Goal: Task Accomplishment & Management: Complete application form

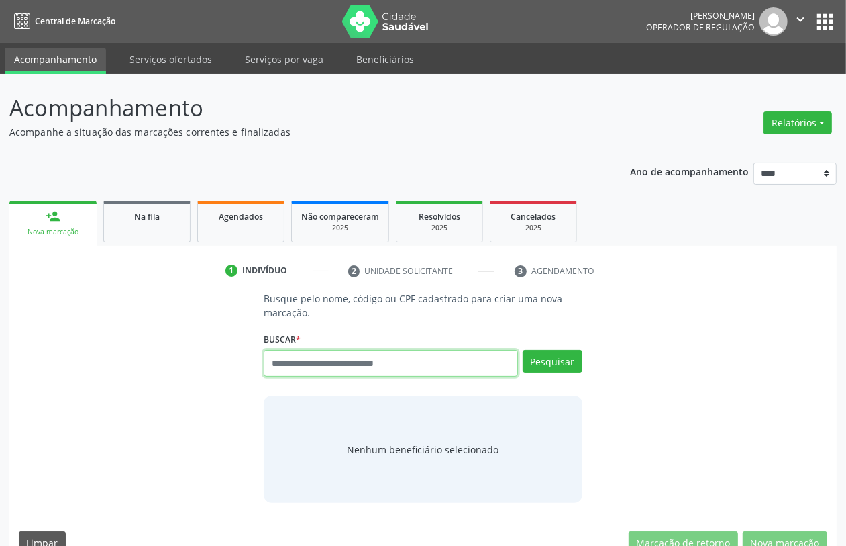
click at [423, 362] on input "text" at bounding box center [391, 363] width 254 height 27
type input "*********"
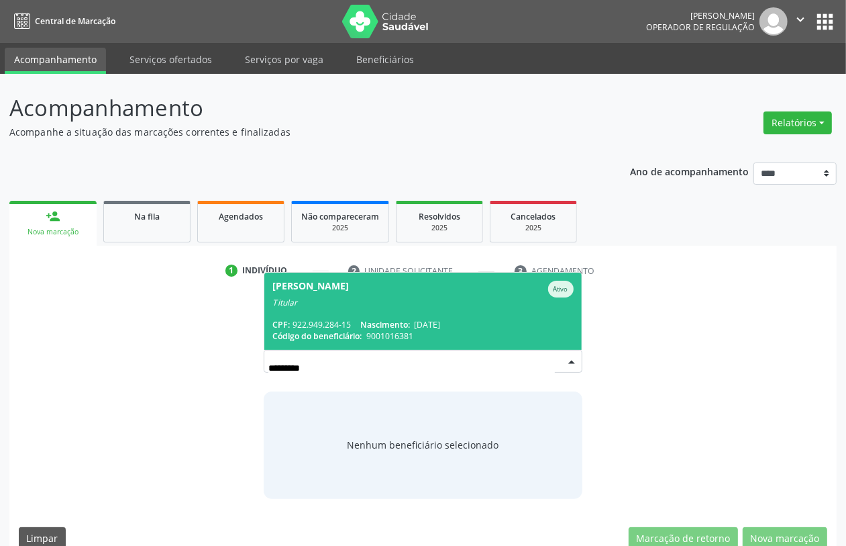
click at [478, 304] on div "Titular" at bounding box center [422, 302] width 301 height 11
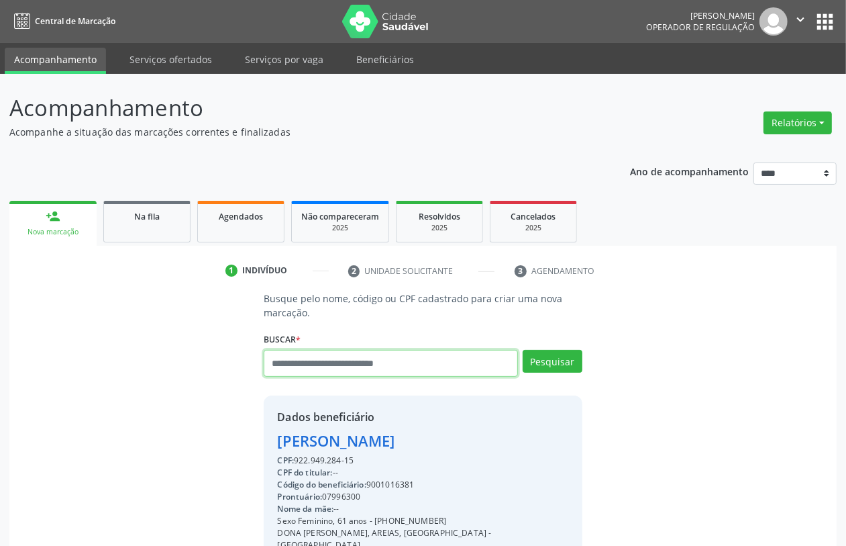
click at [393, 354] on input "text" at bounding box center [391, 363] width 254 height 27
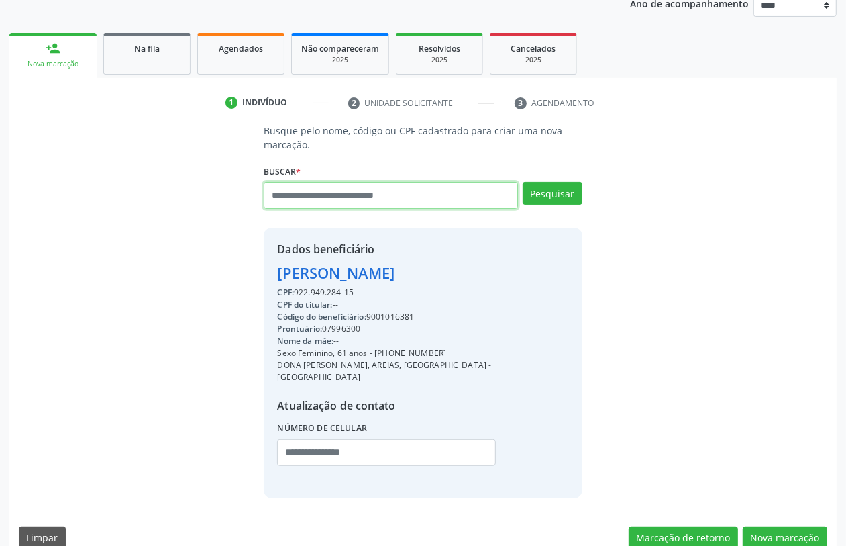
scroll to position [176, 0]
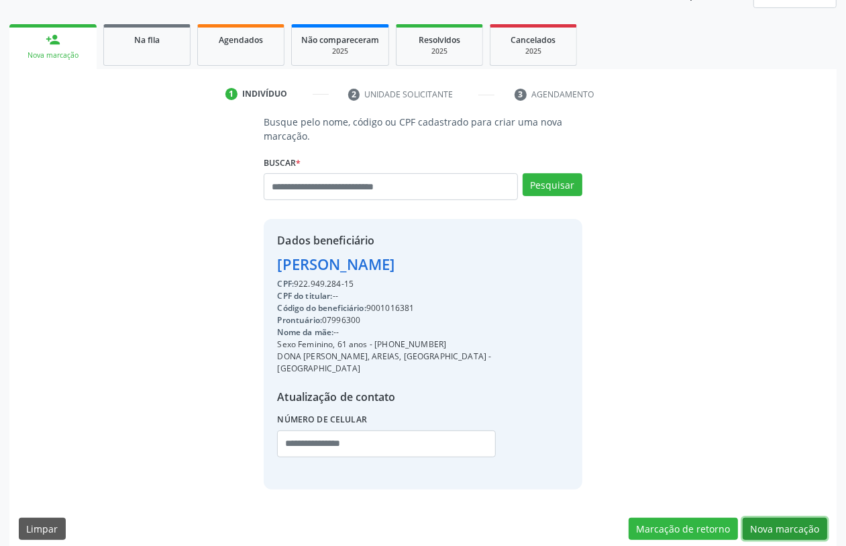
click at [809, 517] on button "Nova marcação" at bounding box center [785, 528] width 85 height 23
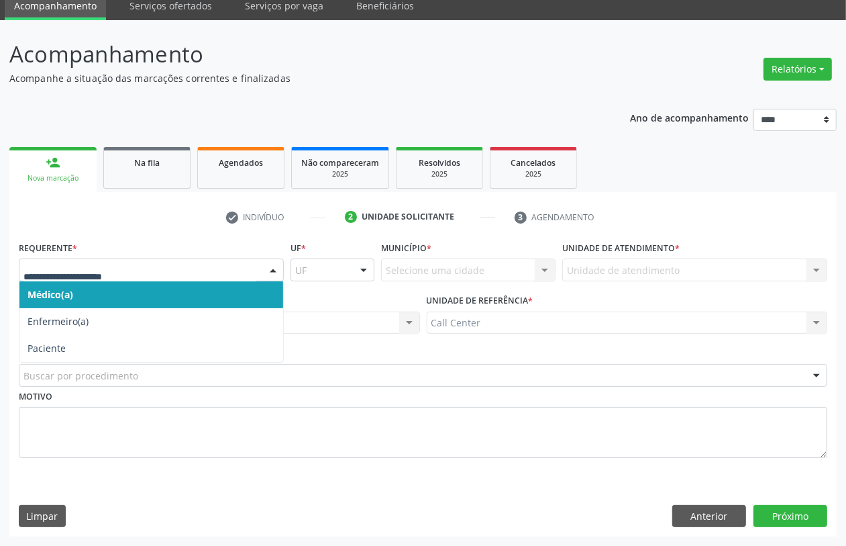
click at [270, 269] on div at bounding box center [273, 270] width 20 height 23
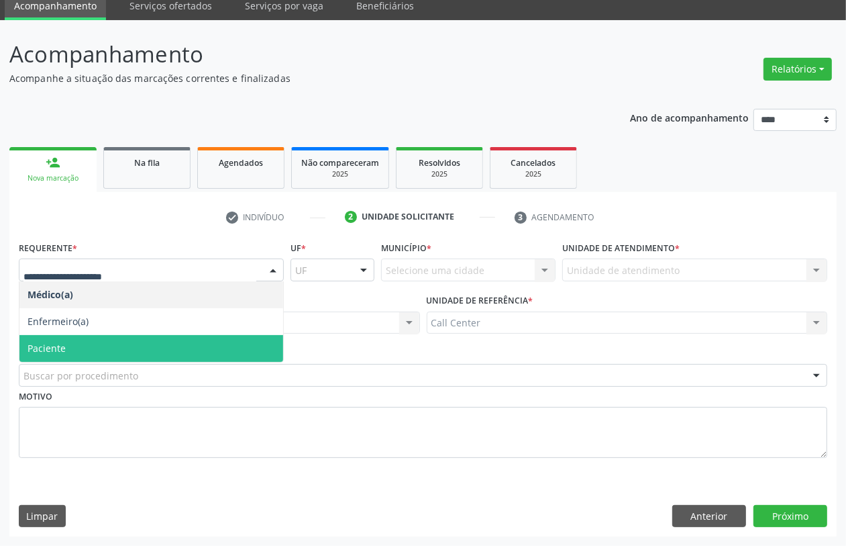
click at [179, 338] on span "Paciente" at bounding box center [151, 348] width 264 height 27
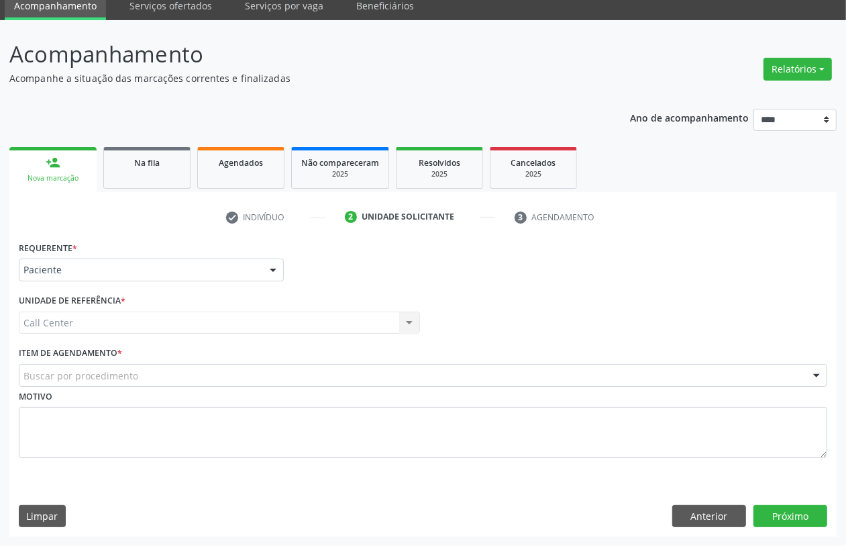
click at [400, 319] on div "Call Center Call Center Nenhum resultado encontrado para: " " Não há nenhuma op…" at bounding box center [219, 322] width 401 height 23
click at [557, 364] on div "Buscar por procedimento" at bounding box center [423, 375] width 809 height 23
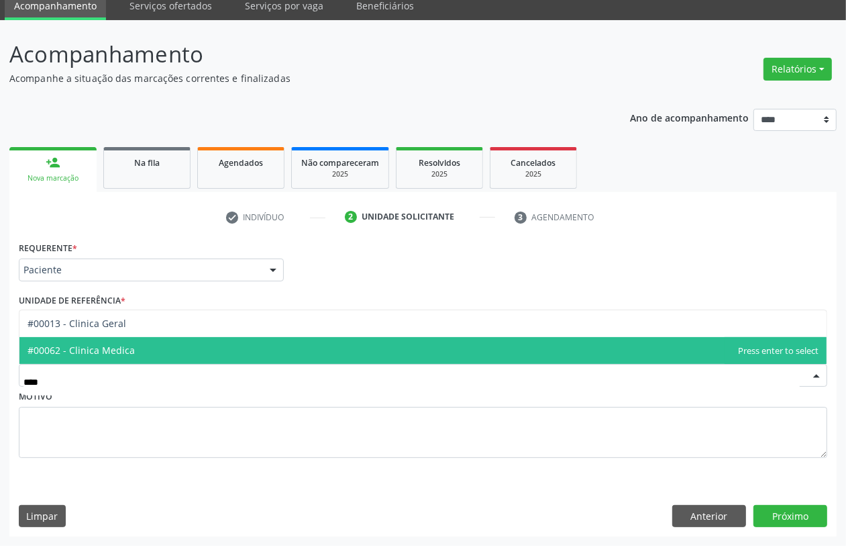
type input "*****"
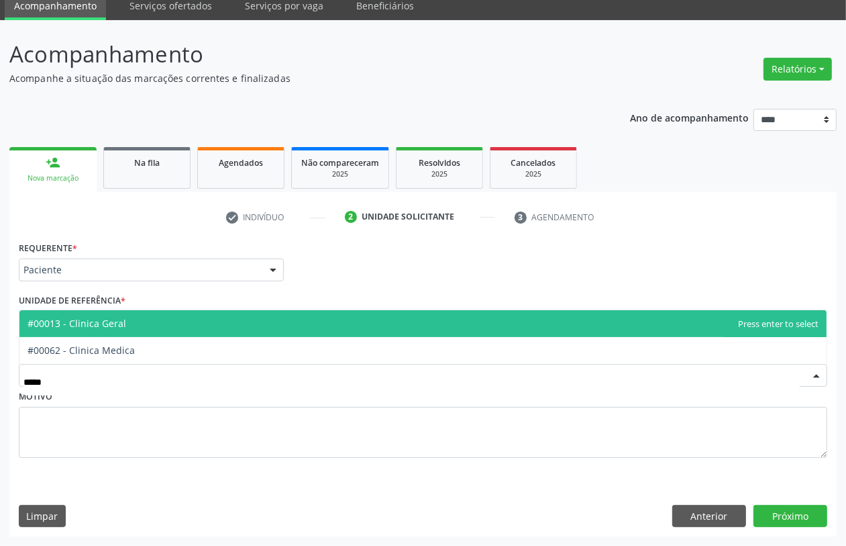
click at [396, 312] on span "#00013 - Clinica Geral" at bounding box center [422, 323] width 807 height 27
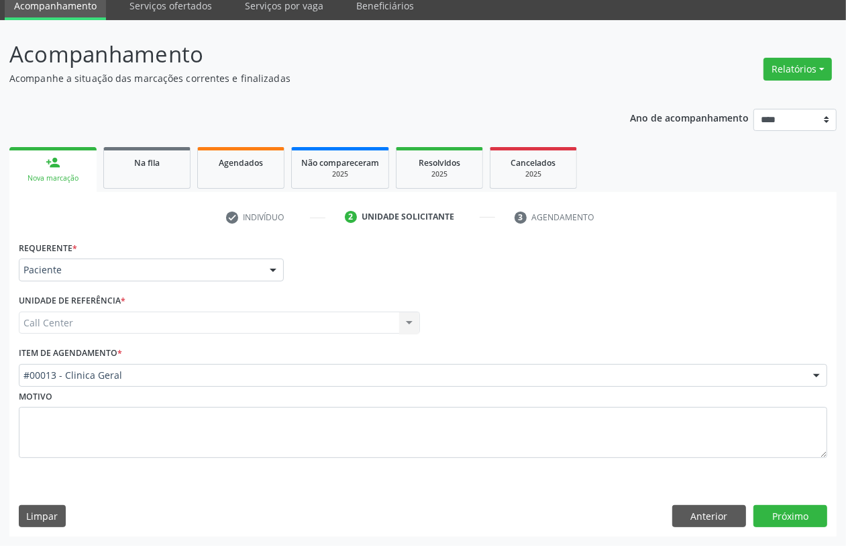
click at [376, 311] on div "Unidade de referência * Call Center Call Center Nenhum resultado encontrado par…" at bounding box center [219, 312] width 401 height 43
click at [399, 303] on div "Unidade de referência * Call Center Call Center Nenhum resultado encontrado par…" at bounding box center [219, 312] width 401 height 43
click at [399, 319] on div "Call Center Call Center Nenhum resultado encontrado para: " " Não há nenhuma op…" at bounding box center [219, 322] width 401 height 23
click at [398, 319] on div "Call Center Call Center Nenhum resultado encontrado para: " " Não há nenhuma op…" at bounding box center [219, 322] width 401 height 23
click at [398, 320] on div "Call Center Call Center Nenhum resultado encontrado para: " " Não há nenhuma op…" at bounding box center [219, 322] width 401 height 23
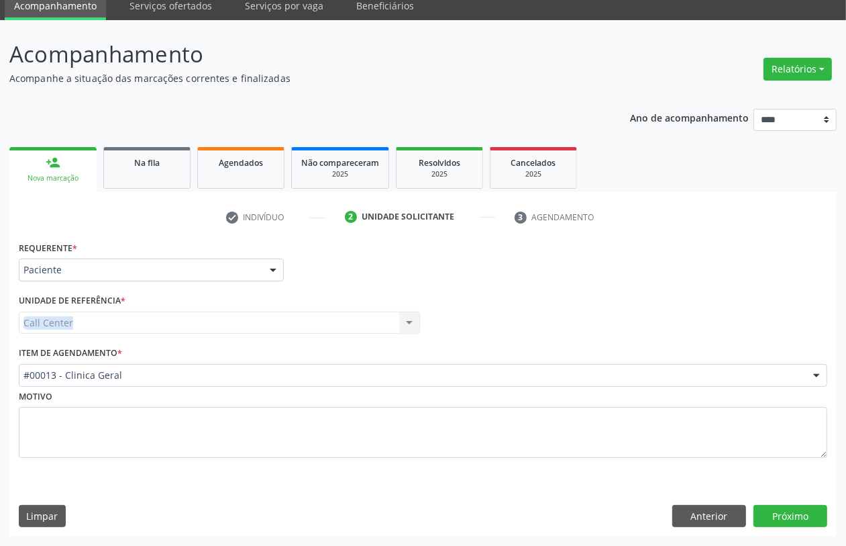
click at [396, 323] on div "Call Center Call Center Nenhum resultado encontrado para: " " Não há nenhuma op…" at bounding box center [219, 322] width 401 height 23
click at [800, 514] on button "Próximo" at bounding box center [791, 516] width 74 height 23
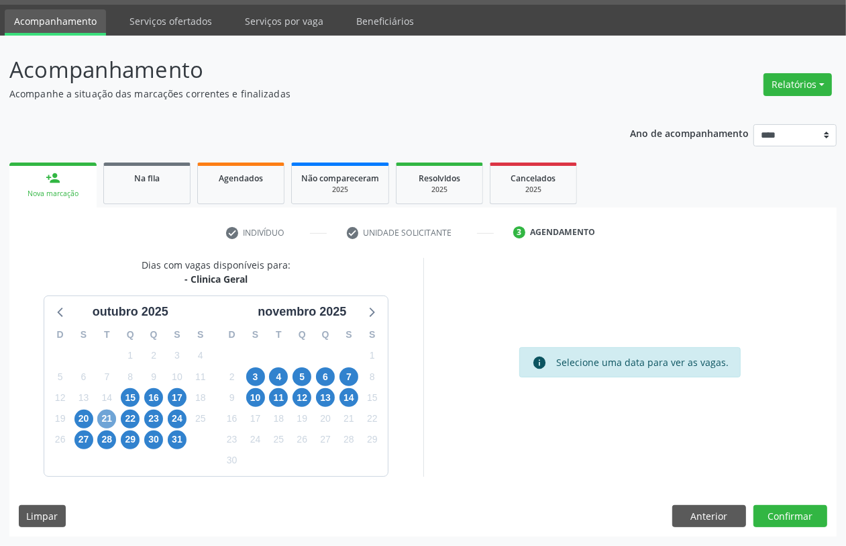
click at [111, 409] on span "21" at bounding box center [106, 418] width 19 height 19
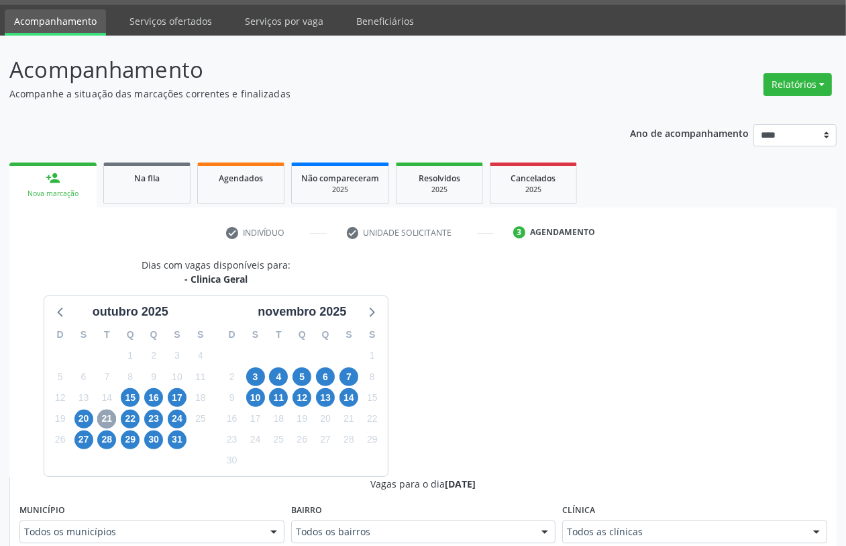
scroll to position [290, 0]
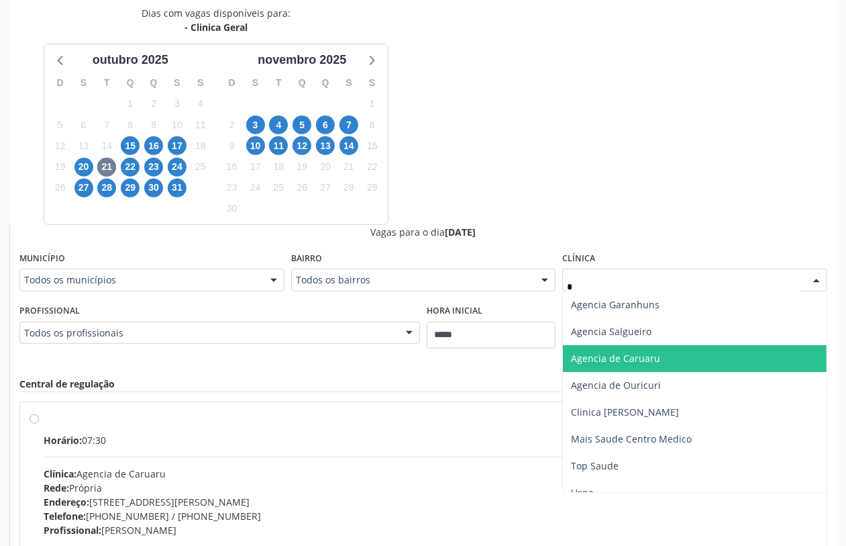
type input "**"
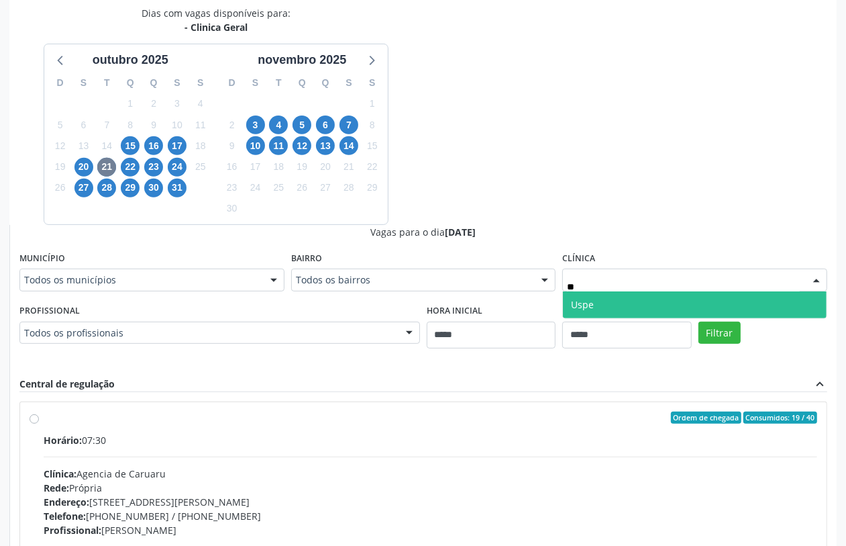
click at [624, 310] on span "Uspe" at bounding box center [695, 304] width 264 height 27
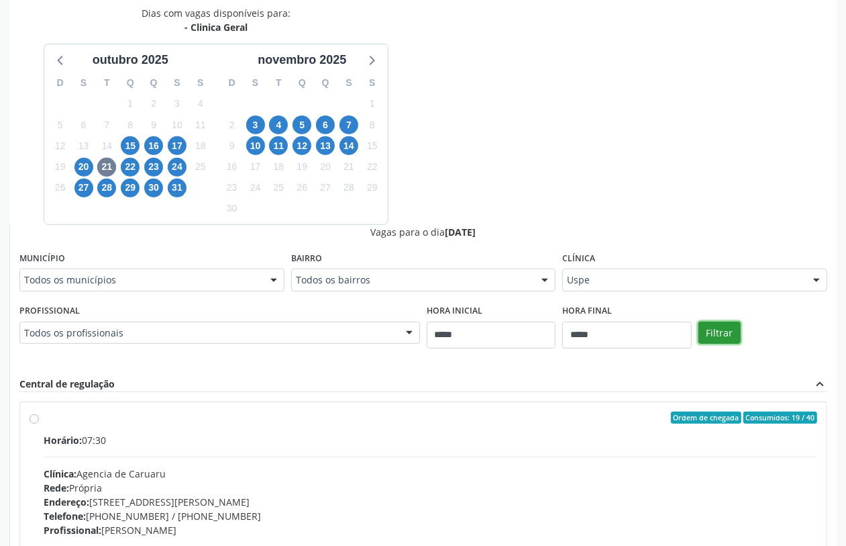
click at [725, 334] on button "Filtrar" at bounding box center [719, 332] width 42 height 23
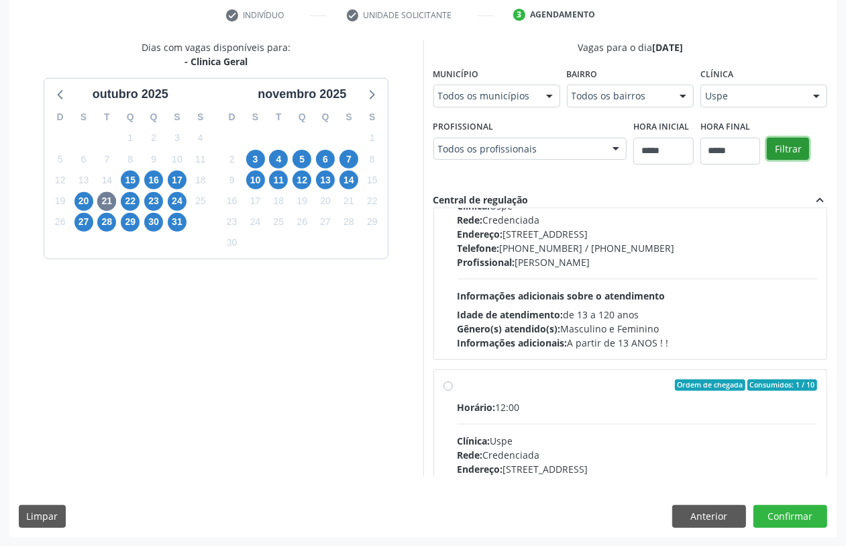
scroll to position [0, 0]
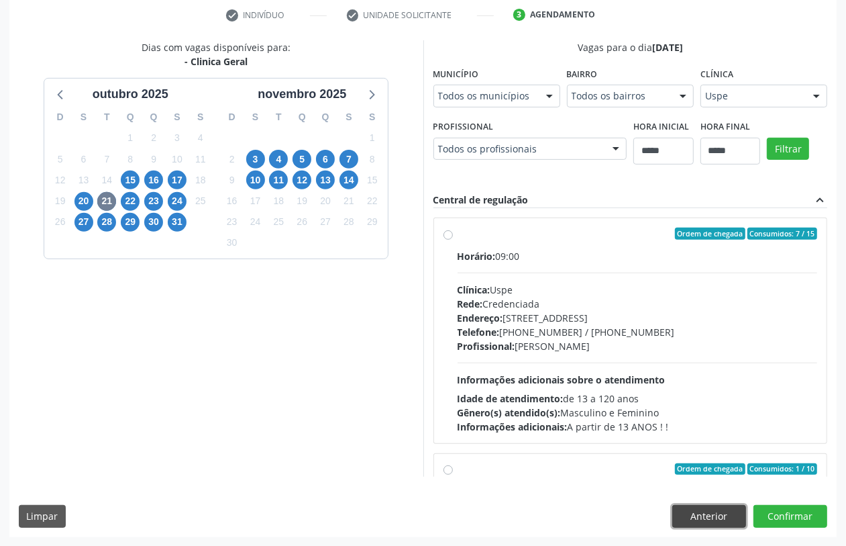
click at [699, 509] on button "Anterior" at bounding box center [709, 516] width 74 height 23
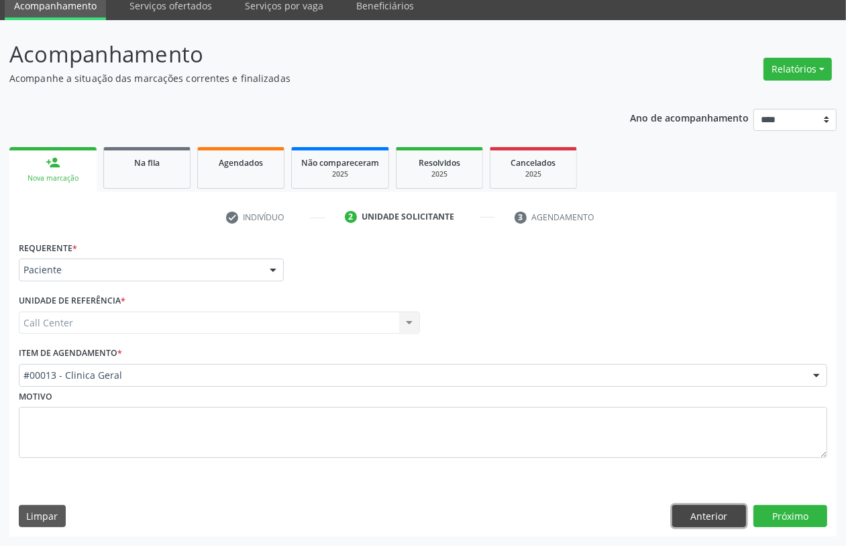
click at [699, 509] on button "Anterior" at bounding box center [709, 516] width 74 height 23
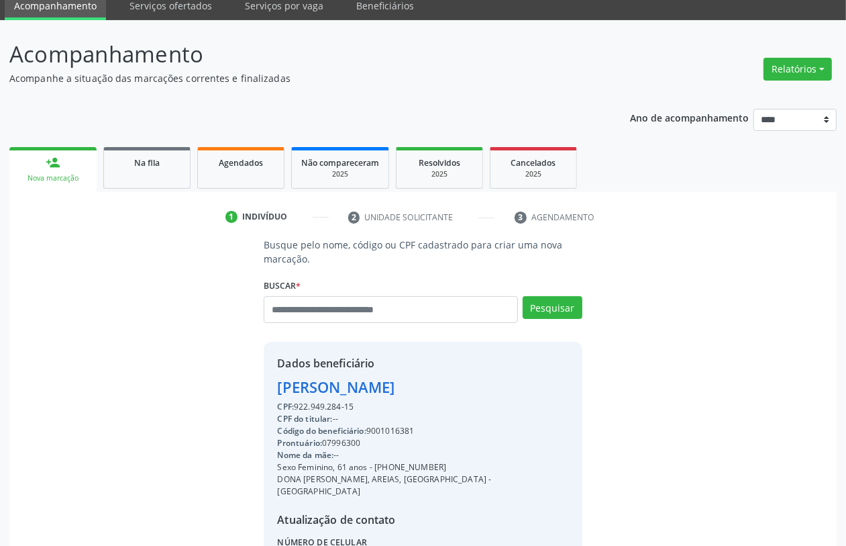
scroll to position [176, 0]
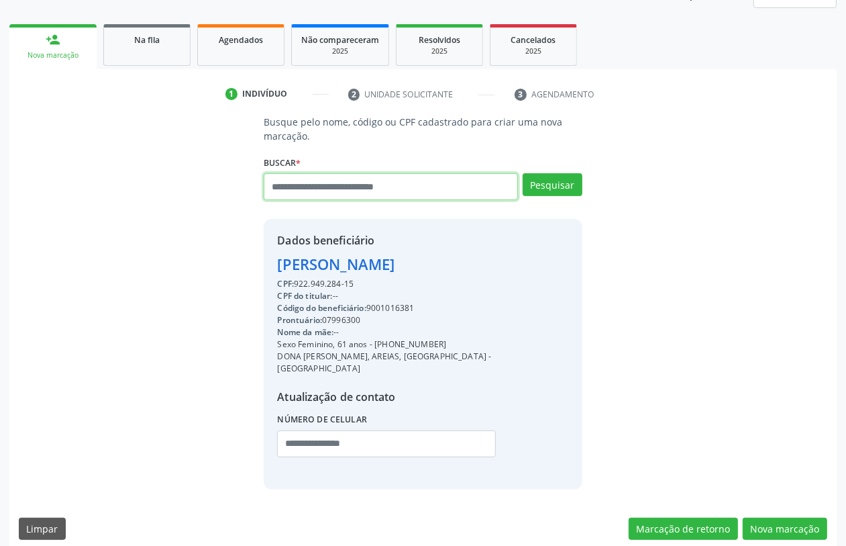
click at [426, 182] on input "text" at bounding box center [391, 186] width 254 height 27
type input "**********"
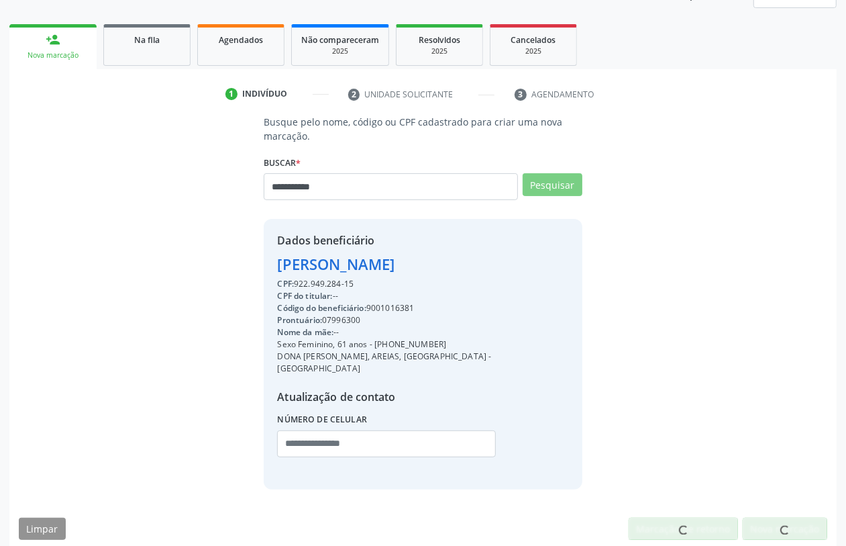
scroll to position [172, 0]
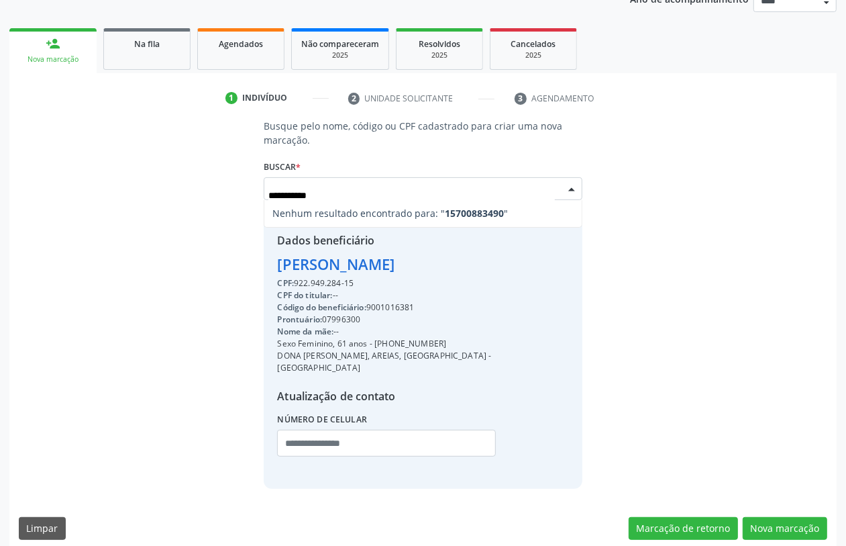
click at [418, 190] on input "**********" at bounding box center [411, 195] width 286 height 27
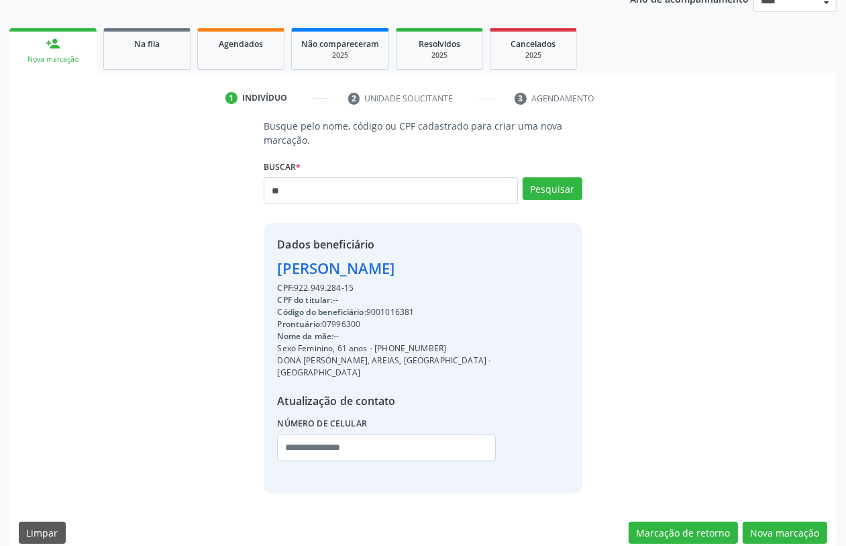
type input "*"
type input "*********"
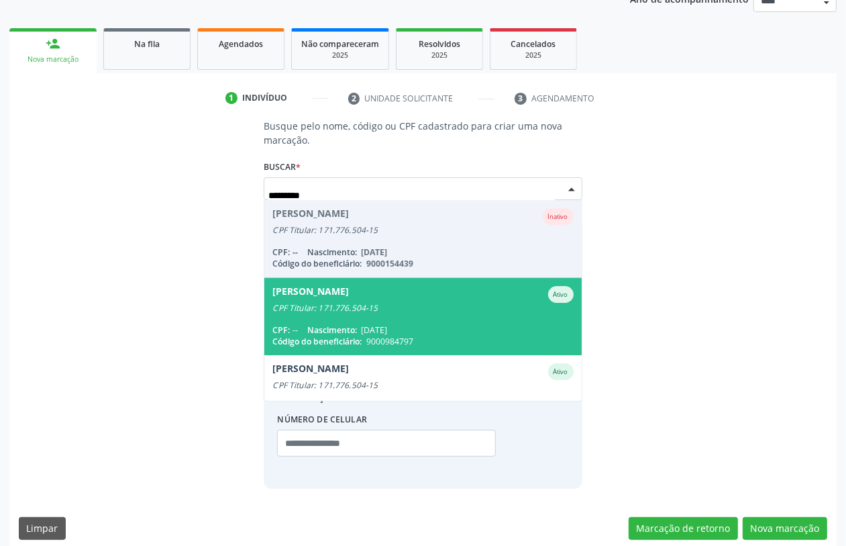
drag, startPoint x: 471, startPoint y: 301, endPoint x: 478, endPoint y: 303, distance: 7.7
click at [474, 303] on div "CPF Titular: 171.776.504-15" at bounding box center [422, 308] width 301 height 11
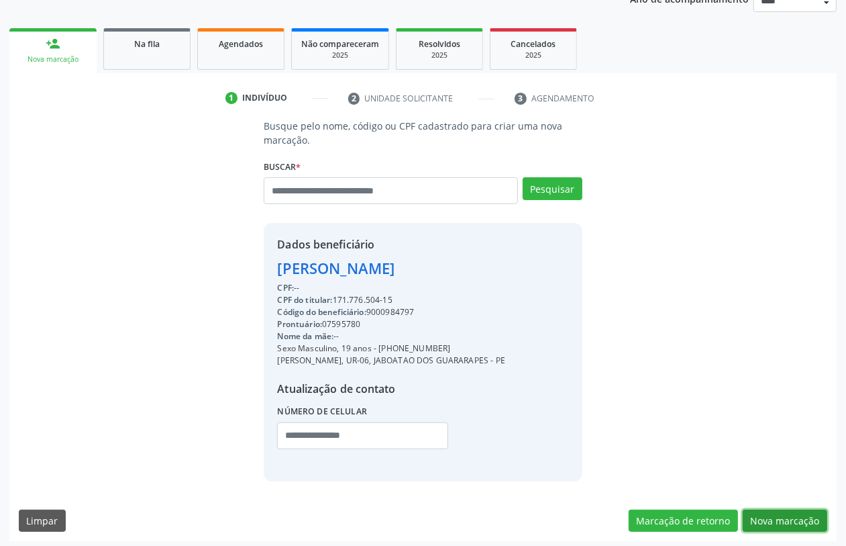
click at [799, 521] on button "Nova marcação" at bounding box center [785, 520] width 85 height 23
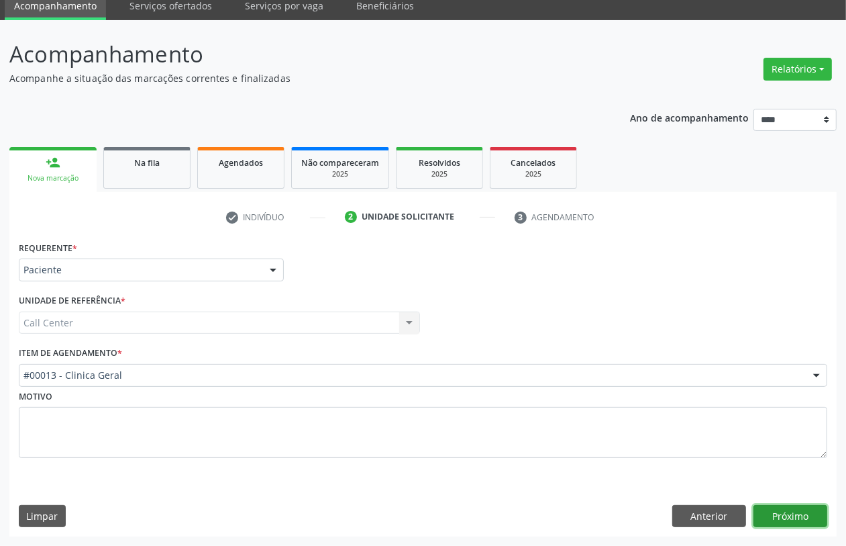
click at [789, 517] on button "Próximo" at bounding box center [791, 516] width 74 height 23
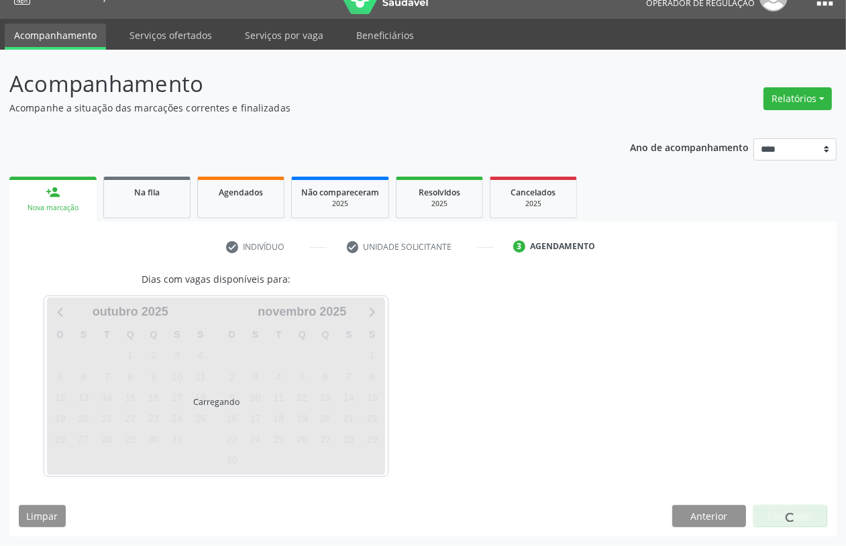
scroll to position [24, 0]
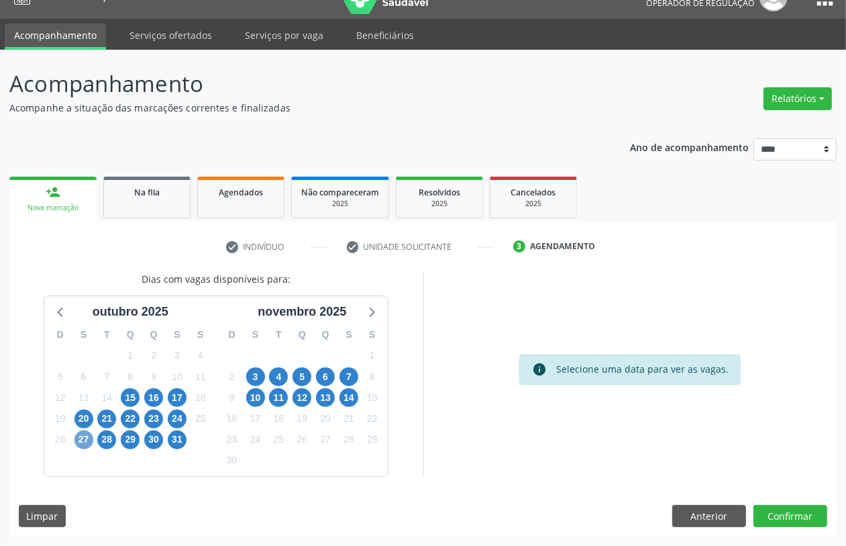
click at [88, 439] on span "27" at bounding box center [83, 439] width 19 height 19
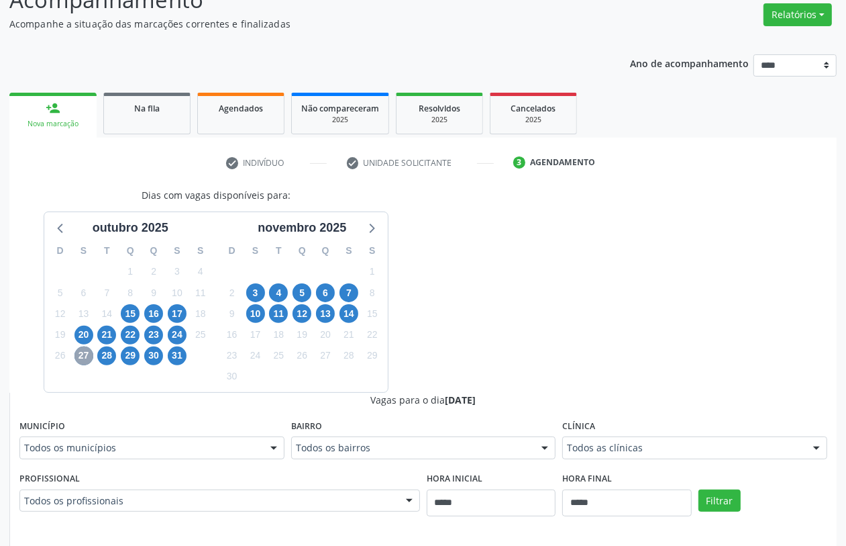
scroll to position [192, 0]
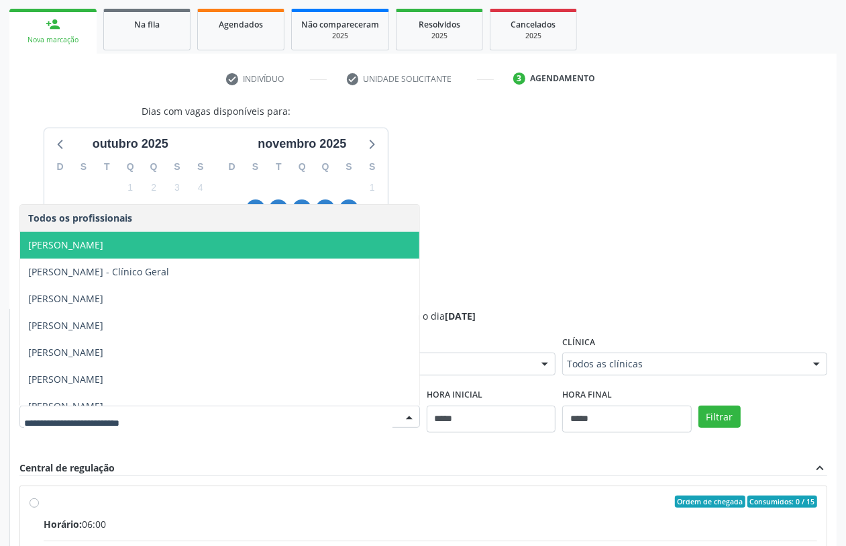
click at [235, 240] on span "[PERSON_NAME]" at bounding box center [219, 244] width 399 height 27
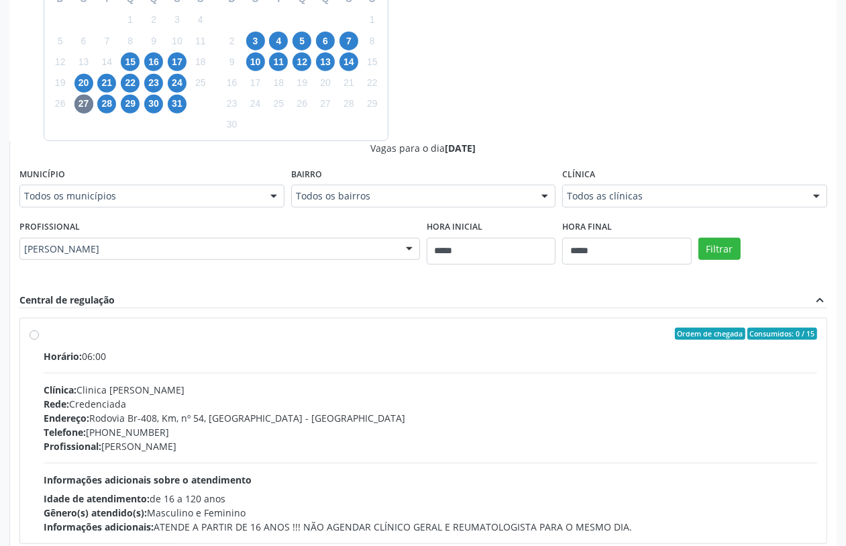
scroll to position [276, 0]
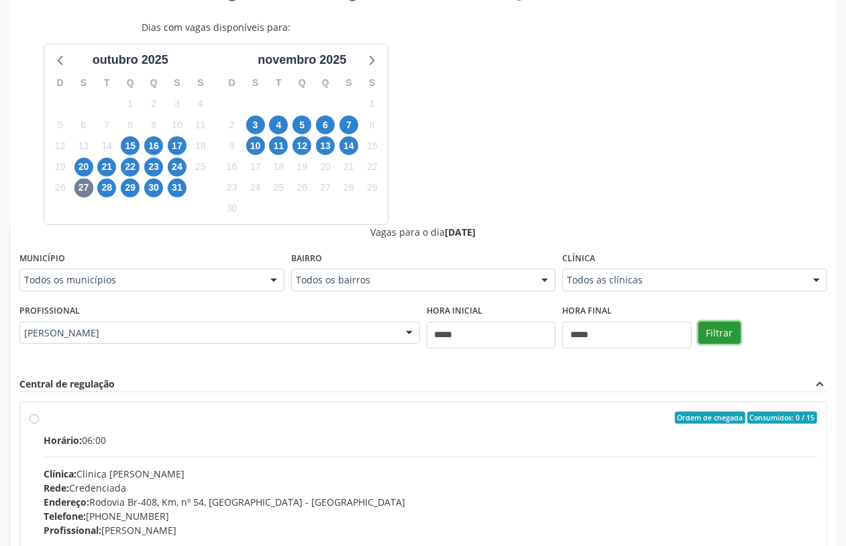
click at [712, 326] on button "Filtrar" at bounding box center [719, 332] width 42 height 23
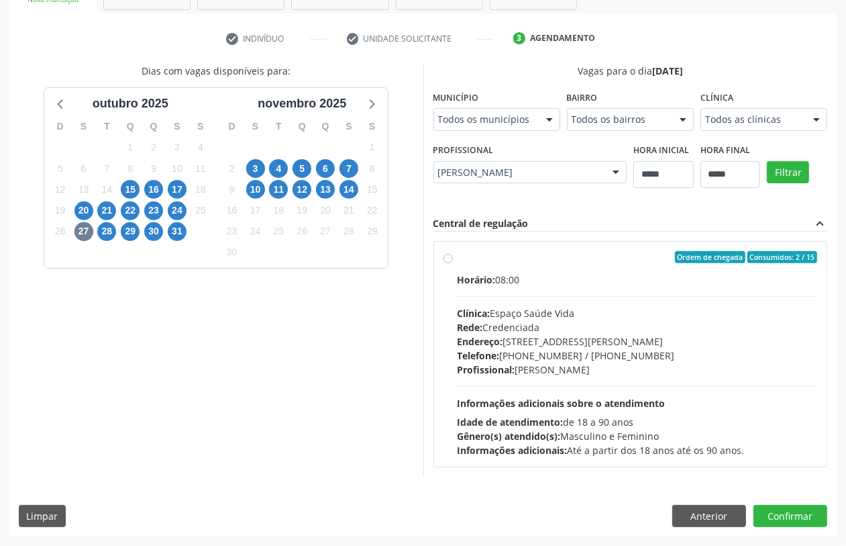
click at [448, 248] on div "Ordem de chegada Consumidos: 2 / 15 Horário: 08:00 Clínica: Espaço Saúde Vida R…" at bounding box center [630, 354] width 393 height 225
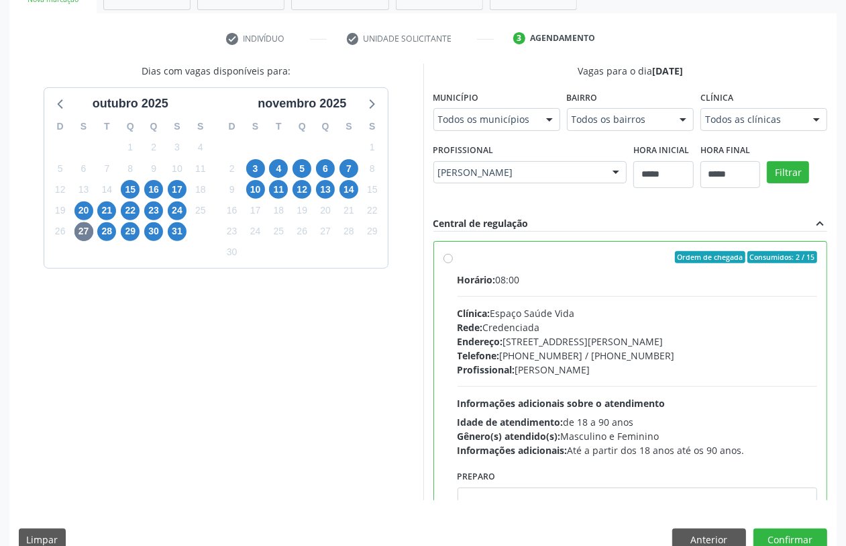
scroll to position [67, 0]
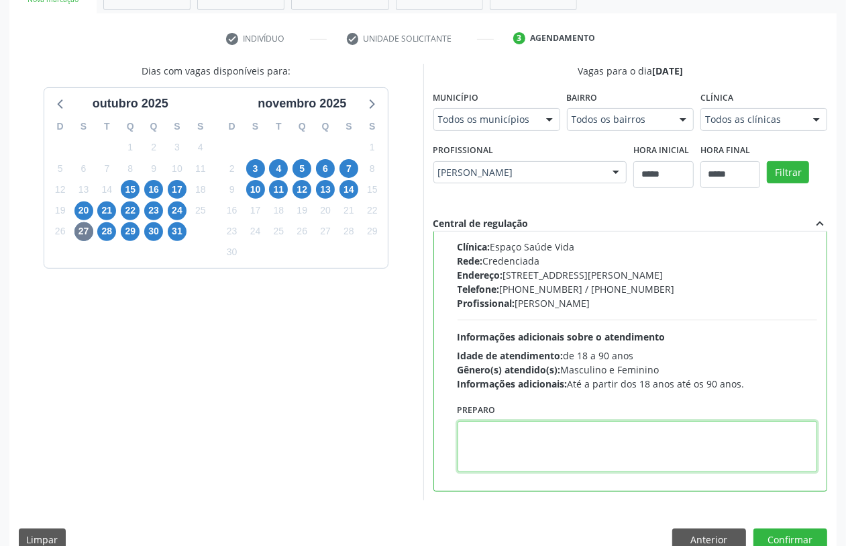
click at [601, 454] on textarea at bounding box center [638, 446] width 360 height 51
paste textarea "**********"
type textarea "**********"
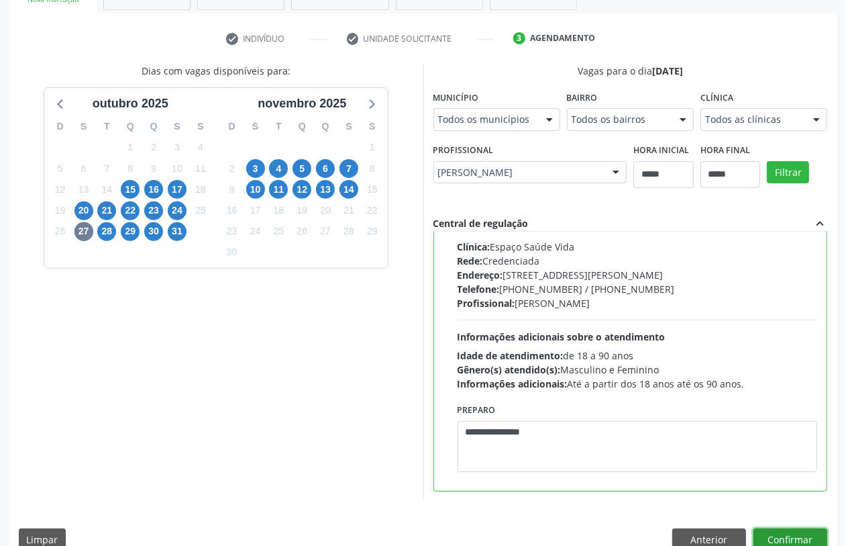
click at [807, 534] on button "Confirmar" at bounding box center [791, 539] width 74 height 23
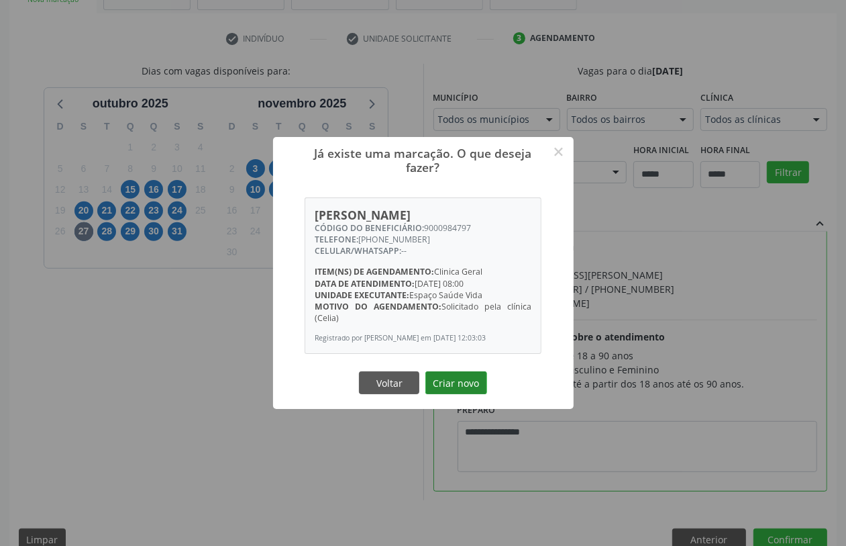
click at [468, 389] on button "Criar novo" at bounding box center [456, 382] width 62 height 23
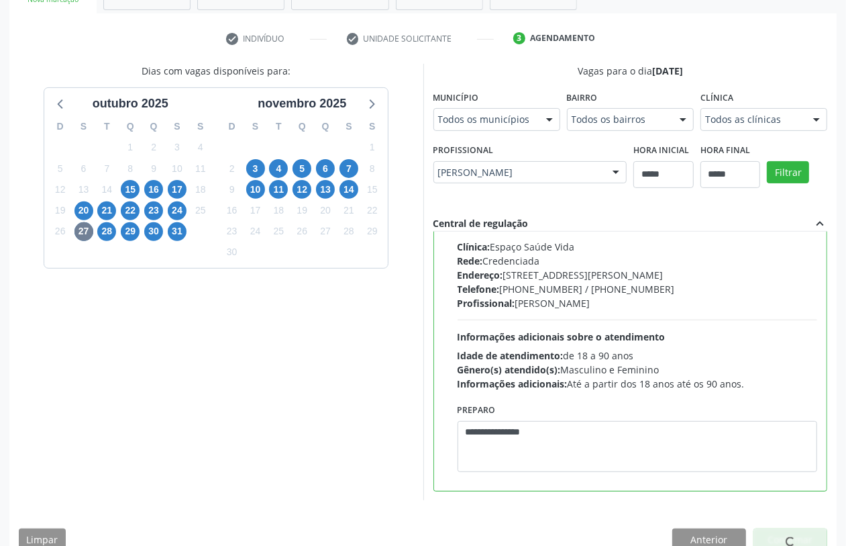
scroll to position [0, 0]
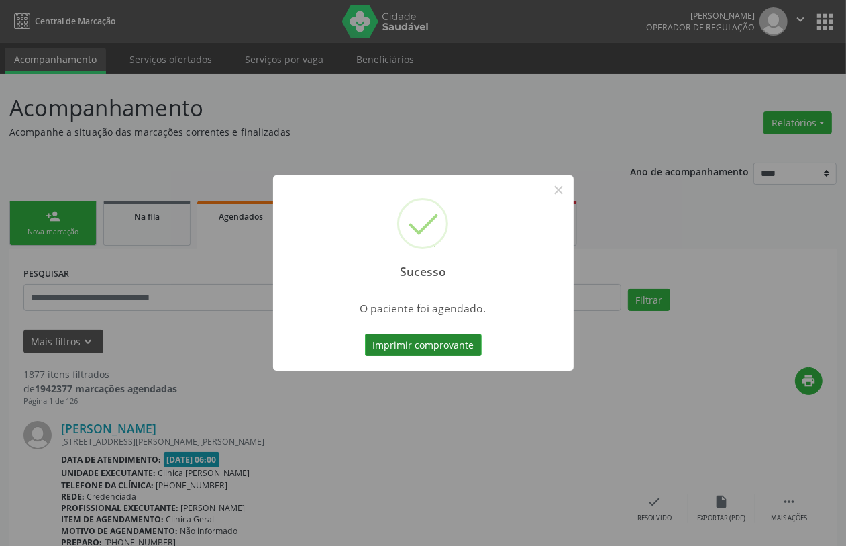
click at [463, 338] on button "Imprimir comprovante" at bounding box center [423, 344] width 117 height 23
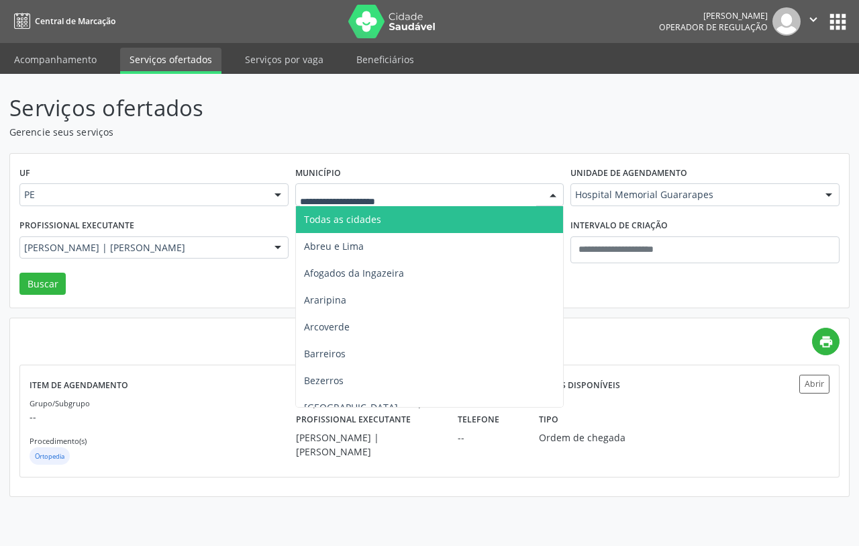
click at [558, 188] on div at bounding box center [553, 195] width 20 height 23
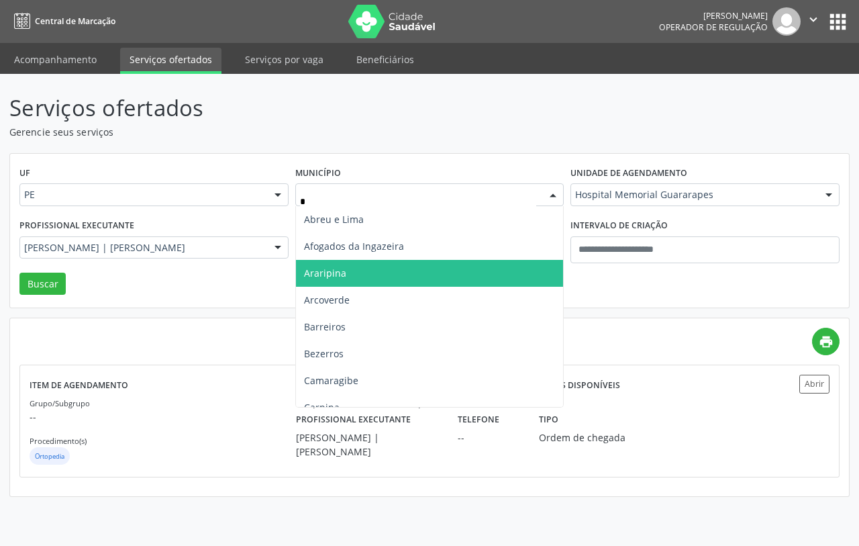
type input "**"
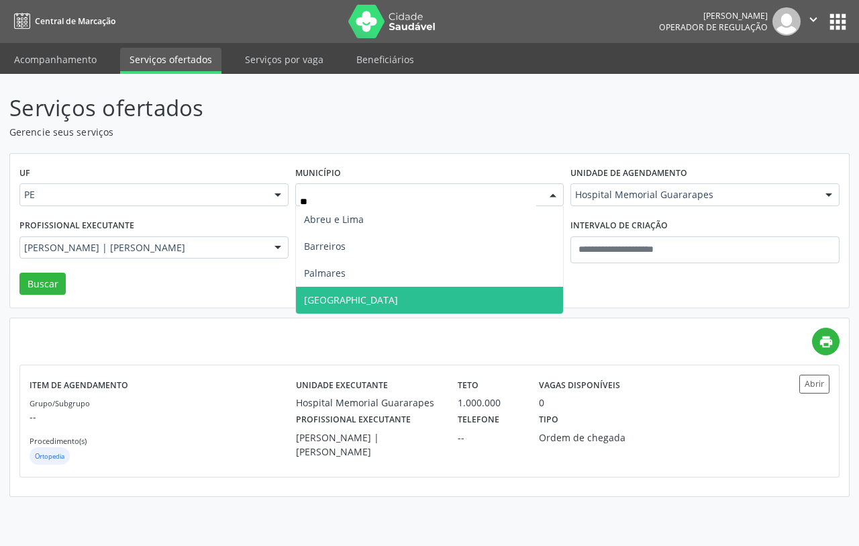
click at [393, 294] on span "[GEOGRAPHIC_DATA]" at bounding box center [430, 300] width 268 height 27
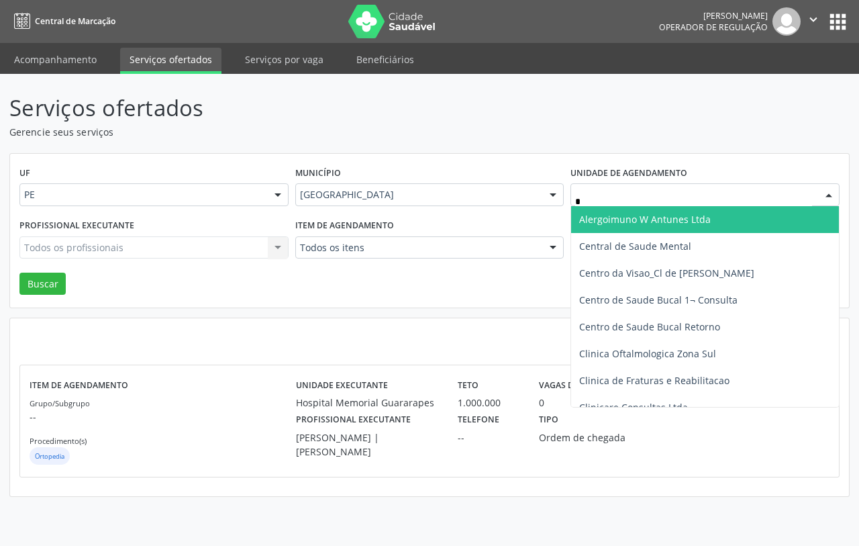
type input "**"
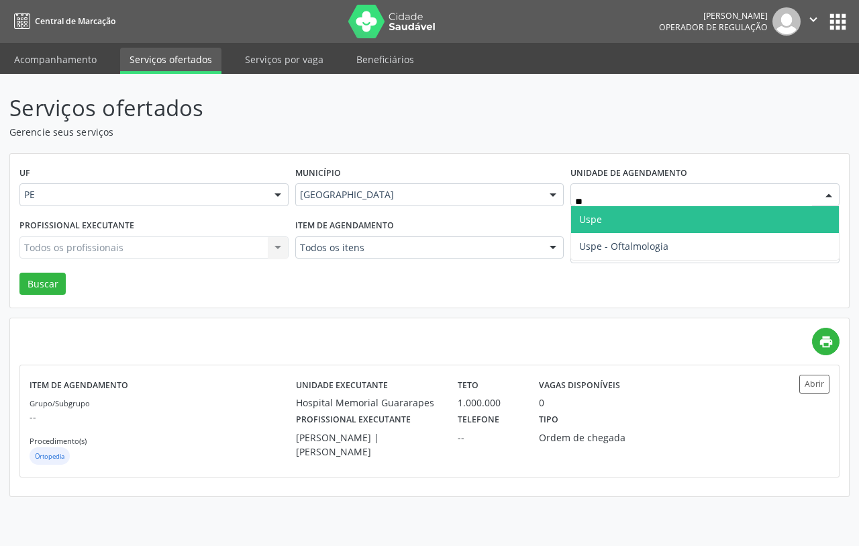
click at [676, 216] on span "Uspe" at bounding box center [705, 219] width 268 height 27
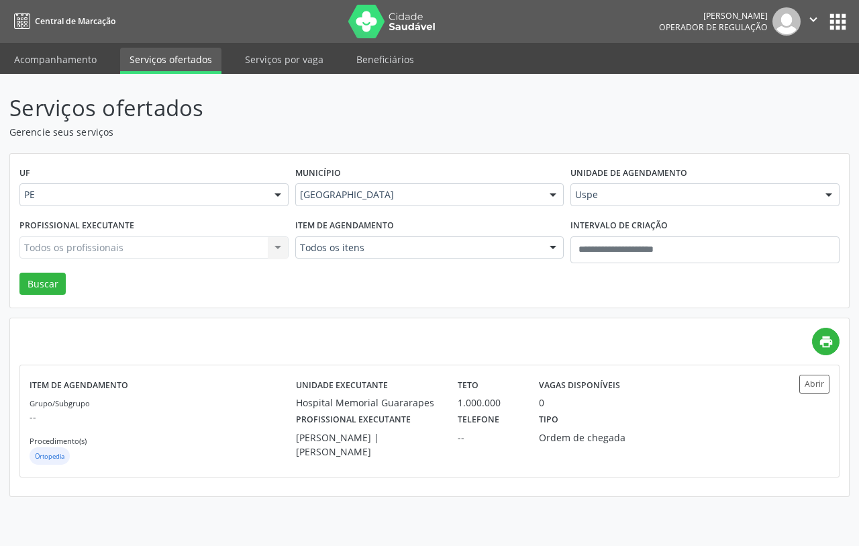
click at [540, 247] on div "Todos os itens Todos os itens #0000 - Alergologia #0001 - Angiologia #00077 - A…" at bounding box center [429, 247] width 269 height 23
type input "*"
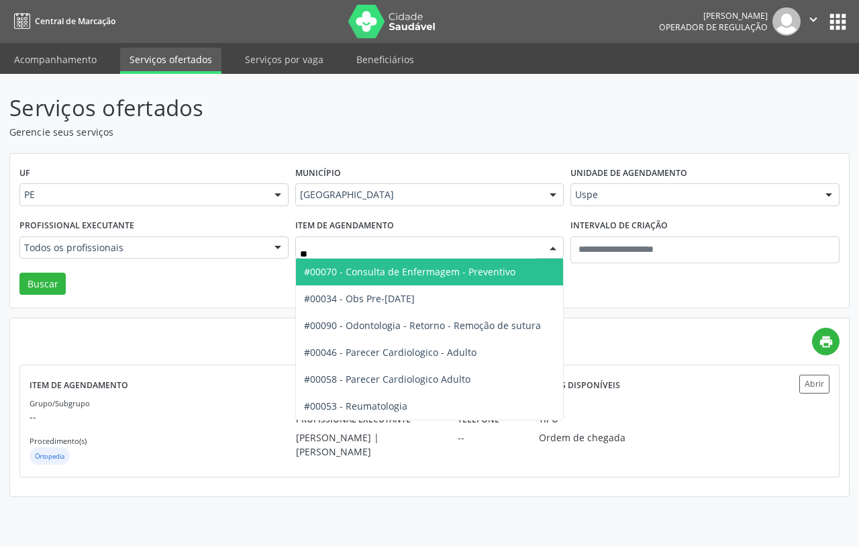
type input "***"
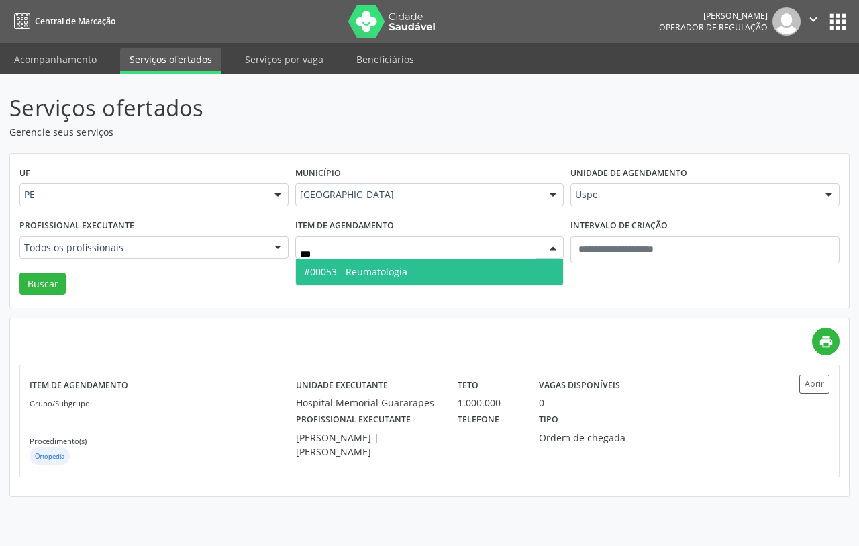
click at [472, 272] on span "#00053 - Reumatologia" at bounding box center [430, 271] width 268 height 27
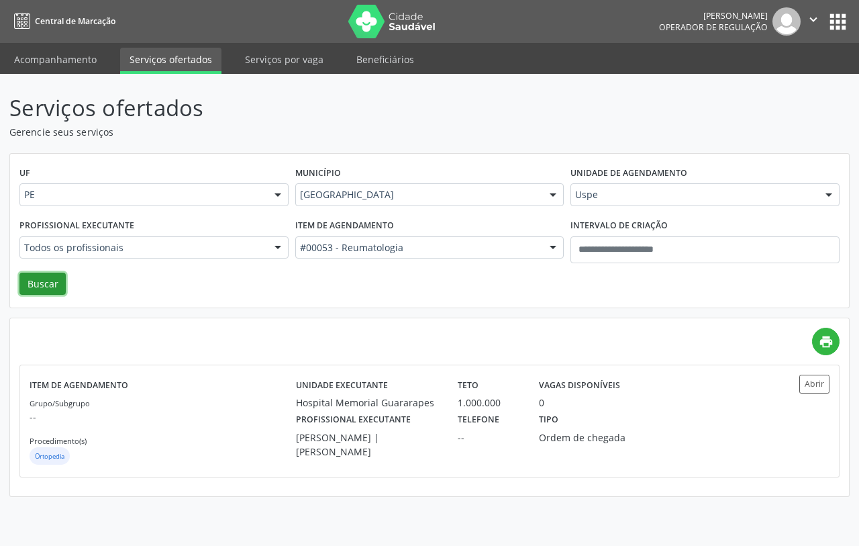
click at [51, 282] on button "Buscar" at bounding box center [42, 283] width 46 height 23
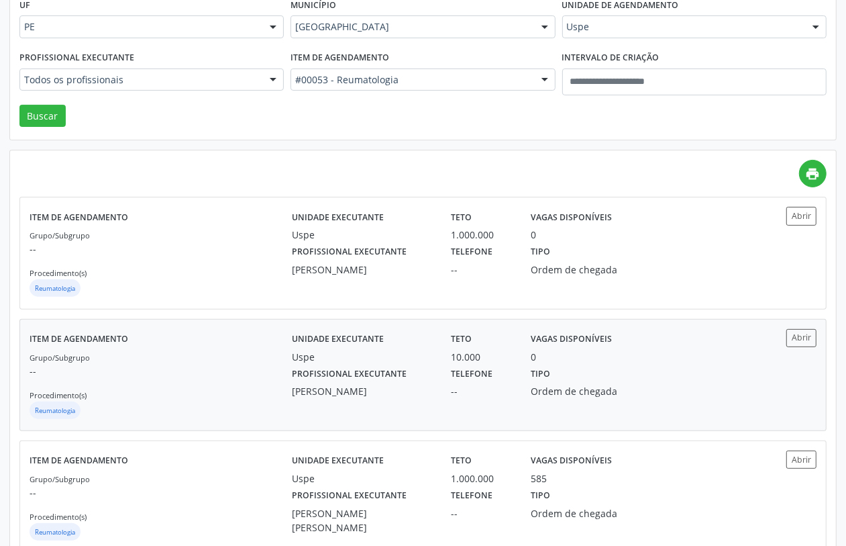
scroll to position [205, 0]
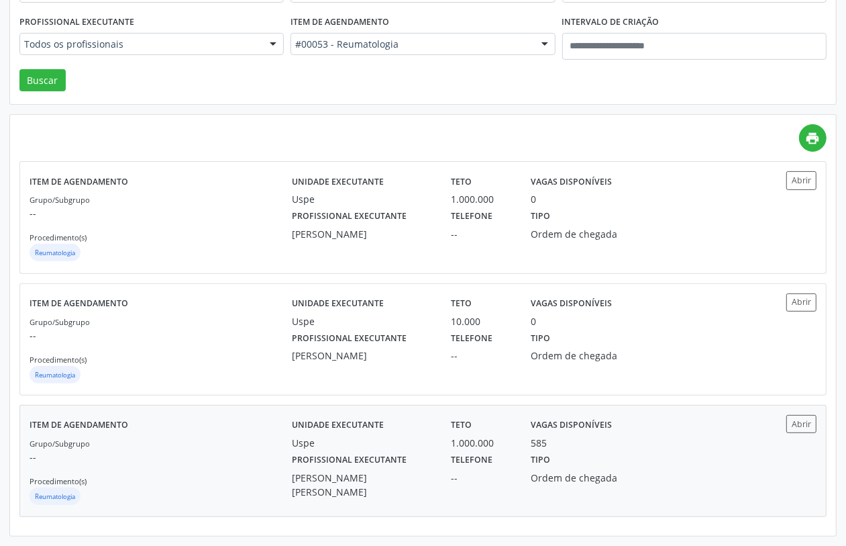
click at [390, 474] on div "Karina Dubeux Berardo Carneiro da Cunha" at bounding box center [362, 484] width 140 height 28
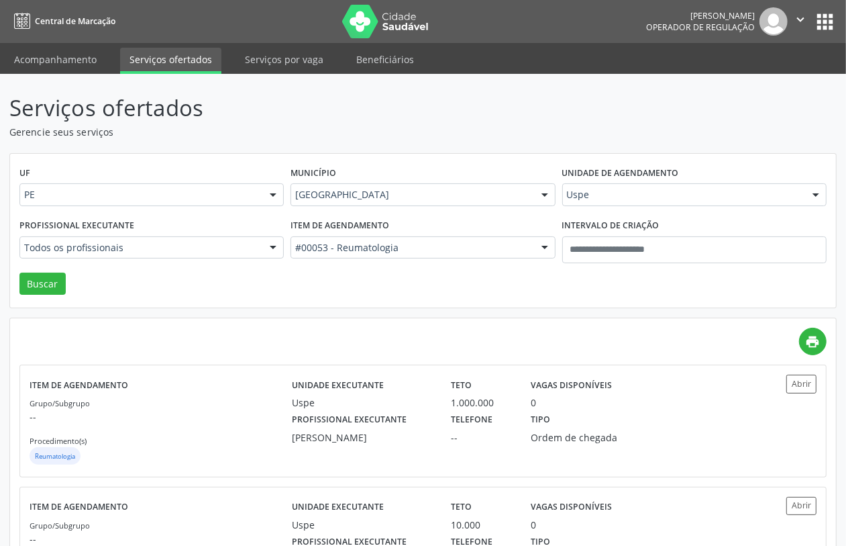
click at [535, 189] on div at bounding box center [545, 195] width 20 height 23
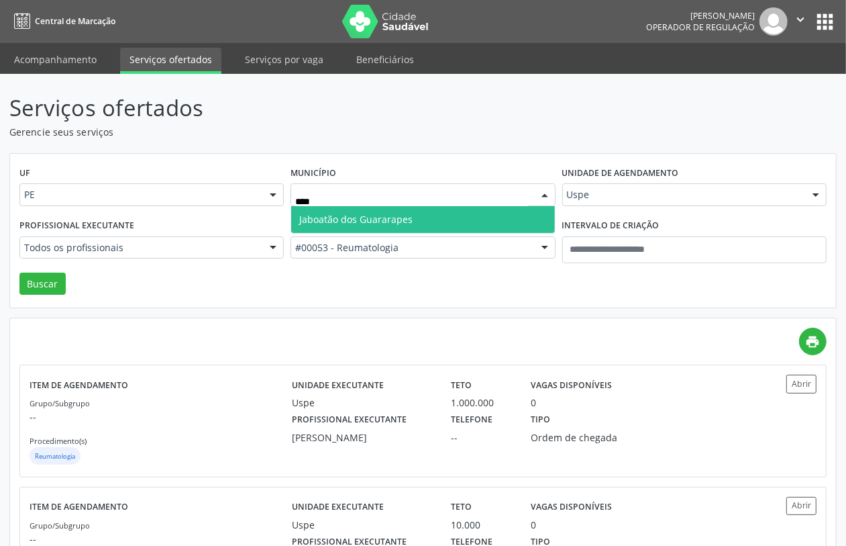
type input "*****"
click at [470, 218] on span "Jaboatão dos Guararapes" at bounding box center [422, 219] width 263 height 27
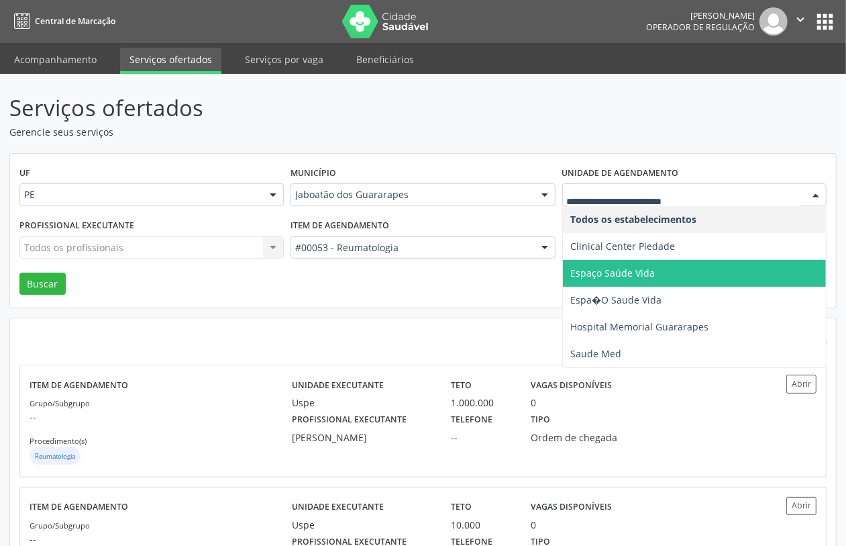
click at [705, 262] on span "Espaço Saúde Vida" at bounding box center [694, 273] width 263 height 27
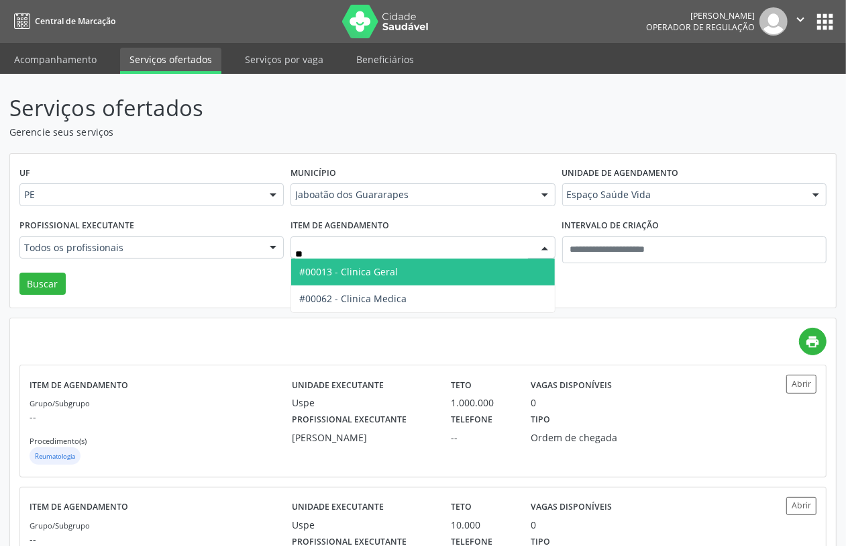
click at [471, 272] on span "#00013 - Clinica Geral" at bounding box center [422, 271] width 263 height 27
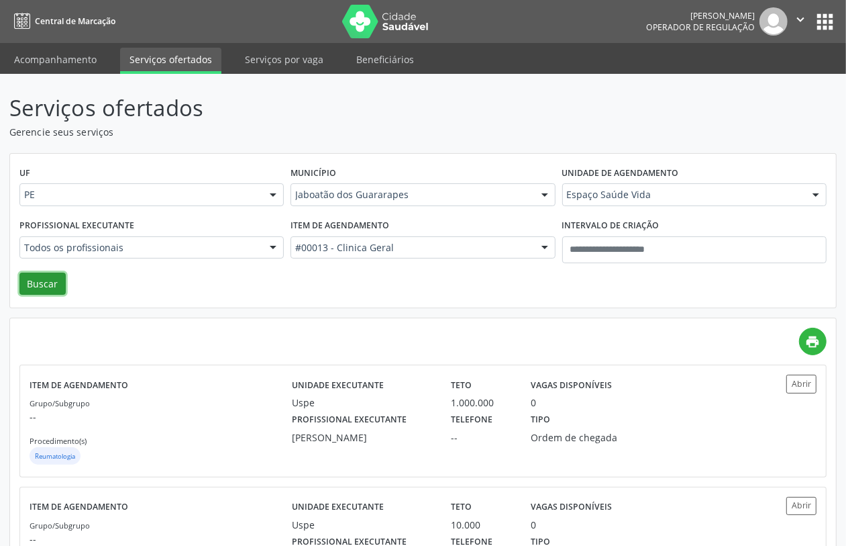
click at [57, 277] on button "Buscar" at bounding box center [42, 283] width 46 height 23
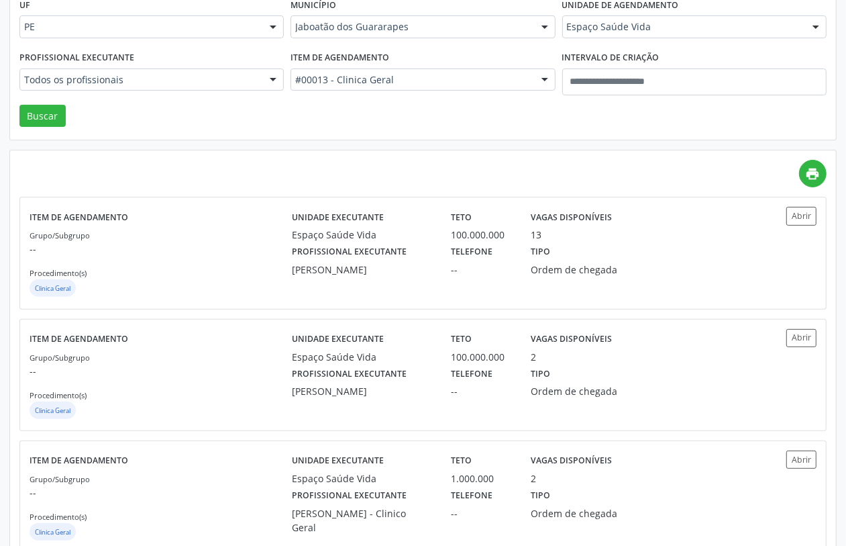
scroll to position [84, 0]
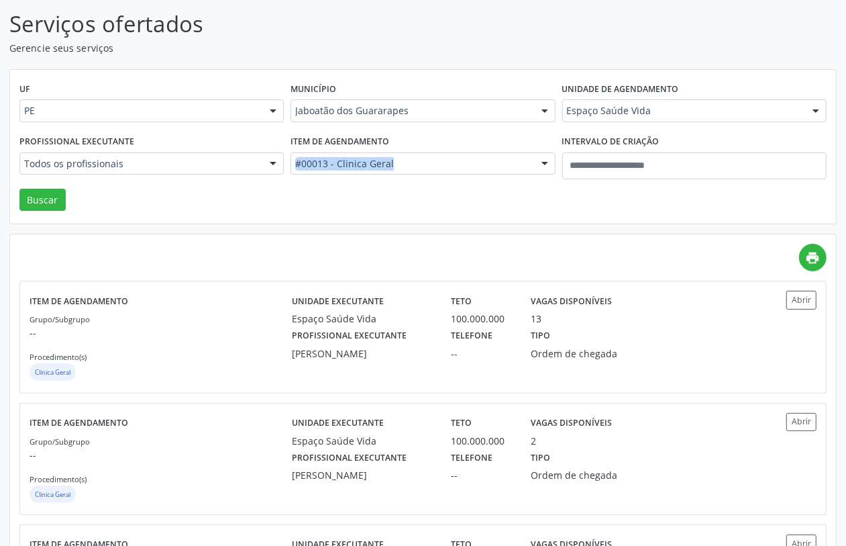
drag, startPoint x: 552, startPoint y: 178, endPoint x: 542, endPoint y: 158, distance: 22.2
click at [548, 166] on div "Item de agendamento #00013 - Clinica Geral Todos os itens #0000 - Alergologia #…" at bounding box center [422, 160] width 271 height 57
click at [540, 158] on div at bounding box center [545, 164] width 20 height 23
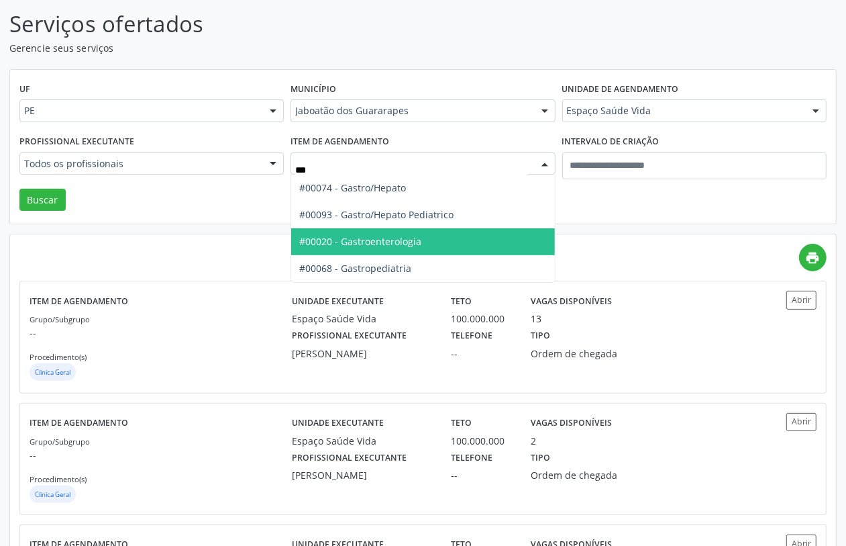
click at [439, 237] on span "#00020 - Gastroenterologia" at bounding box center [422, 241] width 263 height 27
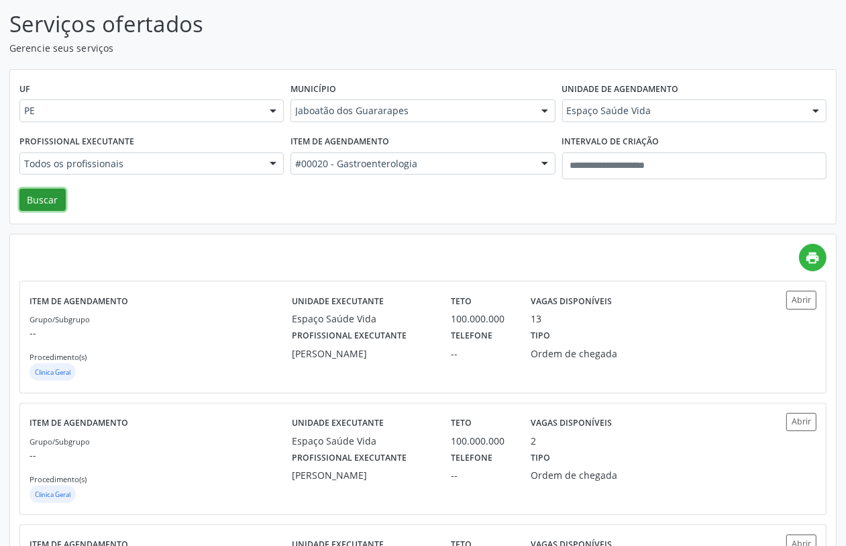
click at [59, 201] on button "Buscar" at bounding box center [42, 200] width 46 height 23
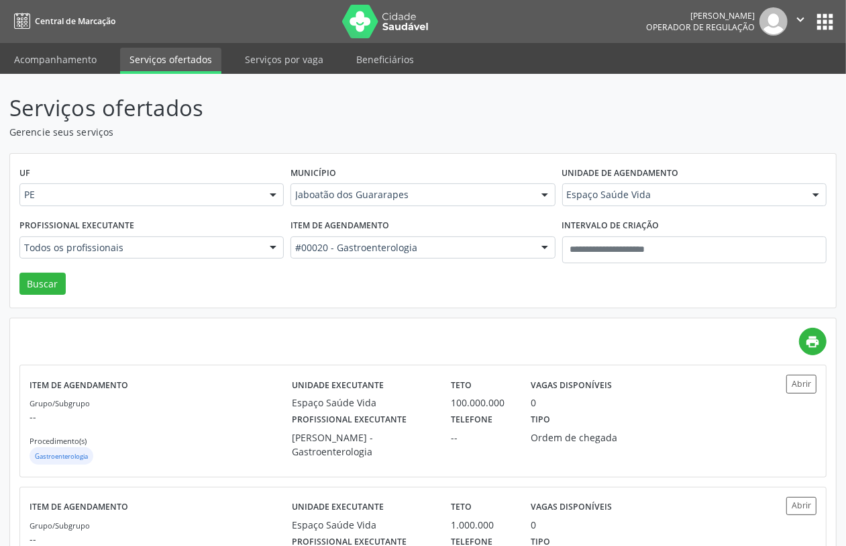
scroll to position [82, 0]
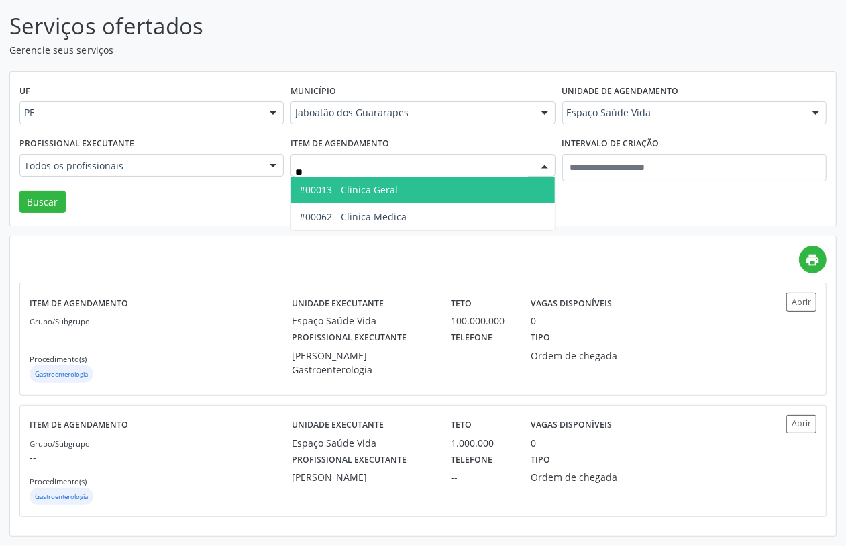
type input "***"
click at [515, 176] on span "#00013 - Clinica Geral" at bounding box center [422, 189] width 263 height 27
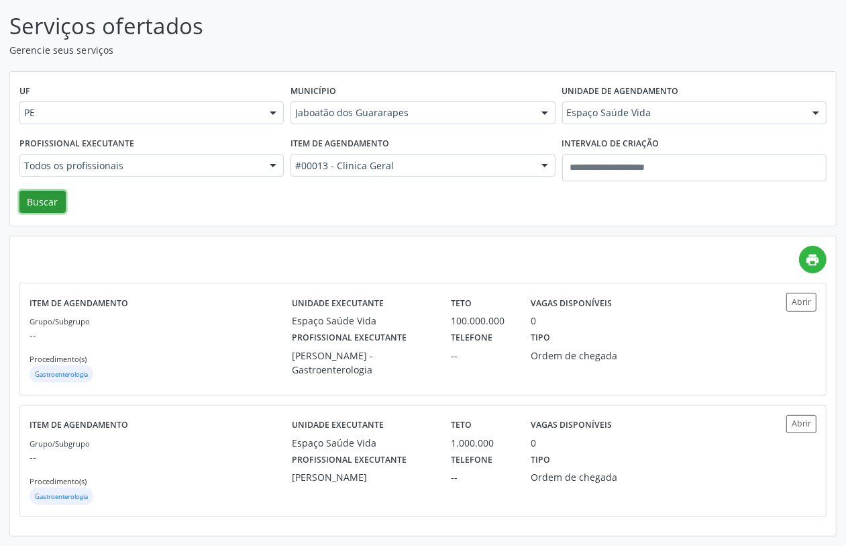
click at [40, 199] on button "Buscar" at bounding box center [42, 202] width 46 height 23
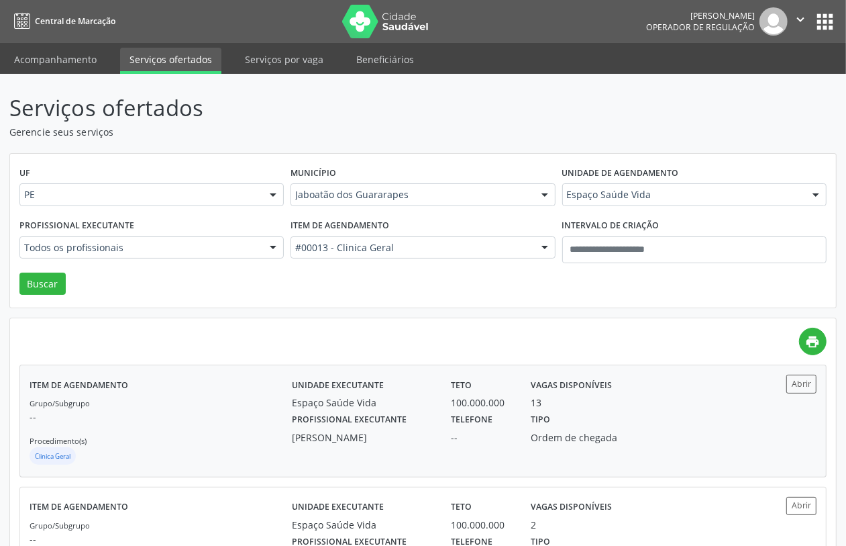
click at [195, 410] on p "--" at bounding box center [161, 416] width 262 height 14
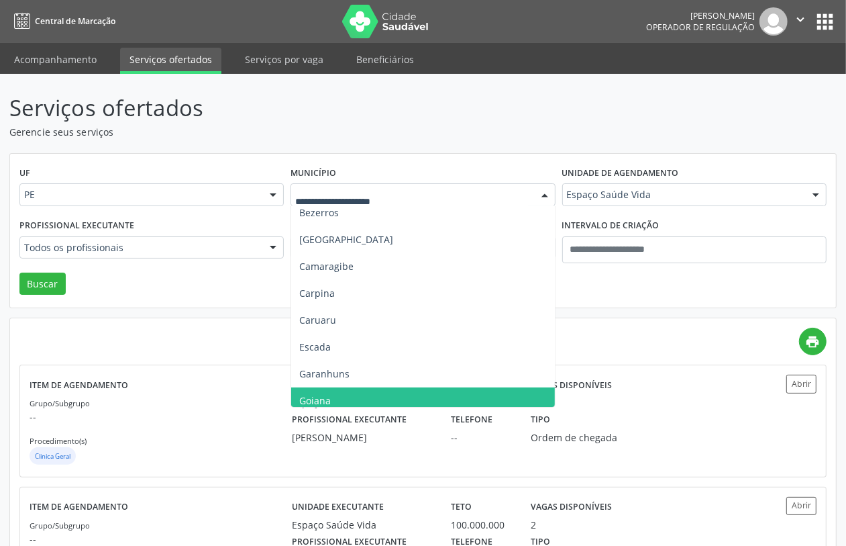
scroll to position [252, 0]
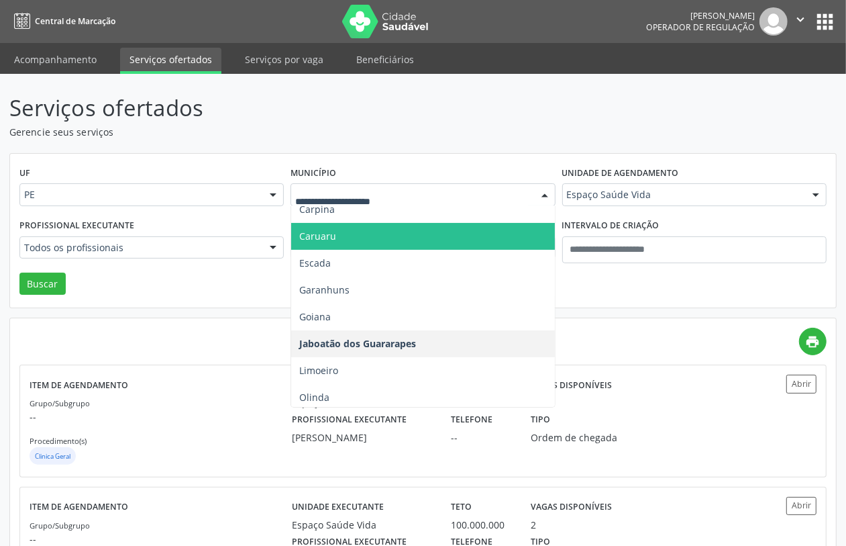
click at [343, 238] on span "Caruaru" at bounding box center [422, 236] width 263 height 27
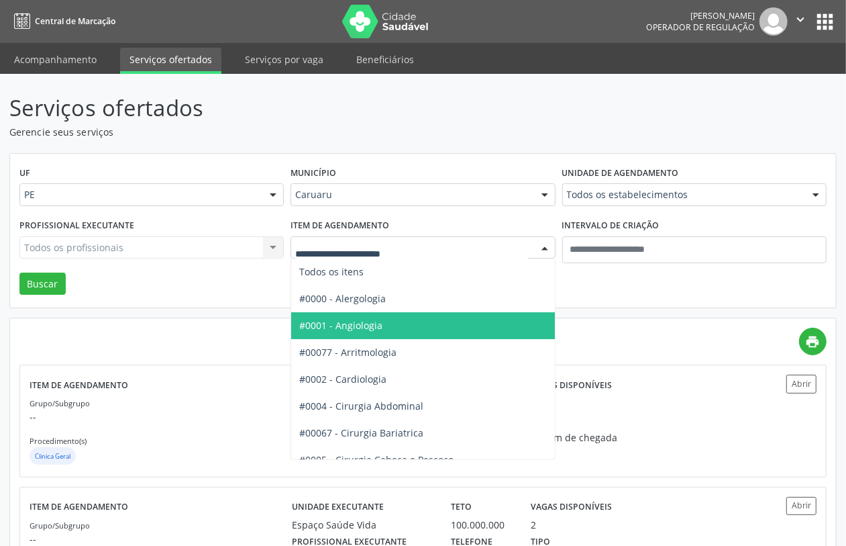
drag, startPoint x: 362, startPoint y: 326, endPoint x: 295, endPoint y: 324, distance: 67.1
click at [360, 326] on span "#0001 - Angiologia" at bounding box center [340, 325] width 83 height 13
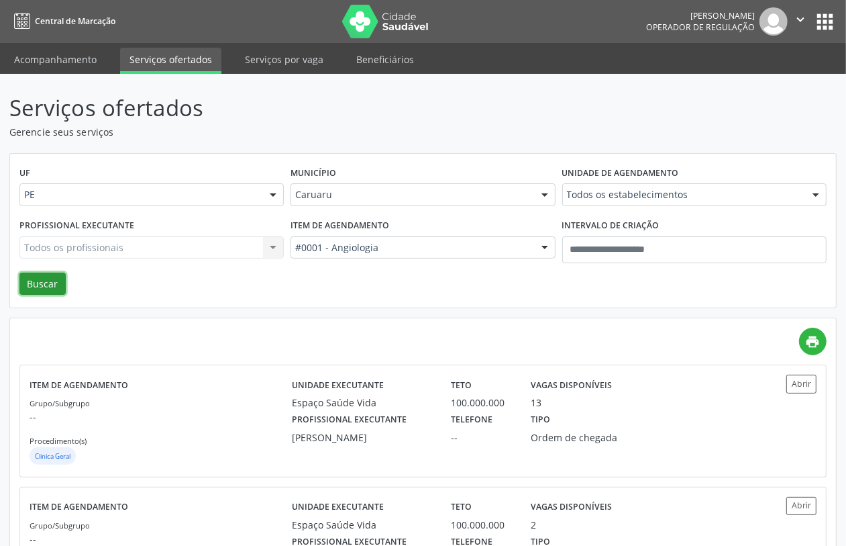
click at [44, 285] on button "Buscar" at bounding box center [42, 283] width 46 height 23
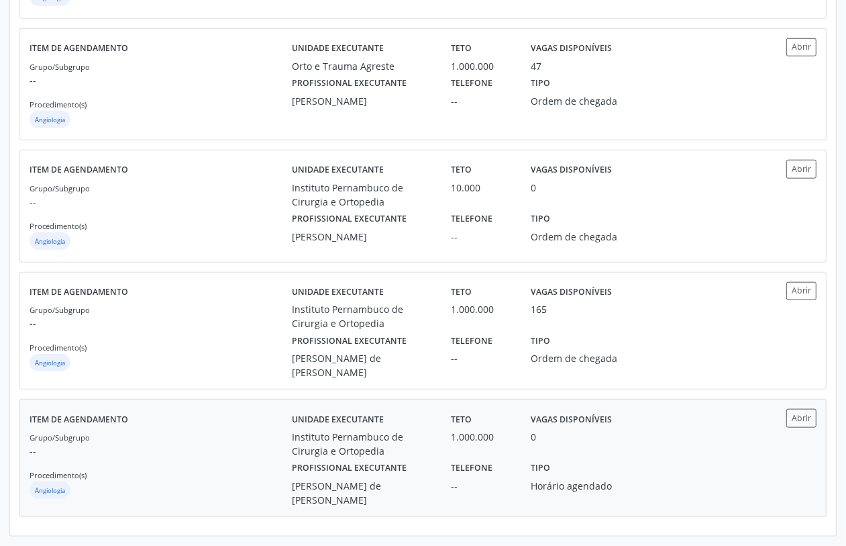
scroll to position [579, 0]
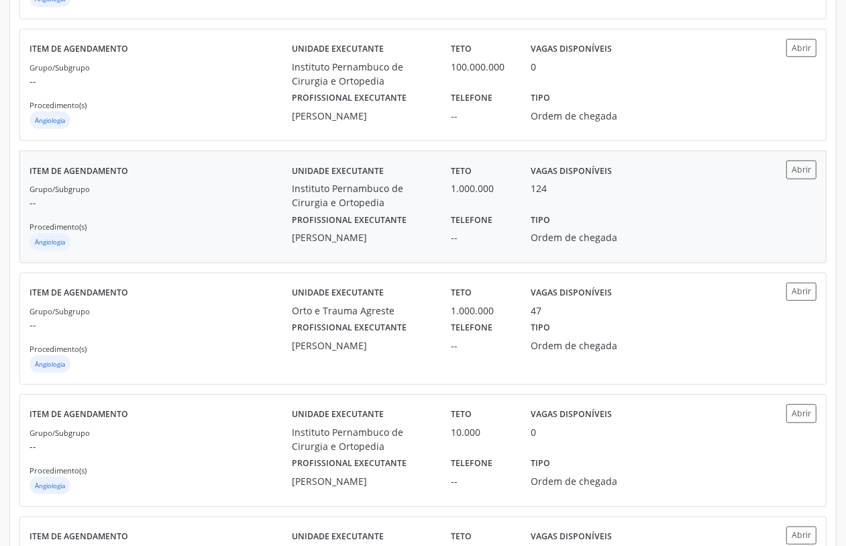
click at [280, 221] on div "Grupo/Subgrupo -- Procedimento(s) Angiologia" at bounding box center [161, 217] width 262 height 72
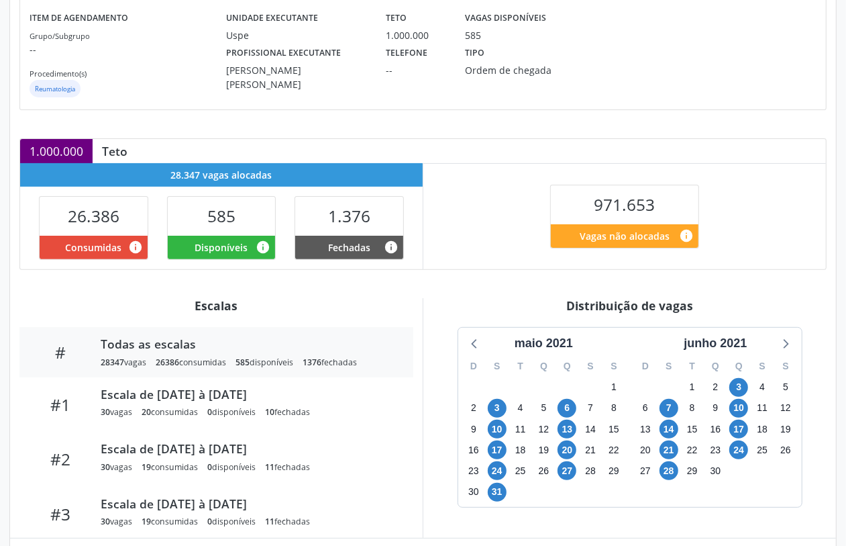
scroll to position [236, 0]
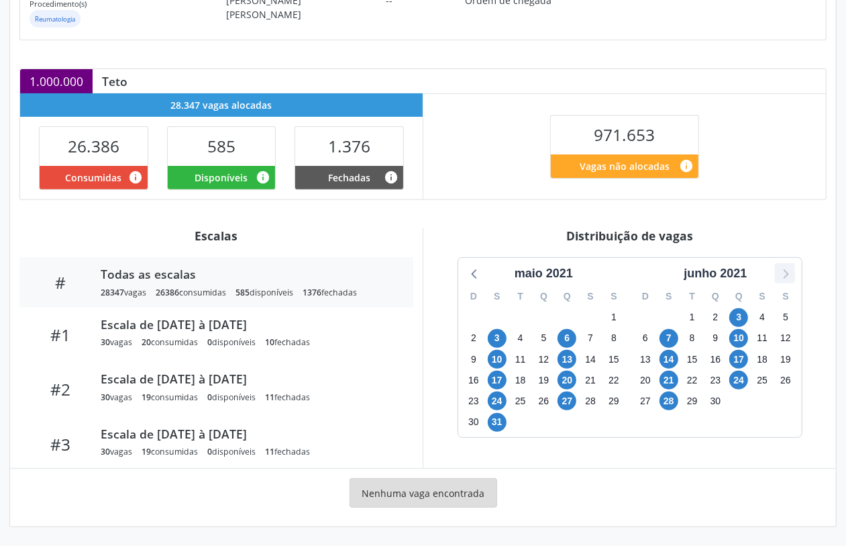
click at [775, 270] on div at bounding box center [785, 273] width 20 height 20
click at [741, 276] on div "agosto 2021" at bounding box center [715, 273] width 51 height 18
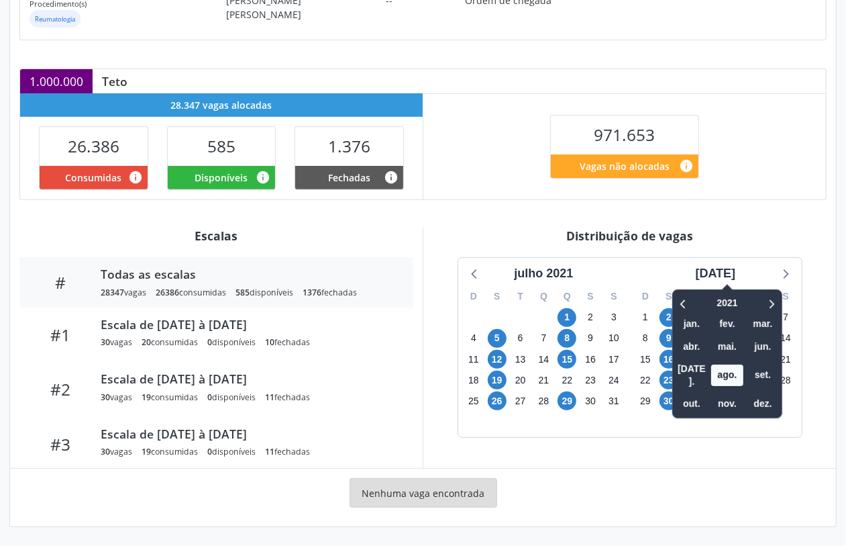
click at [750, 296] on div at bounding box center [761, 303] width 34 height 21
click at [764, 297] on icon at bounding box center [770, 303] width 13 height 16
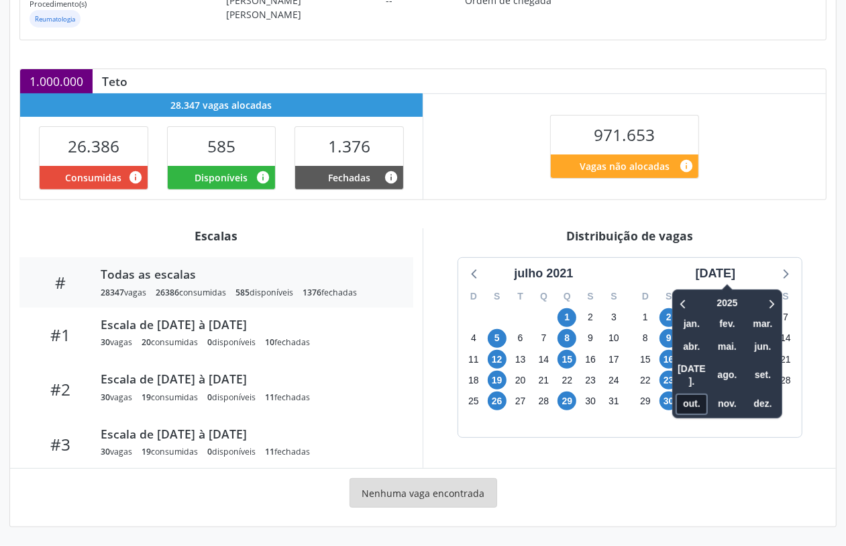
click at [686, 393] on span "out." at bounding box center [692, 403] width 32 height 21
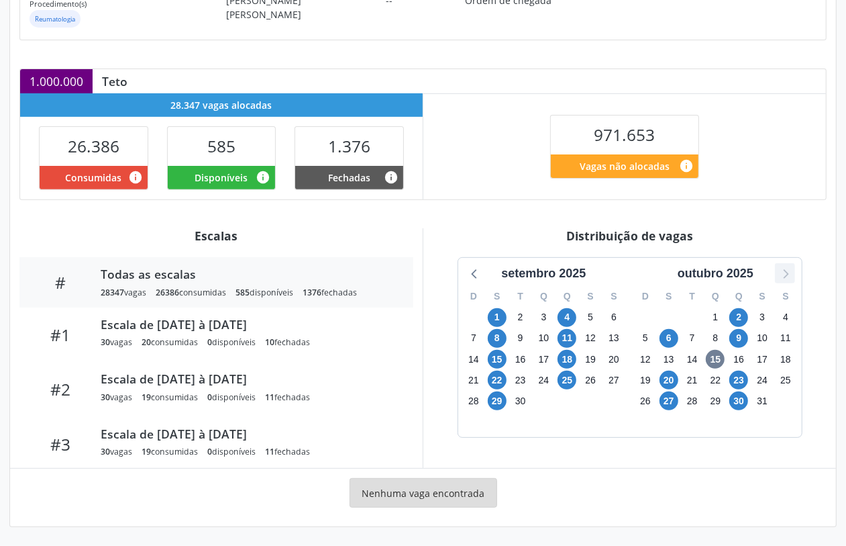
click at [788, 273] on icon at bounding box center [785, 273] width 5 height 9
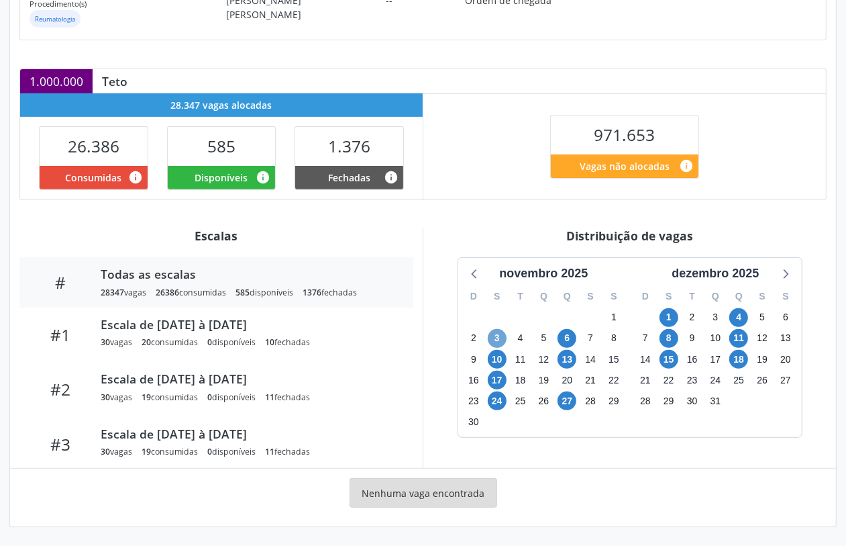
click at [499, 335] on span "3" at bounding box center [497, 338] width 19 height 19
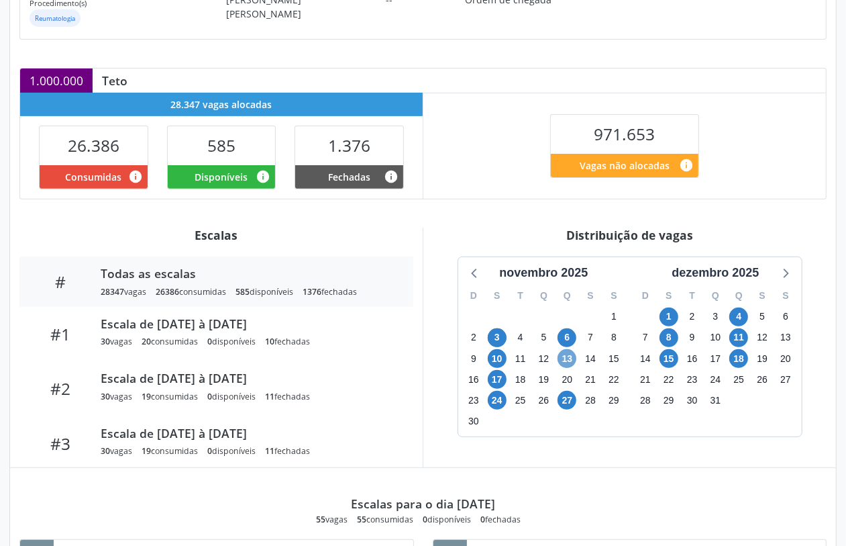
click at [571, 354] on span "13" at bounding box center [567, 358] width 19 height 19
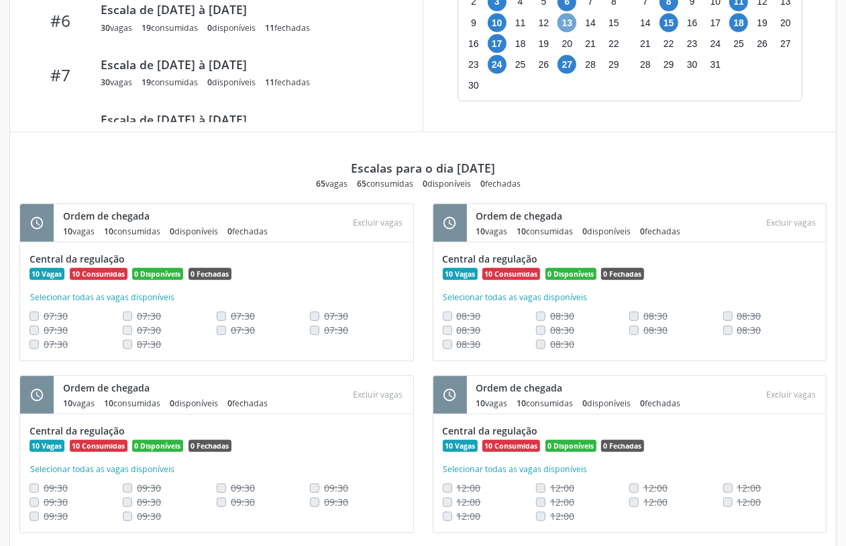
scroll to position [487, 0]
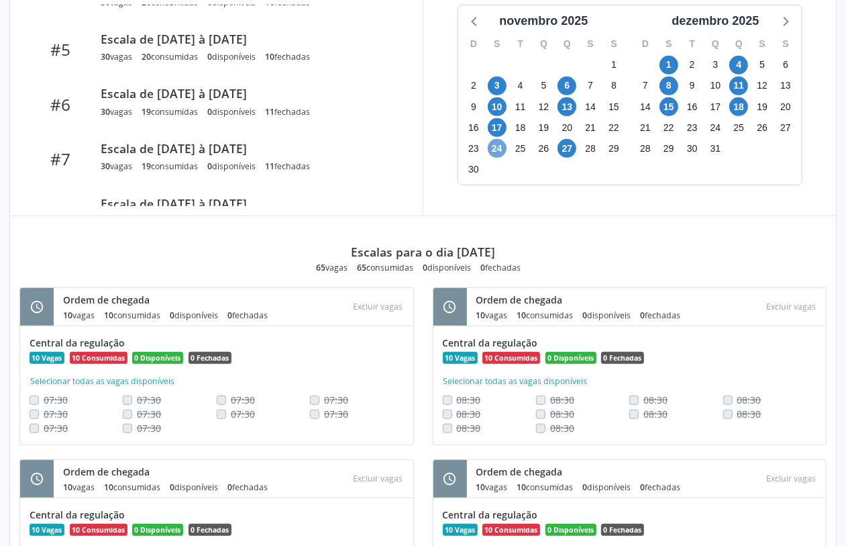
click at [498, 146] on span "24" at bounding box center [497, 148] width 19 height 19
click at [495, 135] on span "17" at bounding box center [497, 127] width 19 height 19
click at [495, 135] on div "Item de agendamento Grupo/Subgrupo -- Procedimento(s) Reumatologia Unidade exec…" at bounding box center [423, 319] width 826 height 1304
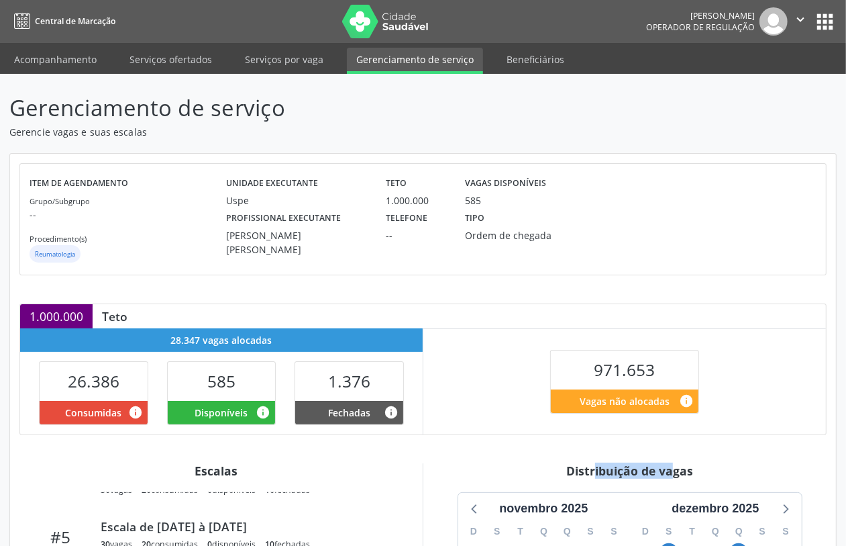
scroll to position [168, 0]
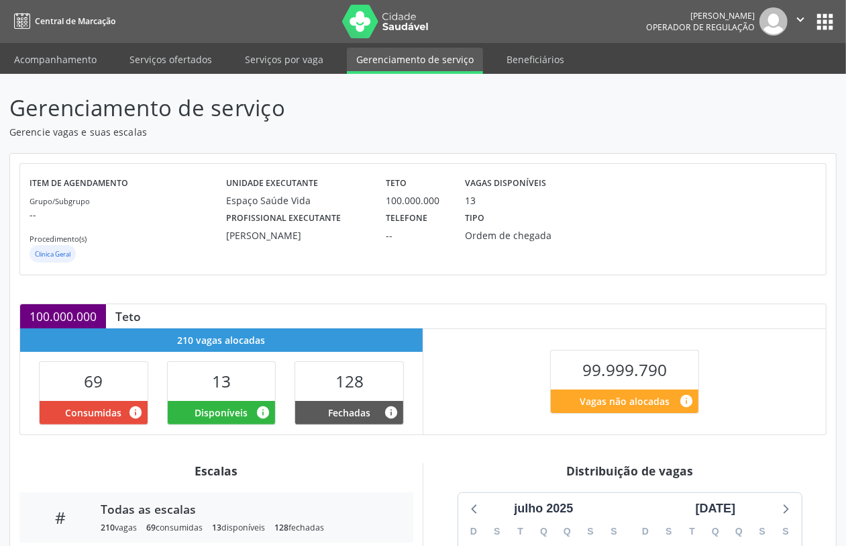
scroll to position [236, 0]
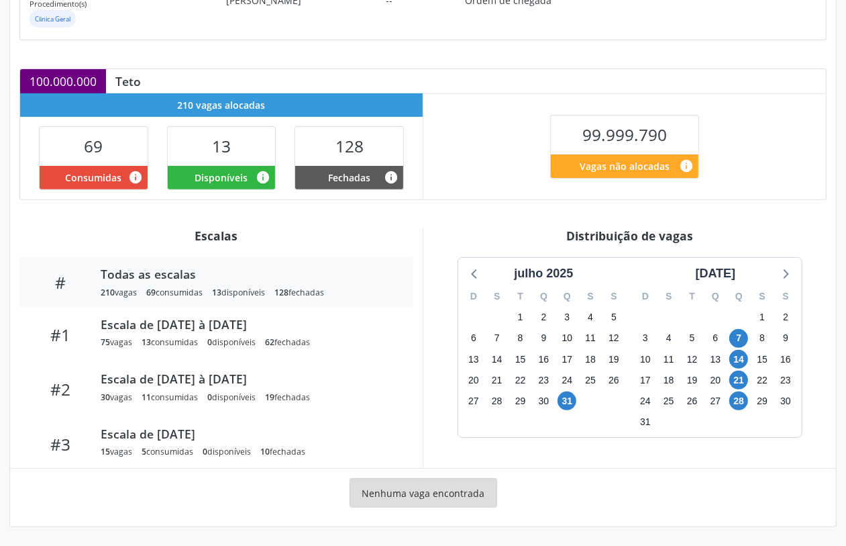
click at [796, 272] on div "agosto 2025" at bounding box center [716, 270] width 172 height 25
click at [788, 274] on icon at bounding box center [785, 273] width 5 height 9
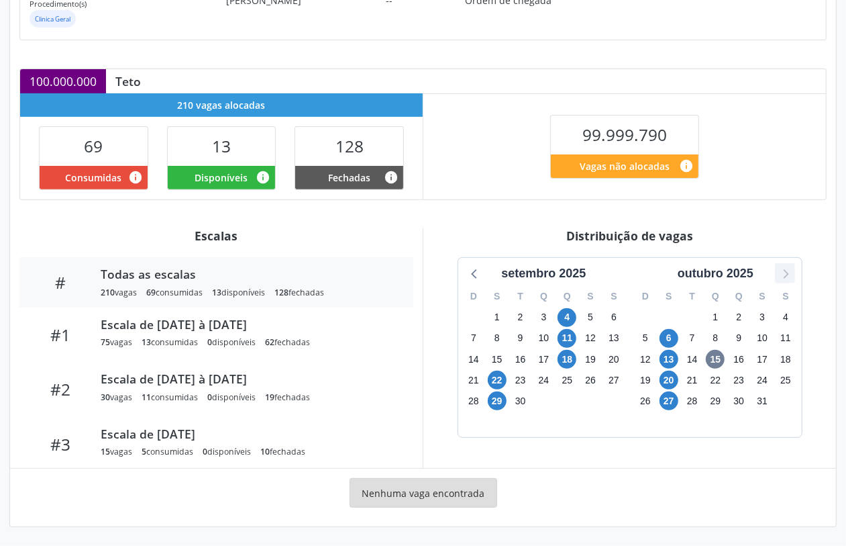
click at [788, 274] on icon at bounding box center [785, 273] width 5 height 9
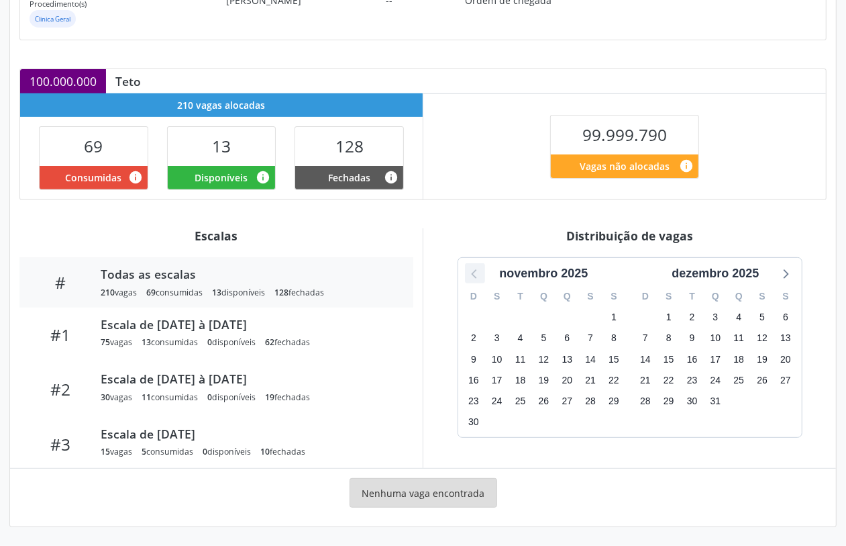
click at [478, 270] on icon at bounding box center [474, 272] width 17 height 17
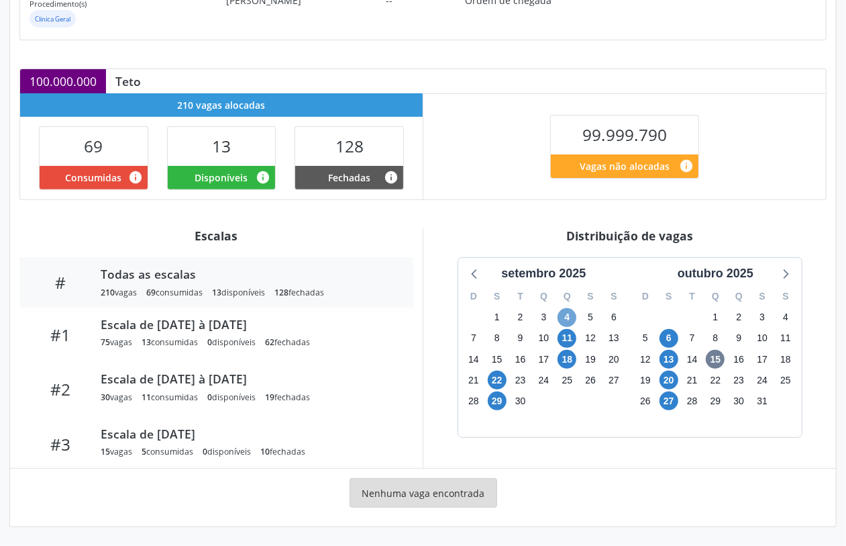
click at [572, 316] on span "4" at bounding box center [567, 317] width 19 height 19
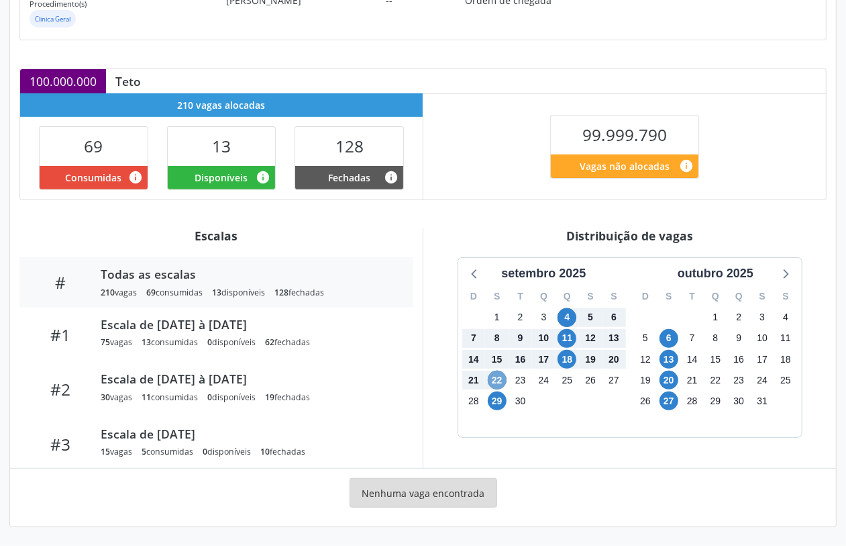
drag, startPoint x: 495, startPoint y: 378, endPoint x: 632, endPoint y: 320, distance: 148.5
click at [569, 338] on div "D S T Q Q S S 31 1 2 3 4 5 6 7 8 9 10 11 12 13 14 15 16 17 18 19 20 21 22 23 24…" at bounding box center [544, 359] width 172 height 154
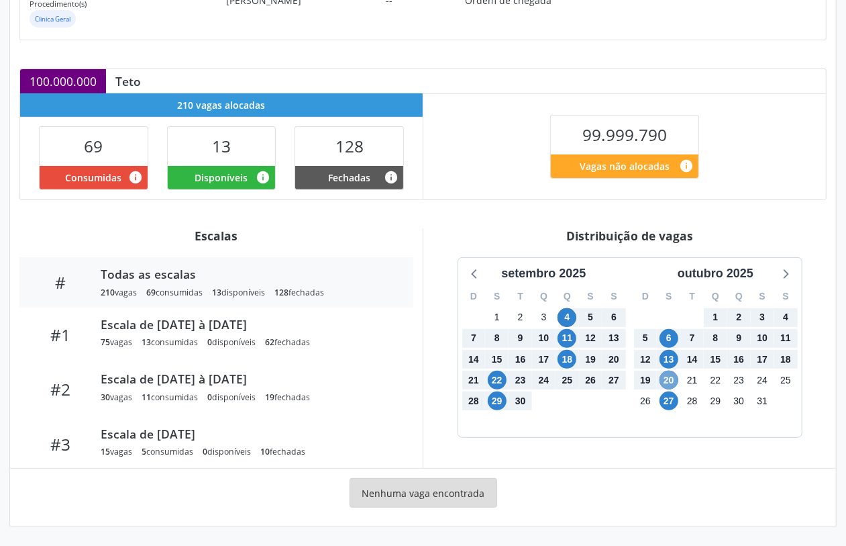
click at [668, 380] on span "20" at bounding box center [669, 379] width 19 height 19
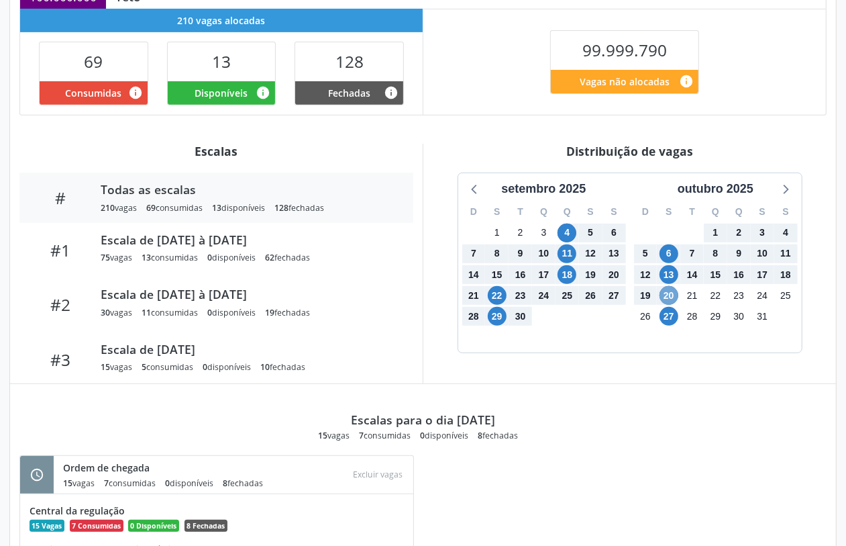
scroll to position [403, 0]
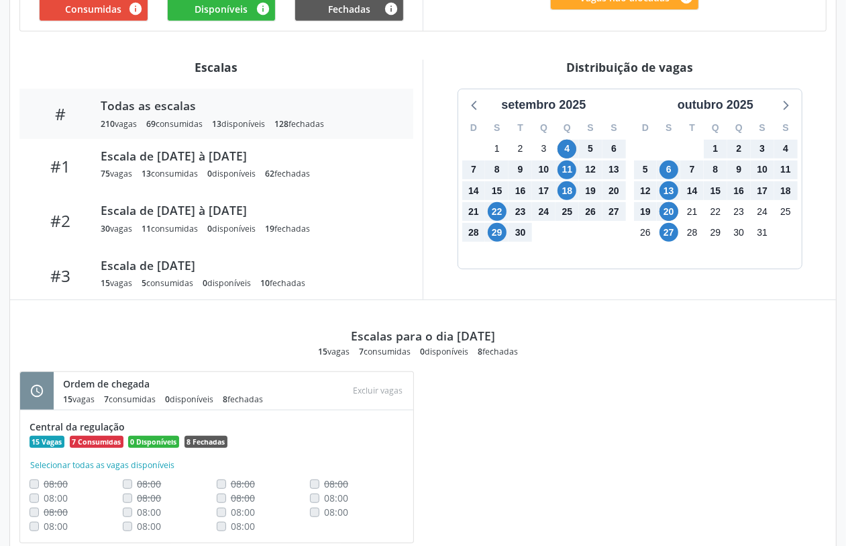
click at [450, 142] on div "setembro 2025 D S T Q Q S S 31 1 2 3 4 5 6 7 8 9 10 11 12 13 14 15 16 17 18 19 …" at bounding box center [630, 179] width 394 height 180
click at [450, 143] on div "setembro 2025 D S T Q Q S S 31 1 2 3 4 5 6 7 8 9 10 11 12 13 14 15 16 17 18 19 …" at bounding box center [630, 179] width 394 height 180
click at [671, 217] on span "20" at bounding box center [669, 211] width 19 height 19
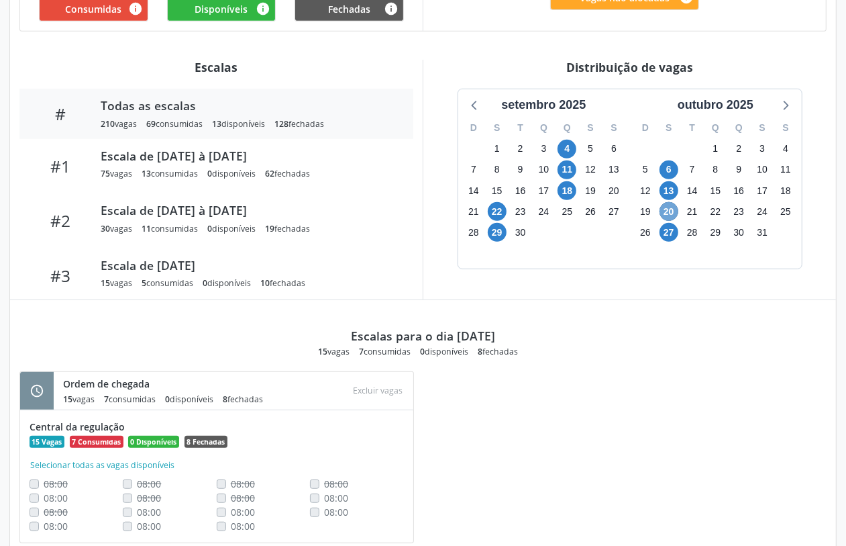
click at [668, 213] on span "20" at bounding box center [669, 211] width 19 height 19
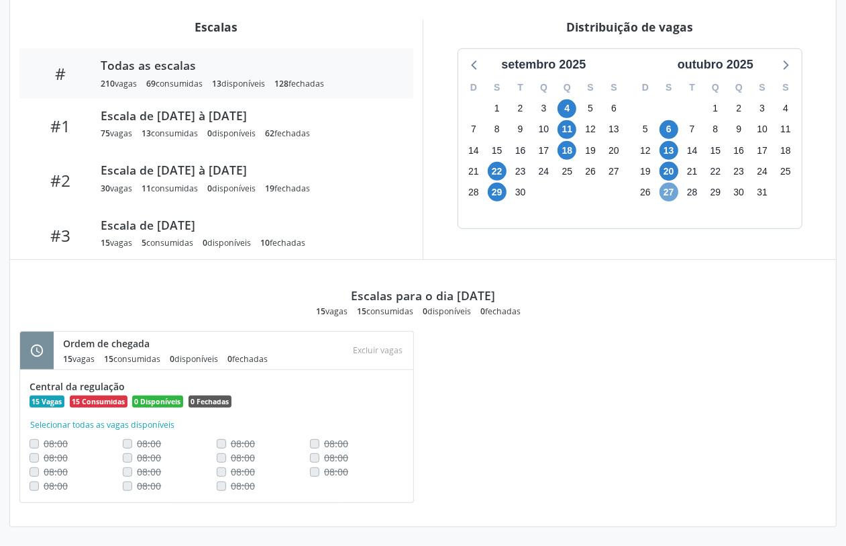
click at [666, 192] on span "27" at bounding box center [669, 192] width 19 height 19
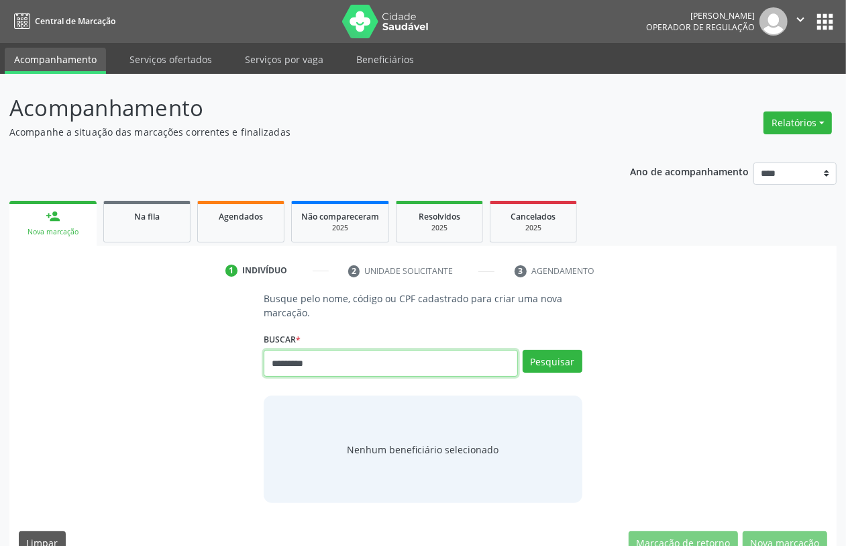
type input "*********"
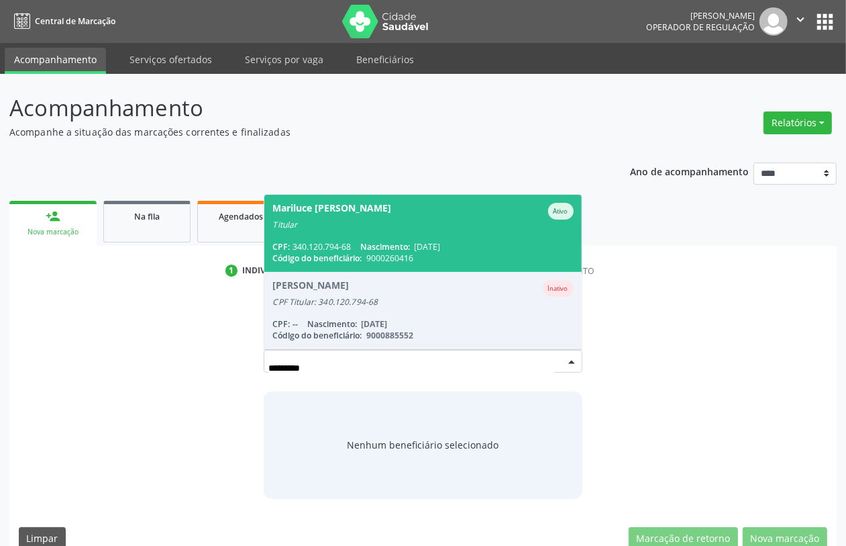
click at [387, 236] on span "Mariluce [PERSON_NAME] Titular CPF: 340.120.794-68 Nascimento: [DATE] Código do…" at bounding box center [422, 233] width 317 height 77
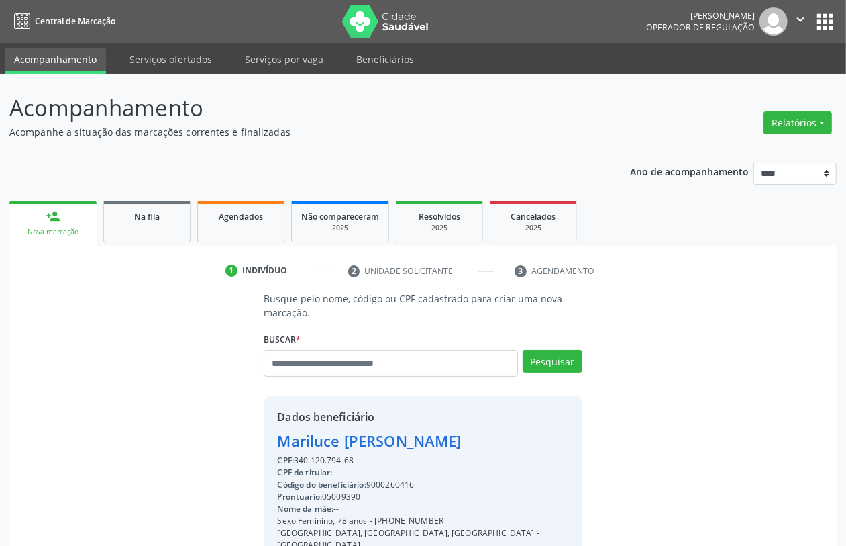
scroll to position [176, 0]
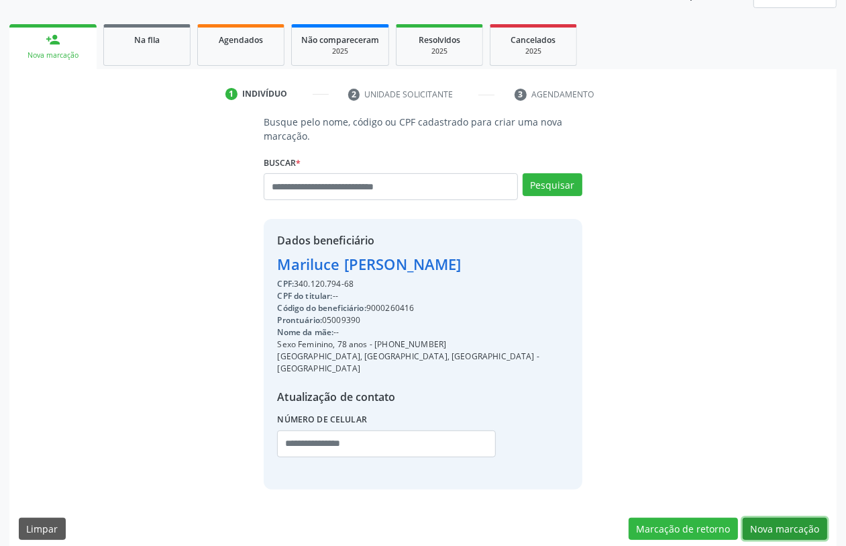
drag, startPoint x: 789, startPoint y: 521, endPoint x: 623, endPoint y: 493, distance: 168.8
click at [788, 521] on button "Nova marcação" at bounding box center [785, 528] width 85 height 23
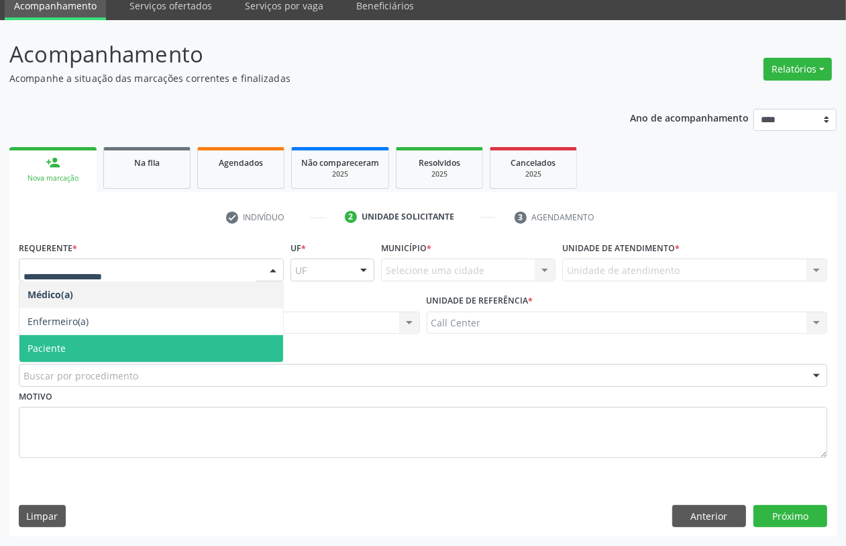
click at [55, 344] on span "Paciente" at bounding box center [47, 348] width 38 height 13
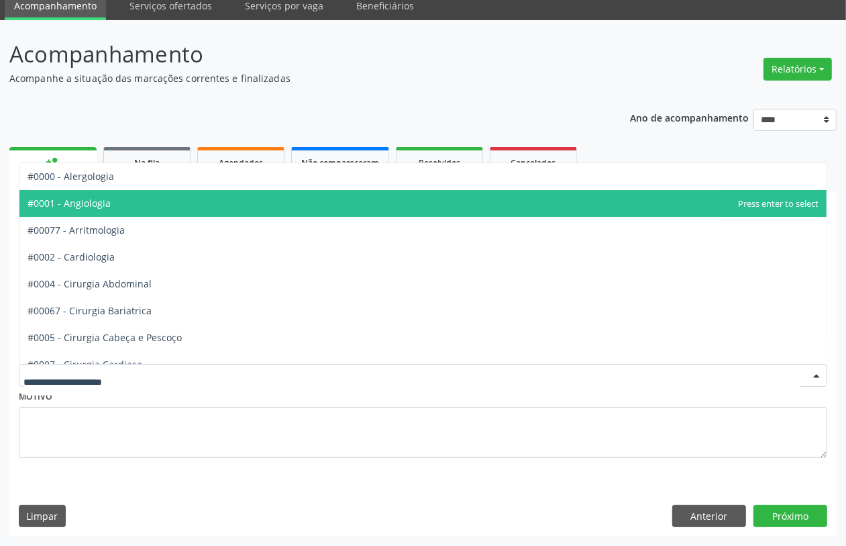
click at [105, 208] on span "#0001 - Angiologia" at bounding box center [69, 203] width 83 height 13
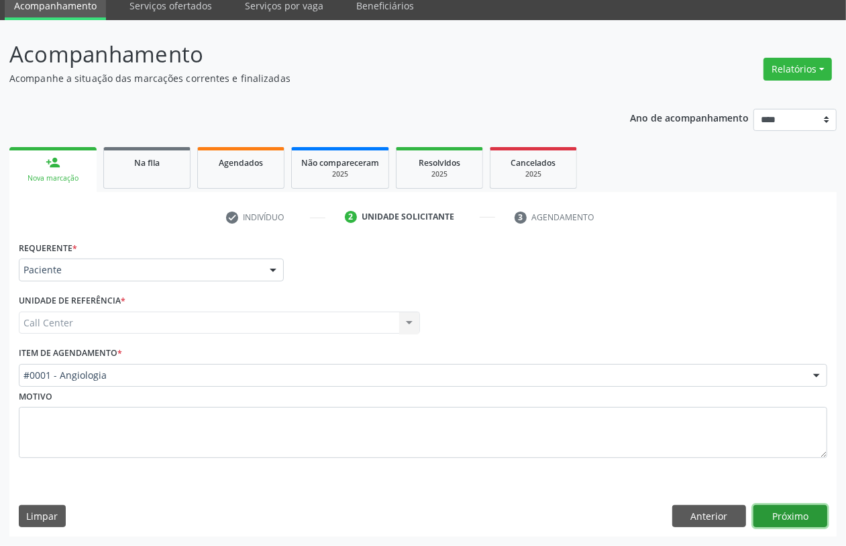
click at [780, 520] on button "Próximo" at bounding box center [791, 516] width 74 height 23
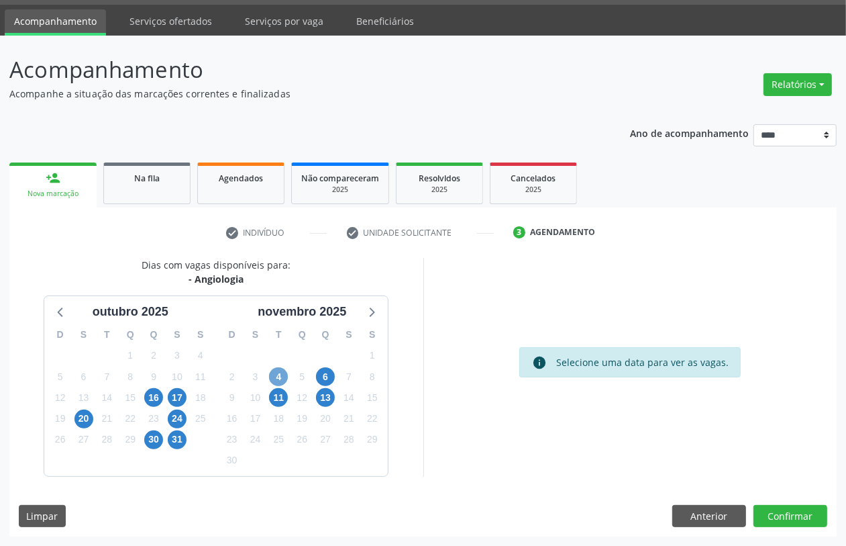
click at [280, 377] on span "4" at bounding box center [278, 376] width 19 height 19
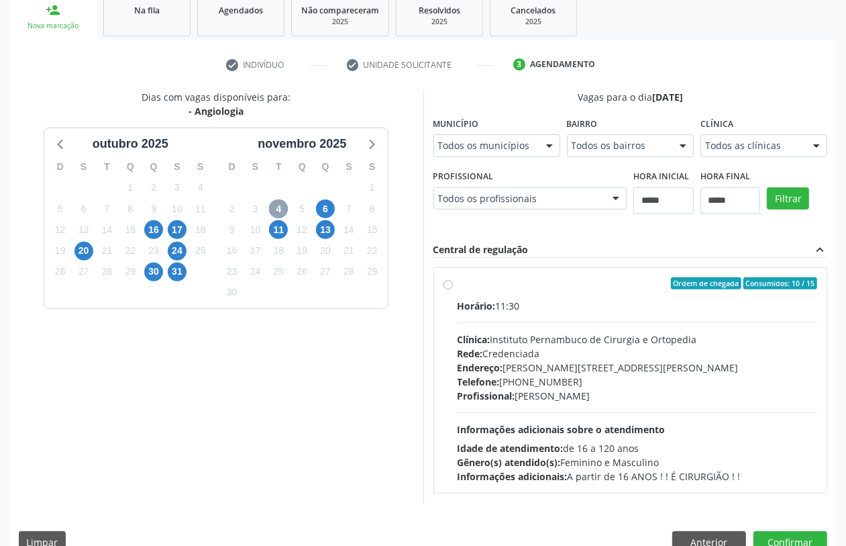
scroll to position [232, 0]
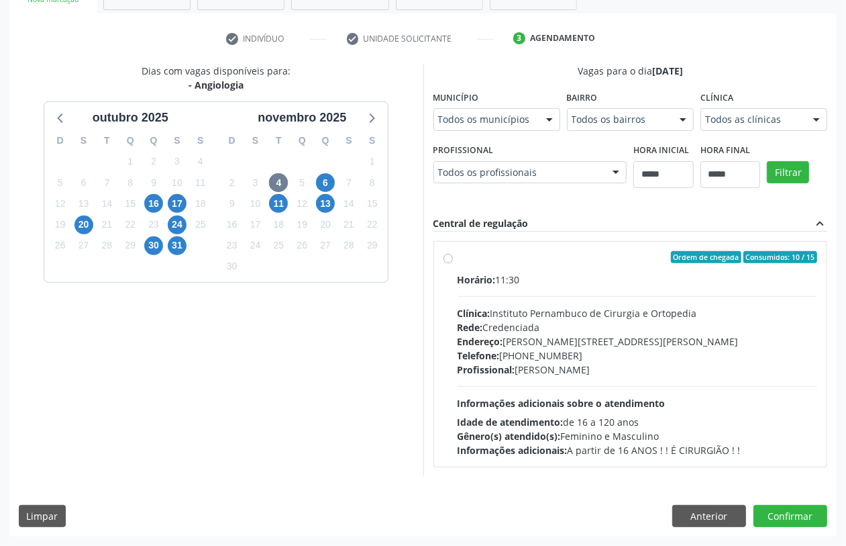
click at [517, 331] on div "Rede: Credenciada" at bounding box center [638, 327] width 360 height 14
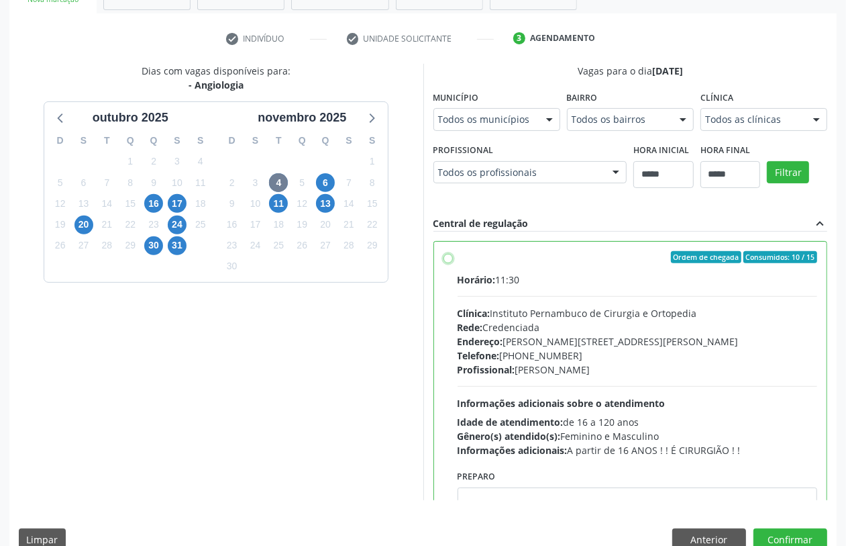
scroll to position [67, 0]
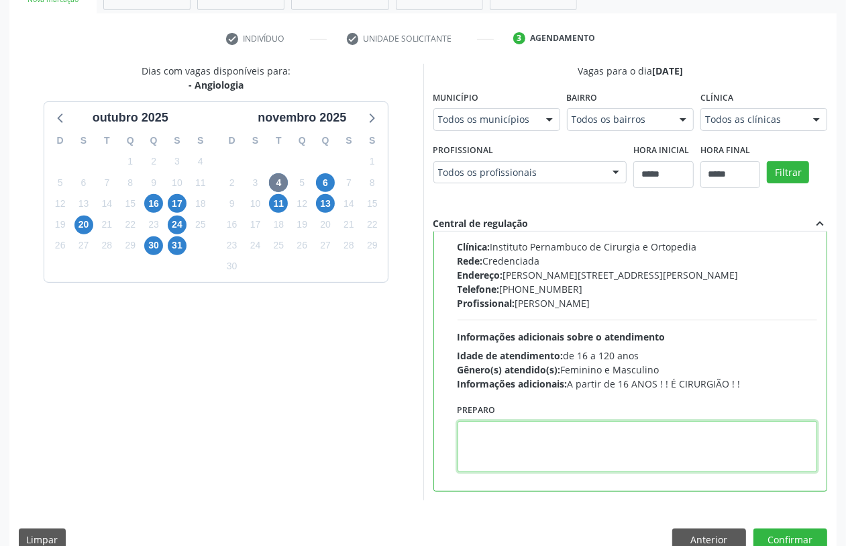
paste textarea "**********"
type textarea "**********"
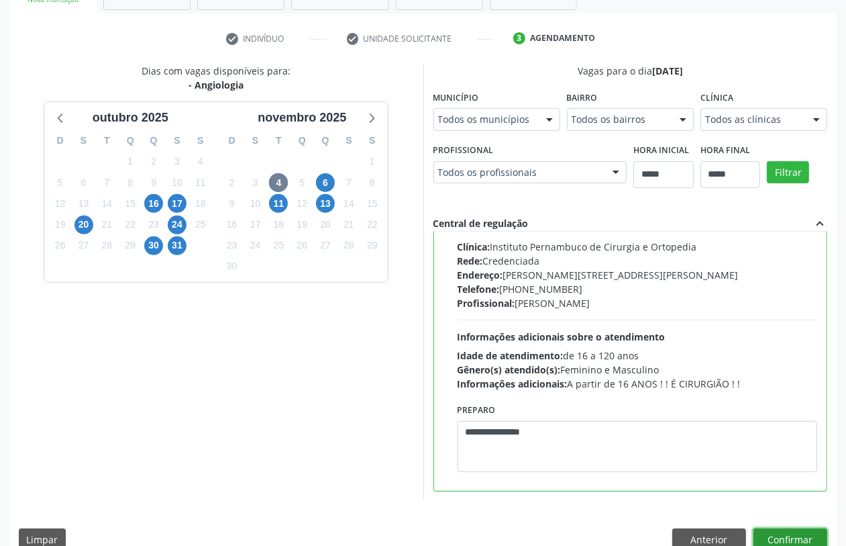
click at [776, 541] on button "Confirmar" at bounding box center [791, 539] width 74 height 23
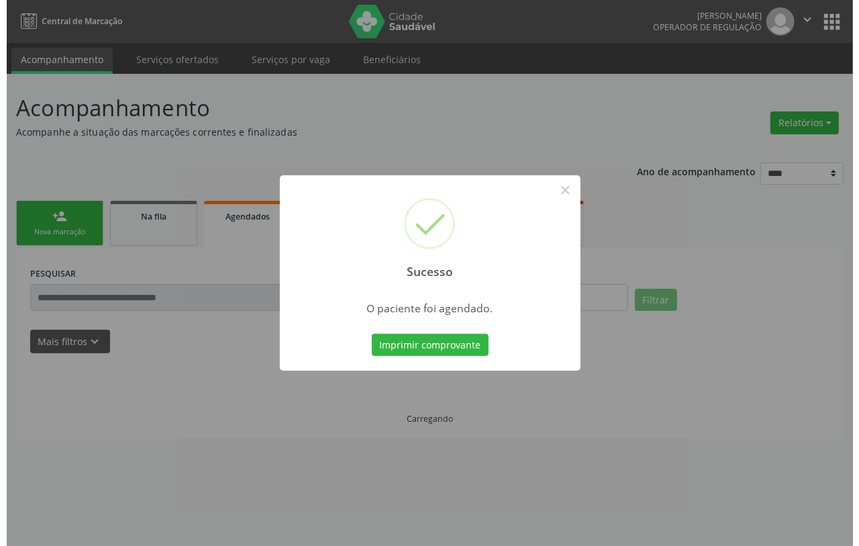
scroll to position [0, 0]
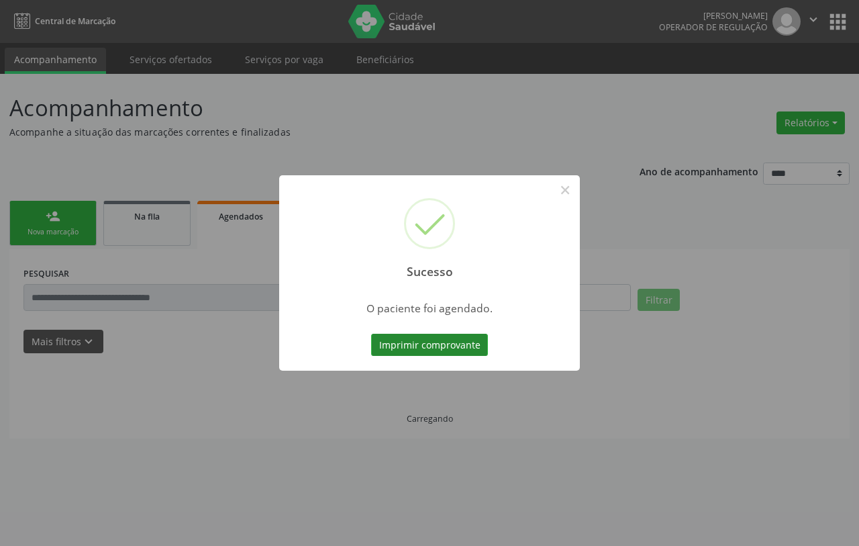
click at [465, 343] on button "Imprimir comprovante" at bounding box center [429, 344] width 117 height 23
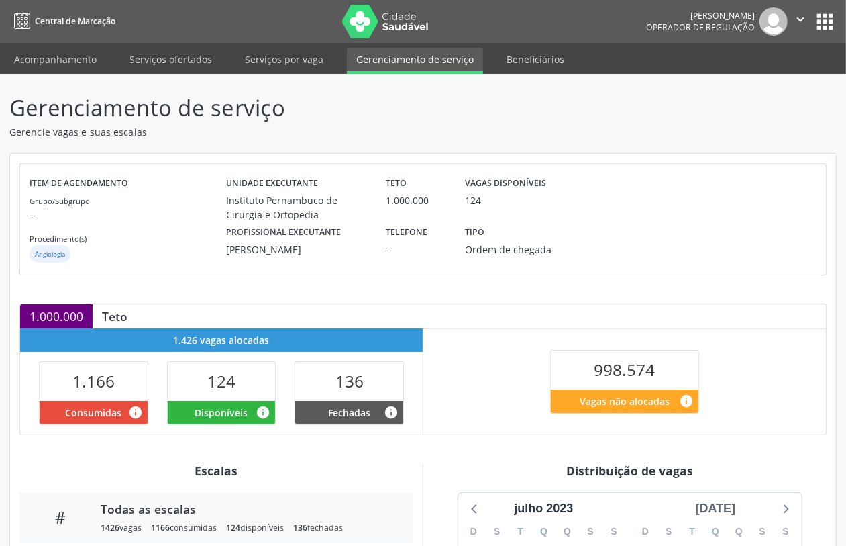
click at [705, 517] on div "[DATE]" at bounding box center [715, 508] width 51 height 18
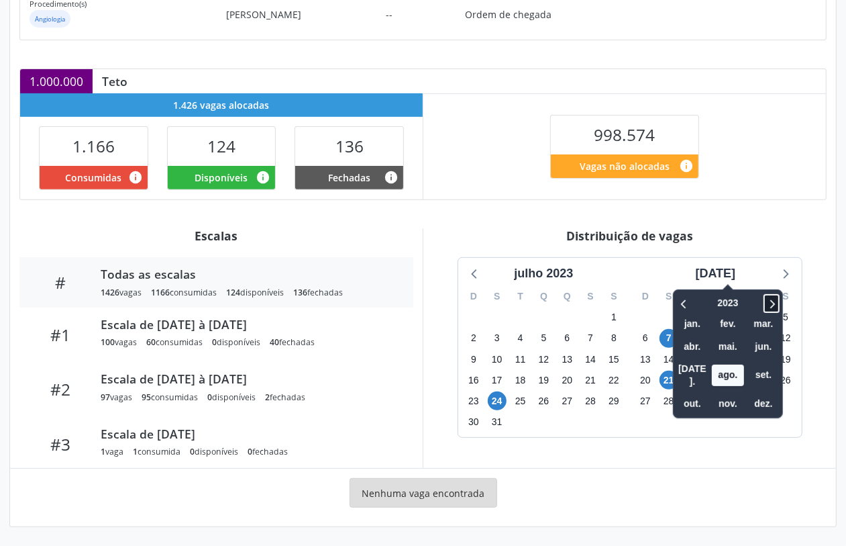
click at [765, 297] on icon at bounding box center [771, 303] width 13 height 16
click at [713, 393] on span "nov." at bounding box center [728, 403] width 32 height 21
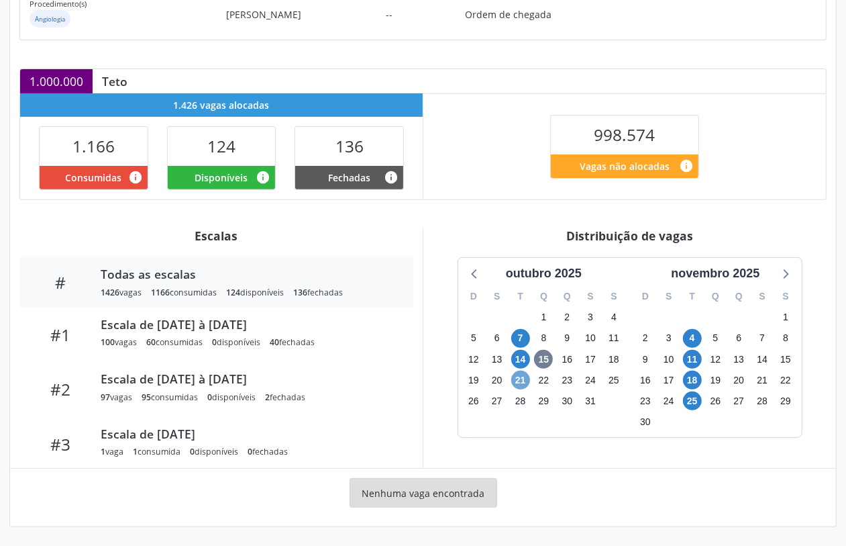
click at [520, 377] on span "21" at bounding box center [520, 379] width 19 height 19
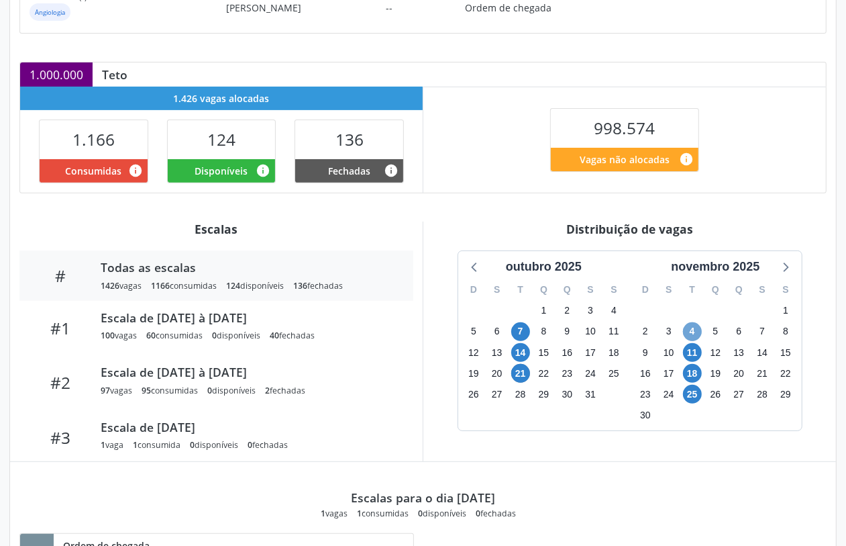
click at [692, 336] on span "4" at bounding box center [692, 331] width 19 height 19
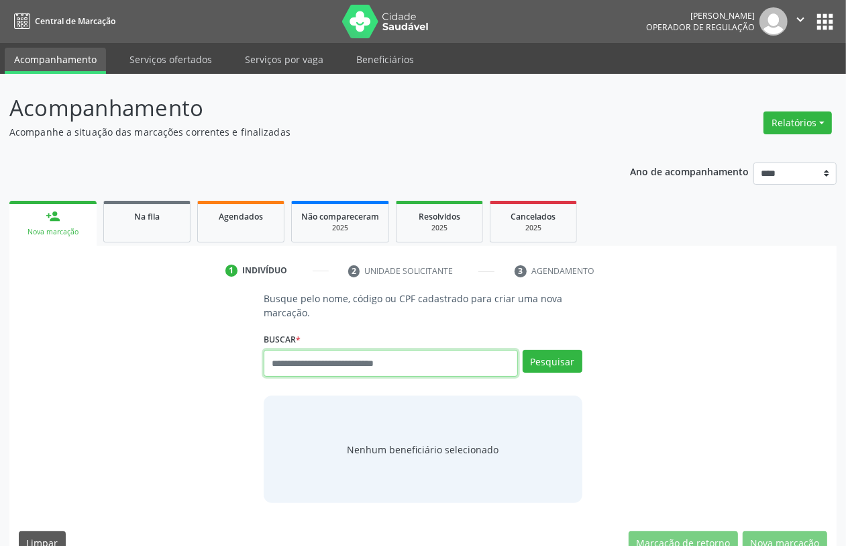
click at [434, 364] on input "text" at bounding box center [391, 363] width 254 height 27
type input "**********"
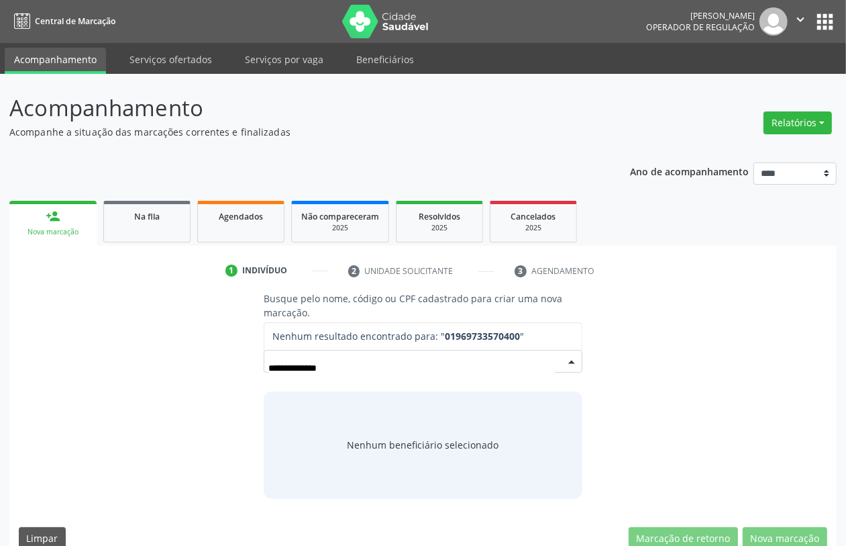
click at [284, 369] on input "**********" at bounding box center [411, 367] width 286 height 27
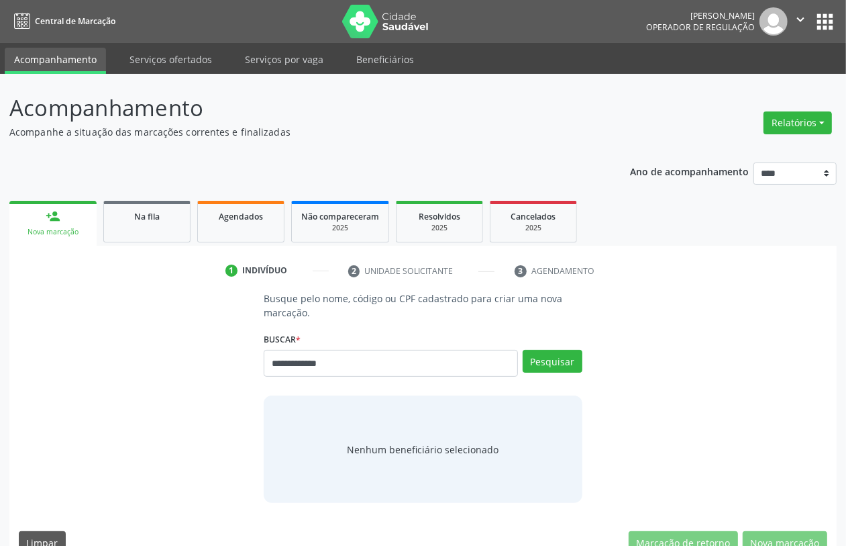
click at [280, 363] on input "**********" at bounding box center [391, 363] width 254 height 27
type input "**********"
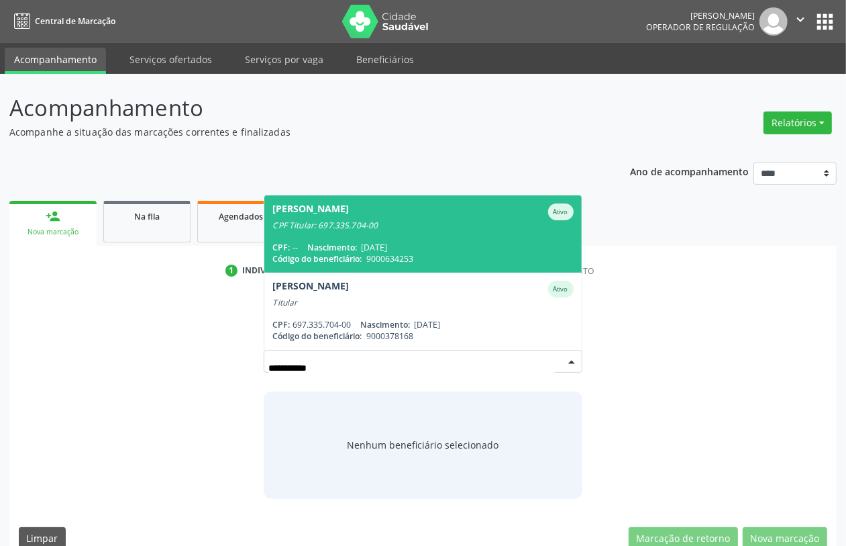
drag, startPoint x: 470, startPoint y: 235, endPoint x: 464, endPoint y: 212, distance: 23.4
click at [464, 212] on span "Edvaldo Carneiro de Oliveira Ativo CPF Titular: 697.335.704-00 CPF: -- Nascimen…" at bounding box center [422, 233] width 317 height 77
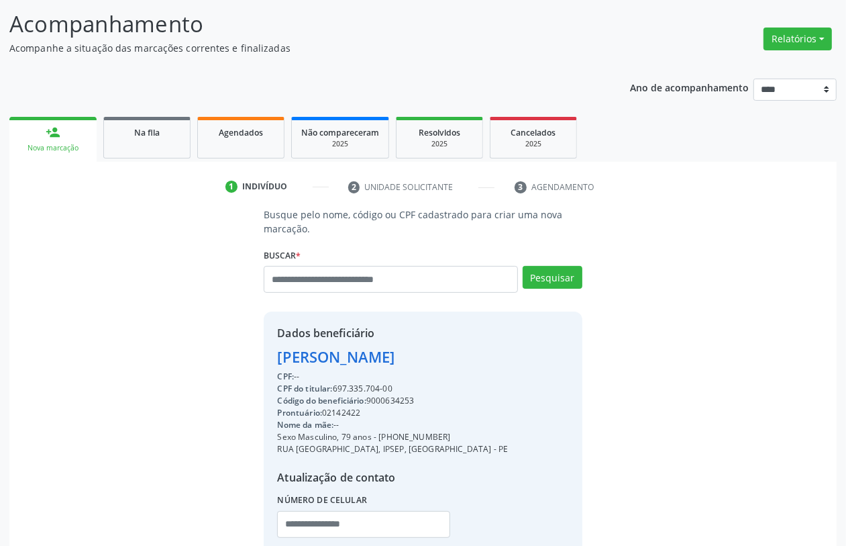
scroll to position [168, 0]
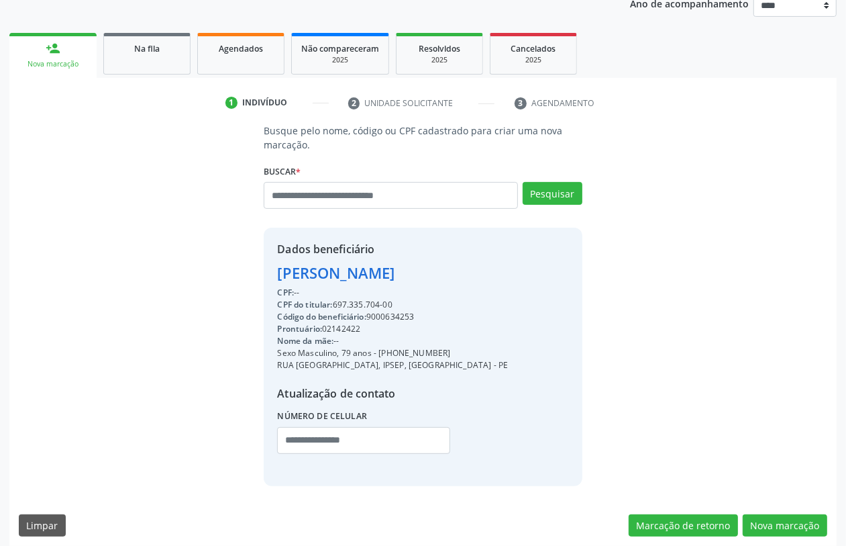
drag, startPoint x: 376, startPoint y: 316, endPoint x: 499, endPoint y: 315, distance: 122.1
click at [499, 315] on div "Dados beneficiário Edvaldo Carneiro de Oliveira CPF: -- CPF do titular: 697.335…" at bounding box center [423, 356] width 318 height 258
copy div "9000634253"
click at [238, 64] on link "Agendados" at bounding box center [240, 54] width 87 height 42
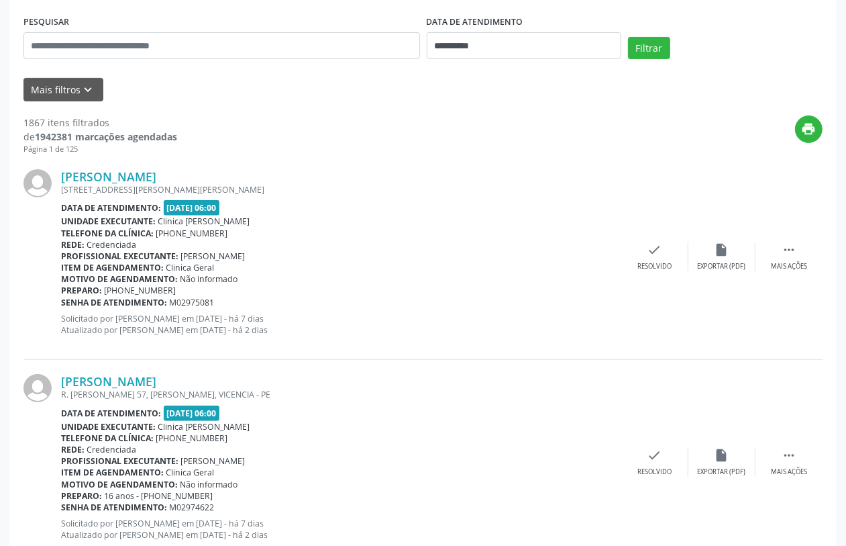
scroll to position [84, 0]
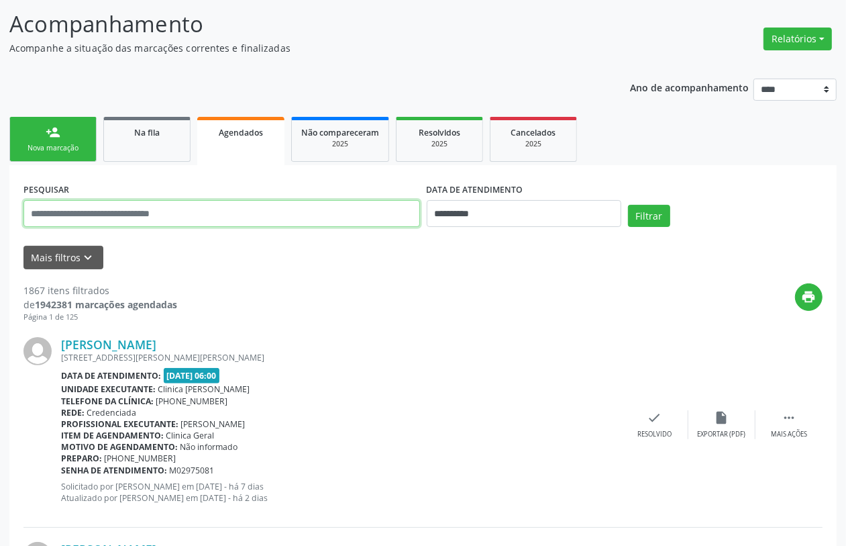
click at [265, 209] on input "text" at bounding box center [221, 213] width 397 height 27
paste input "**********"
type input "**********"
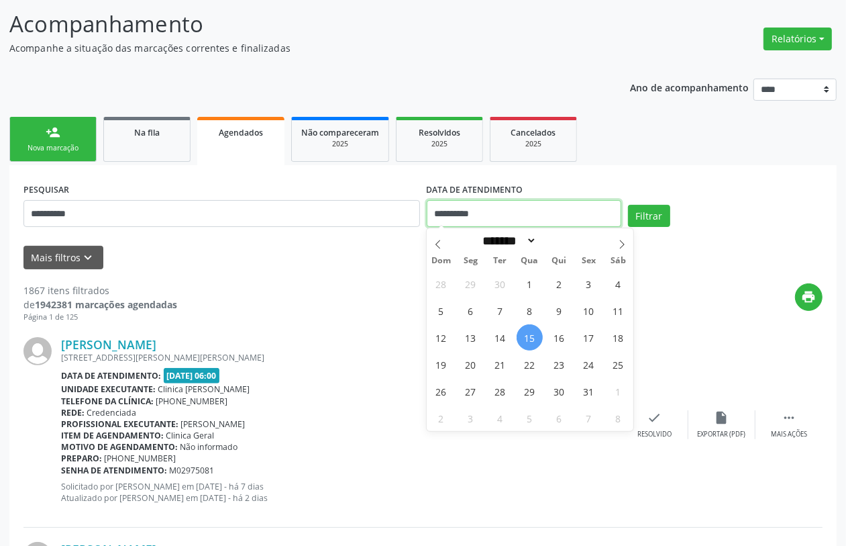
click at [448, 219] on input "**********" at bounding box center [524, 213] width 195 height 27
click at [564, 347] on span "16" at bounding box center [559, 337] width 26 height 26
type input "**********"
click at [558, 338] on span "16" at bounding box center [559, 337] width 26 height 26
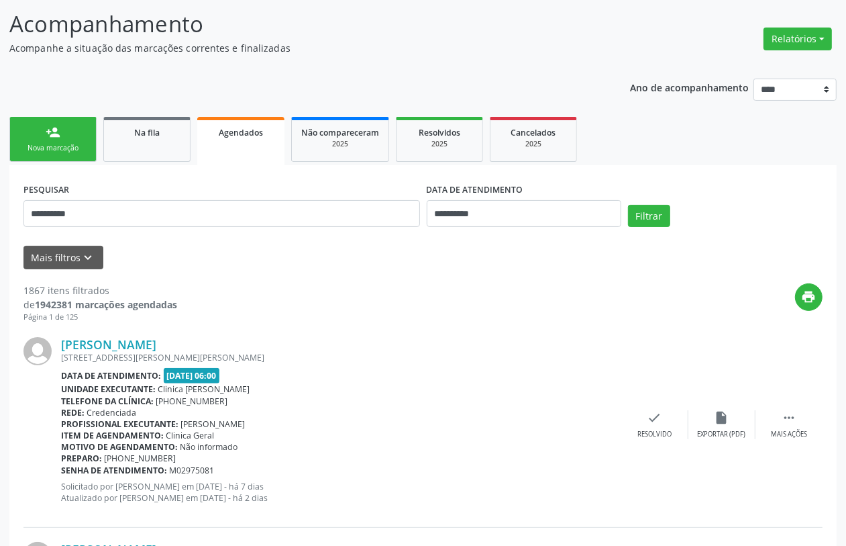
click at [558, 338] on div "Maria da Graca Lisboa Melo" at bounding box center [341, 344] width 560 height 15
click at [658, 217] on button "Filtrar" at bounding box center [649, 216] width 42 height 23
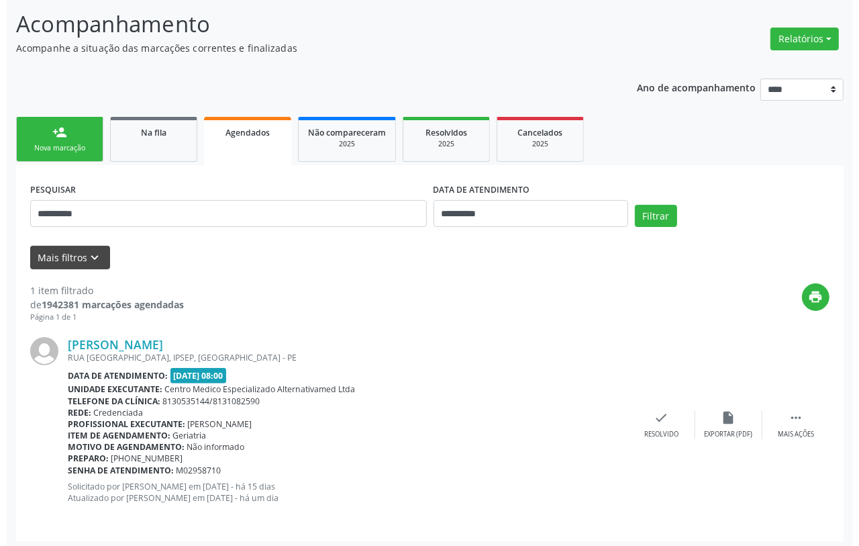
scroll to position [88, 0]
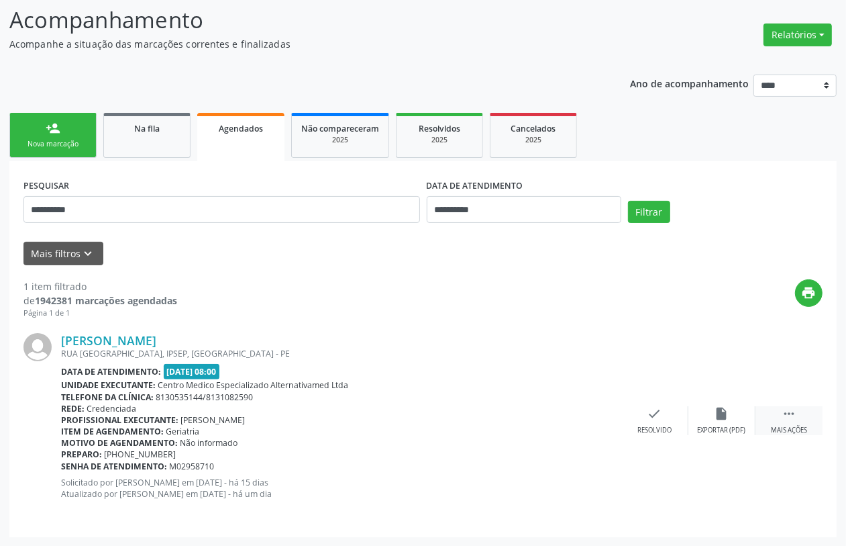
click at [788, 431] on div "Mais ações" at bounding box center [789, 429] width 36 height 9
click at [591, 416] on icon "cancel" at bounding box center [587, 413] width 15 height 15
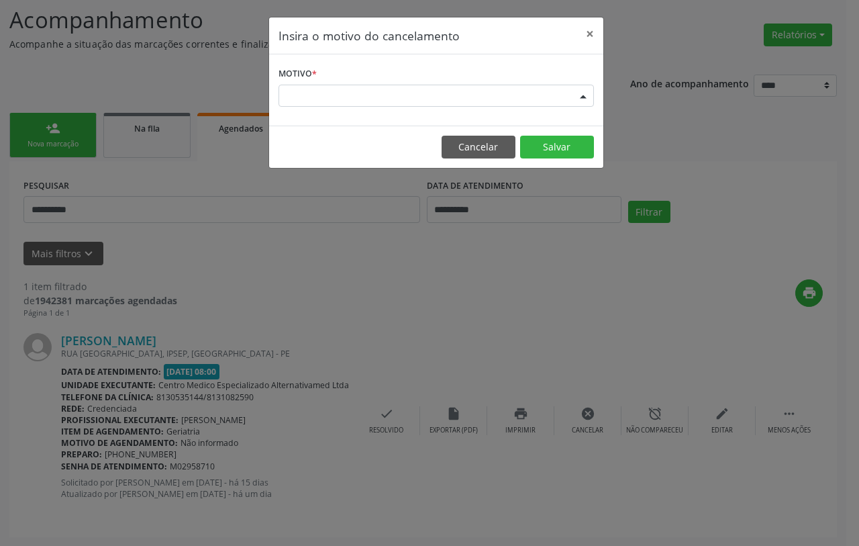
drag, startPoint x: 478, startPoint y: 101, endPoint x: 488, endPoint y: 89, distance: 16.2
click at [478, 101] on div "Escolha o motivo" at bounding box center [435, 96] width 315 height 23
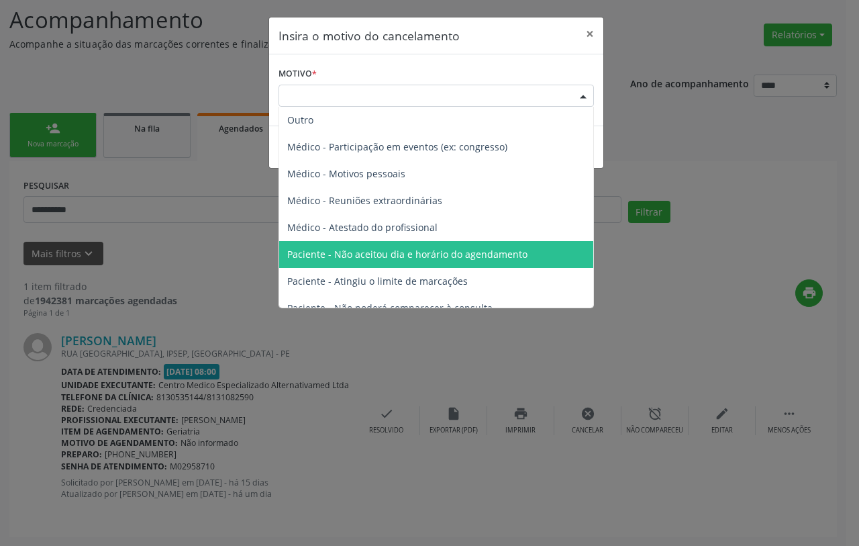
scroll to position [68, 0]
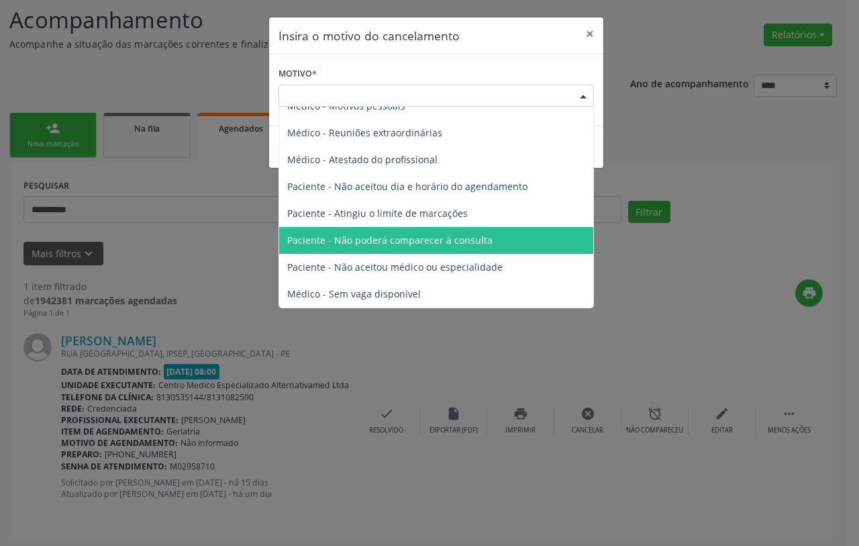
click at [474, 237] on span "Paciente - Não poderá comparecer à consulta" at bounding box center [389, 240] width 205 height 13
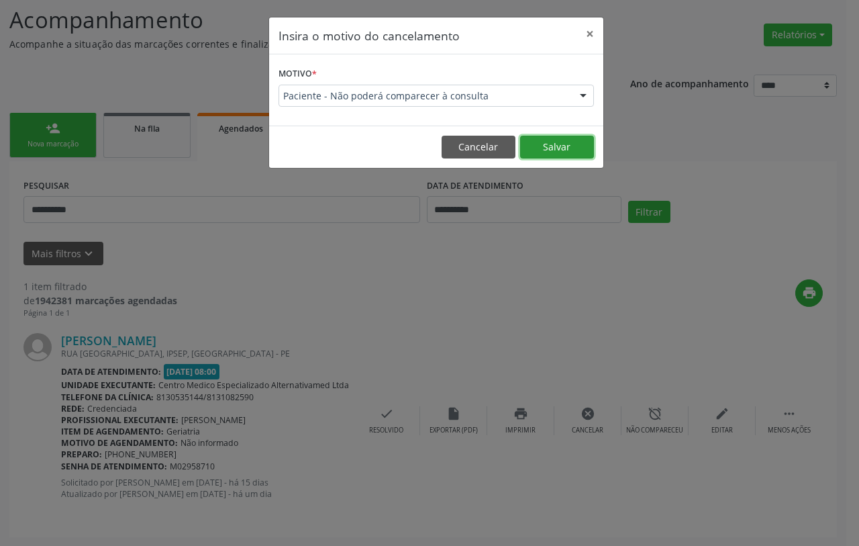
click at [562, 143] on button "Salvar" at bounding box center [557, 147] width 74 height 23
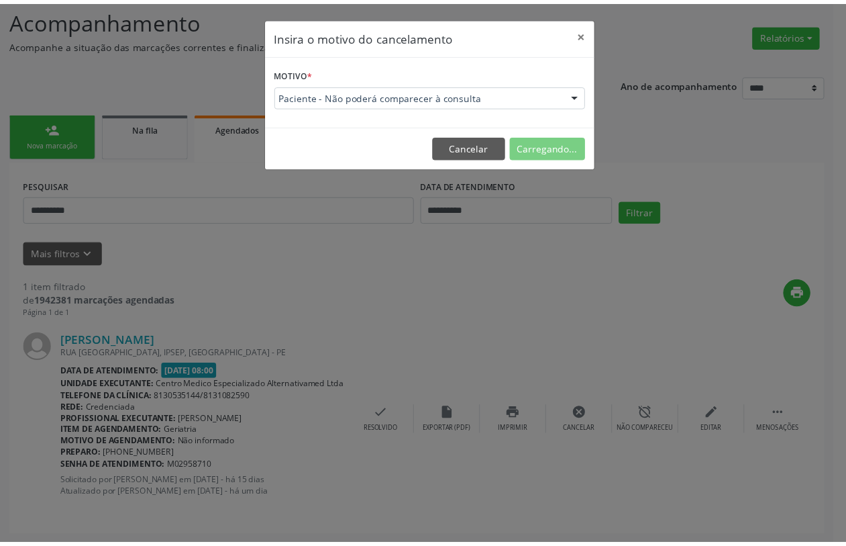
scroll to position [0, 0]
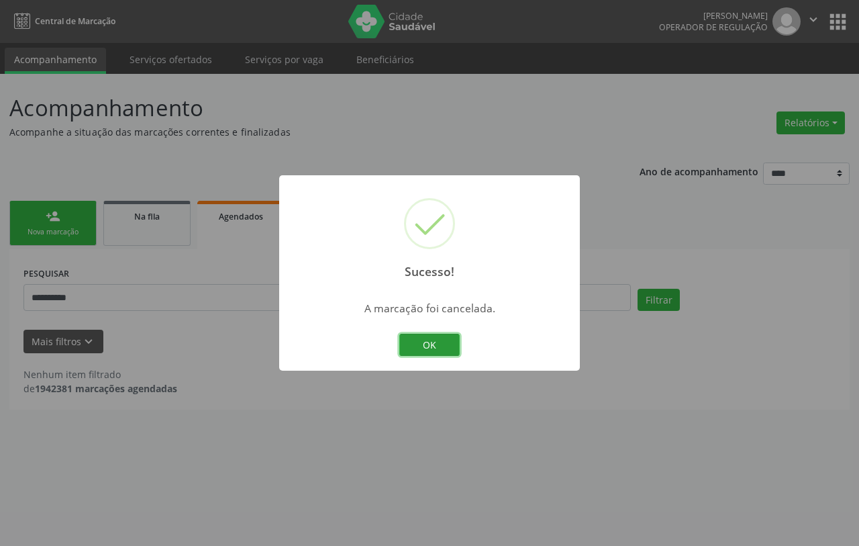
drag, startPoint x: 433, startPoint y: 337, endPoint x: 442, endPoint y: 329, distance: 11.4
click at [444, 315] on div "Sucesso! × A marcação foi cancelada. OK Cancel" at bounding box center [429, 273] width 301 height 196
click at [427, 351] on button "OK" at bounding box center [429, 344] width 60 height 23
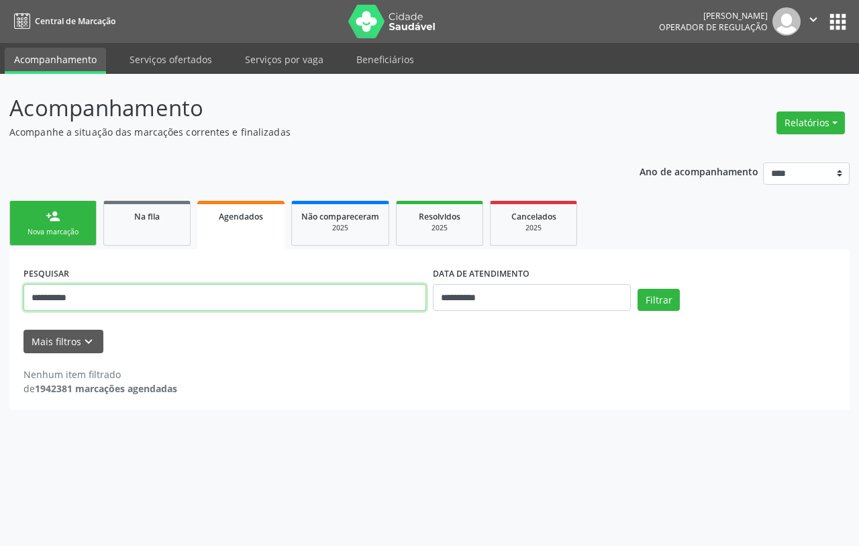
drag, startPoint x: 28, startPoint y: 300, endPoint x: 105, endPoint y: 292, distance: 77.6
click at [105, 292] on input "**********" at bounding box center [224, 297] width 403 height 27
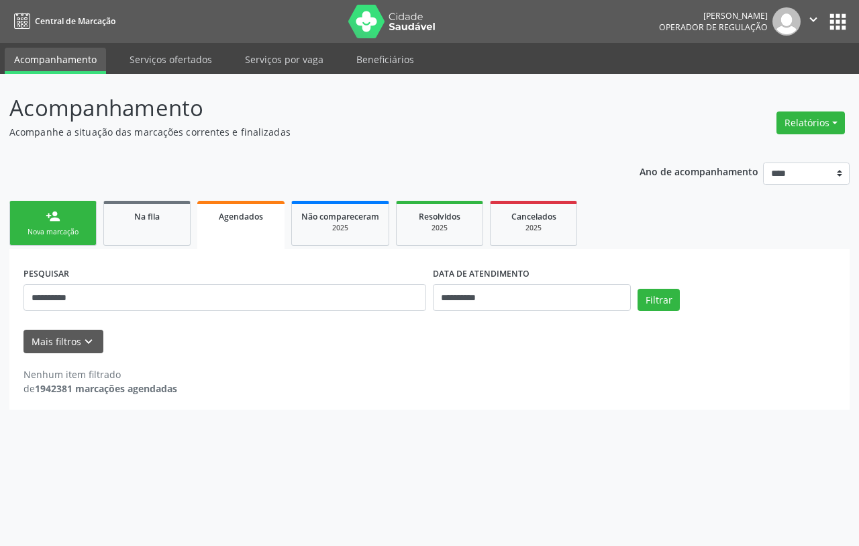
drag, startPoint x: 172, startPoint y: 257, endPoint x: 76, endPoint y: 263, distance: 96.1
click at [76, 263] on div "**********" at bounding box center [224, 291] width 409 height 57
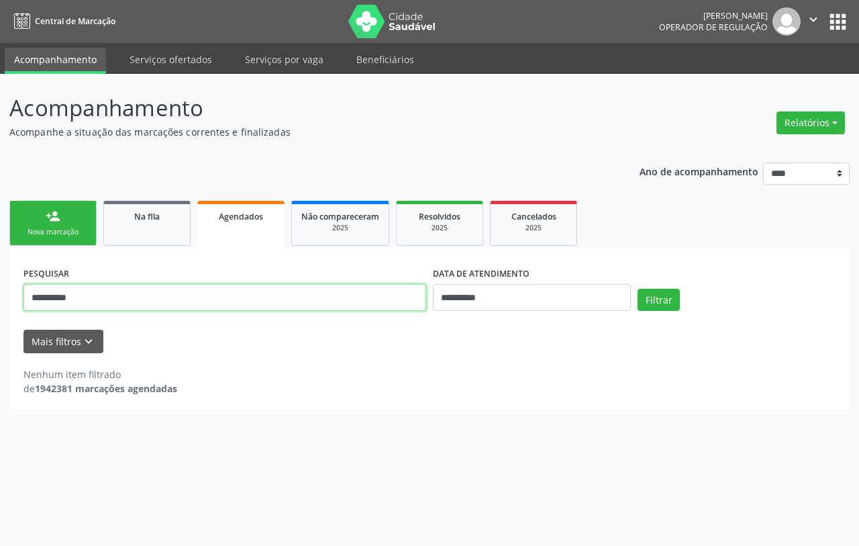
drag, startPoint x: 32, startPoint y: 296, endPoint x: 125, endPoint y: 285, distance: 94.5
click at [125, 285] on input "**********" at bounding box center [224, 297] width 403 height 27
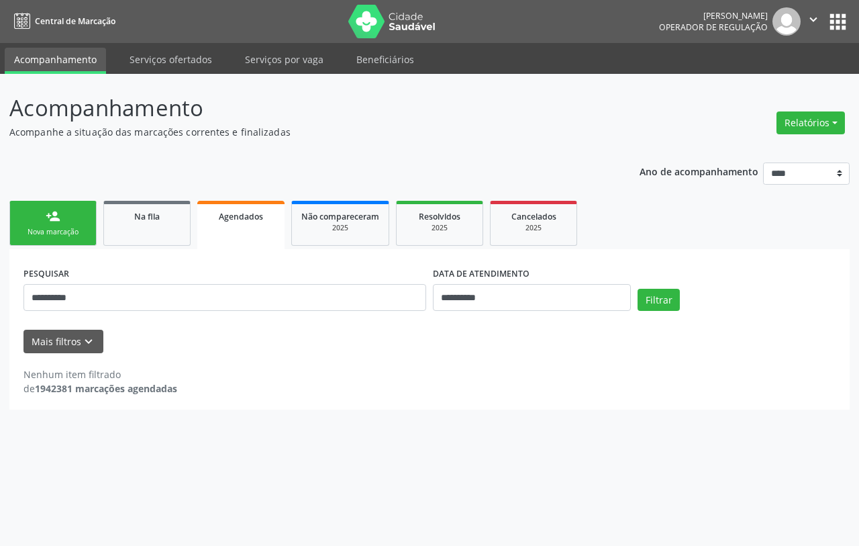
drag, startPoint x: 132, startPoint y: 266, endPoint x: 99, endPoint y: 267, distance: 32.9
click at [97, 275] on div "**********" at bounding box center [224, 291] width 409 height 57
click at [64, 227] on div "Nova marcação" at bounding box center [52, 232] width 67 height 10
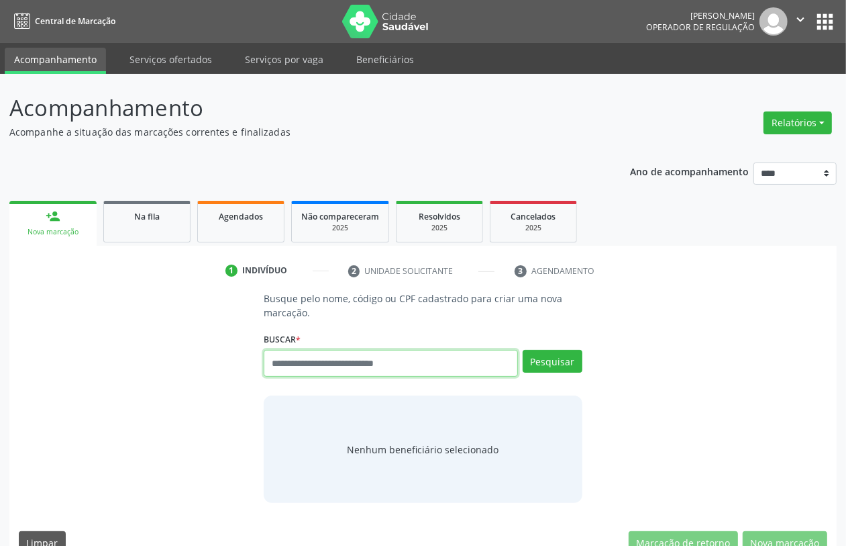
click at [400, 364] on input "text" at bounding box center [391, 363] width 254 height 27
paste input "**********"
type input "**********"
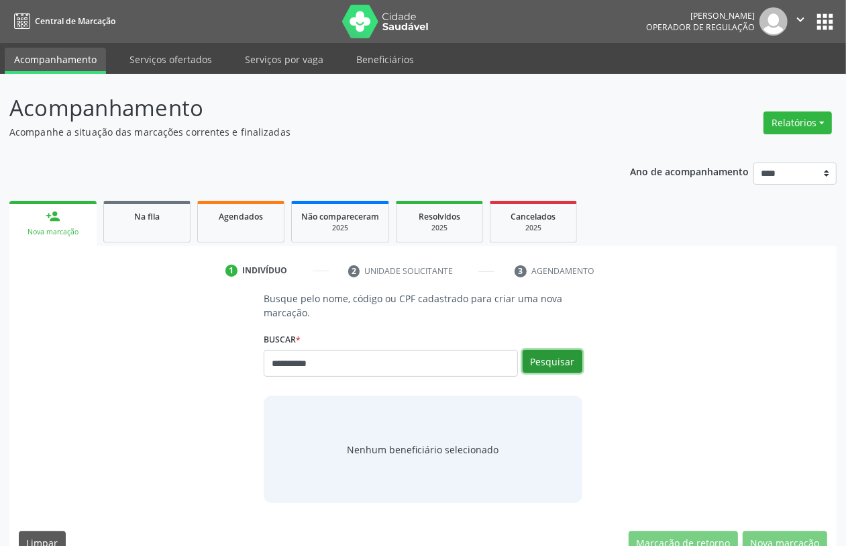
click at [565, 354] on button "Pesquisar" at bounding box center [553, 361] width 60 height 23
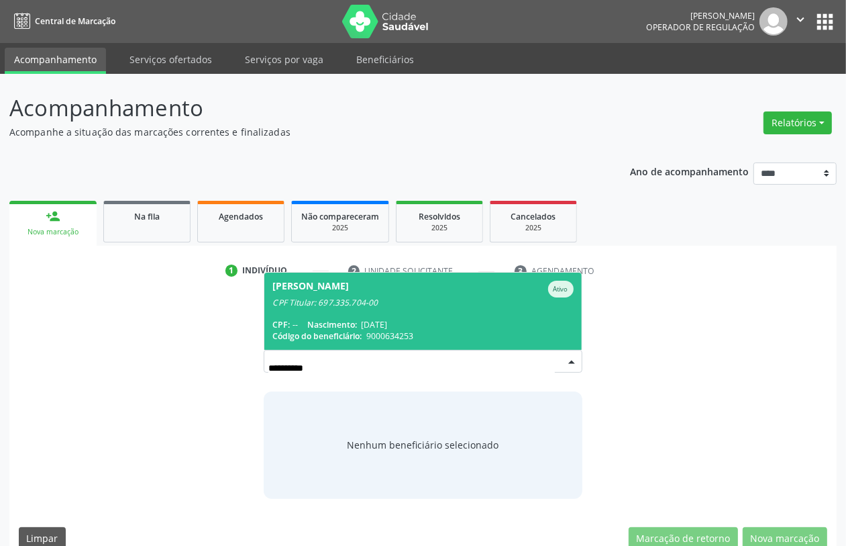
scroll to position [21, 0]
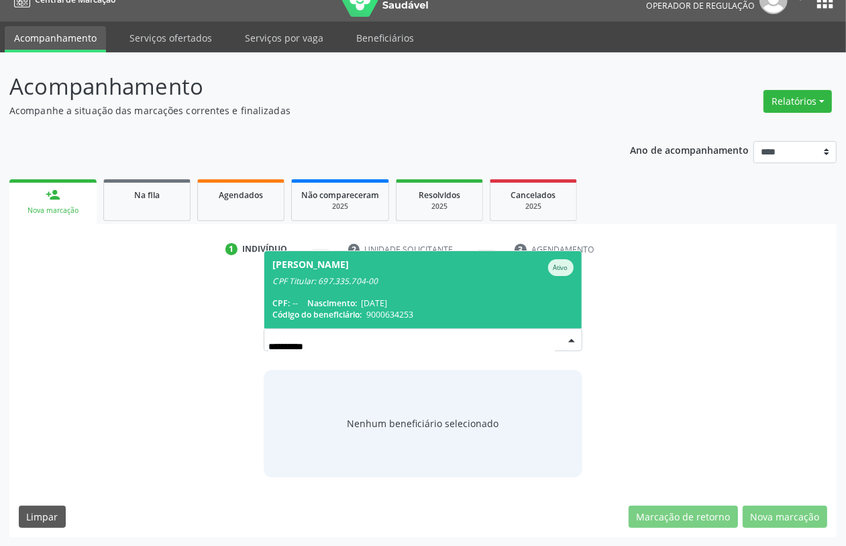
click at [474, 301] on div "CPF: -- Nascimento: 26/09/1946" at bounding box center [422, 302] width 301 height 11
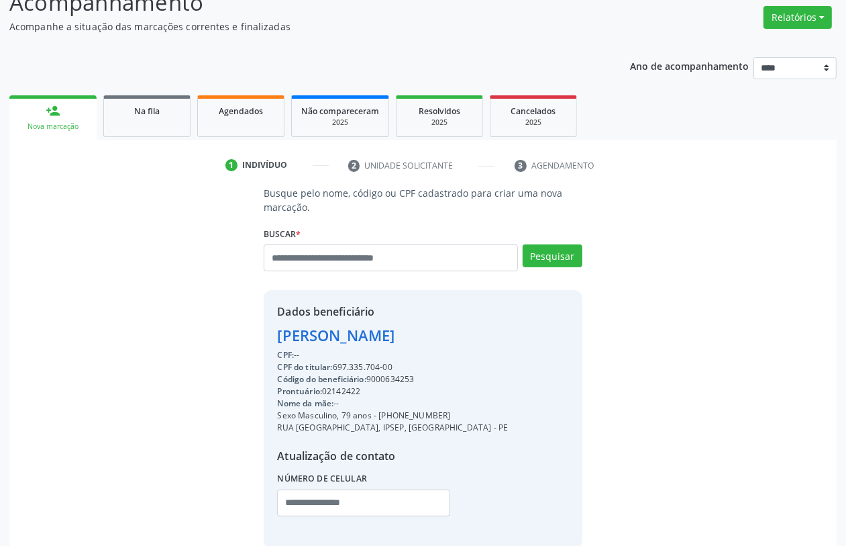
scroll to position [176, 0]
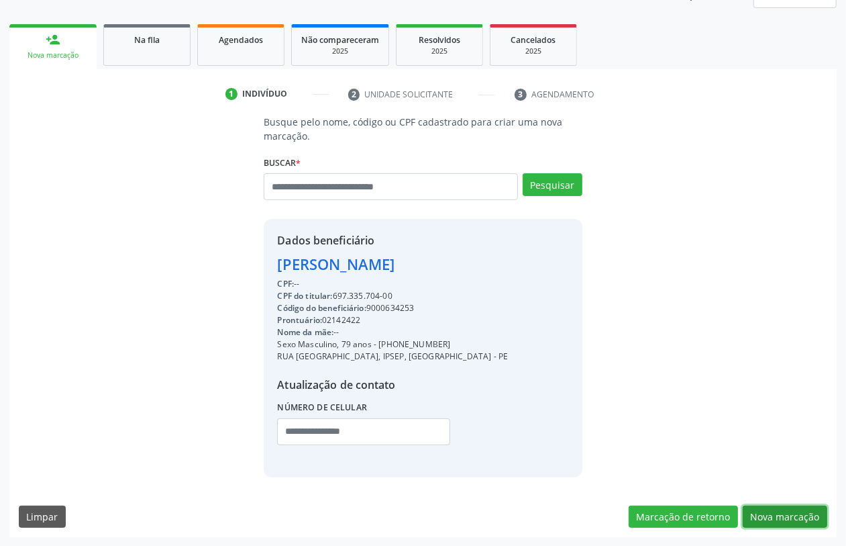
click at [788, 510] on button "Nova marcação" at bounding box center [785, 516] width 85 height 23
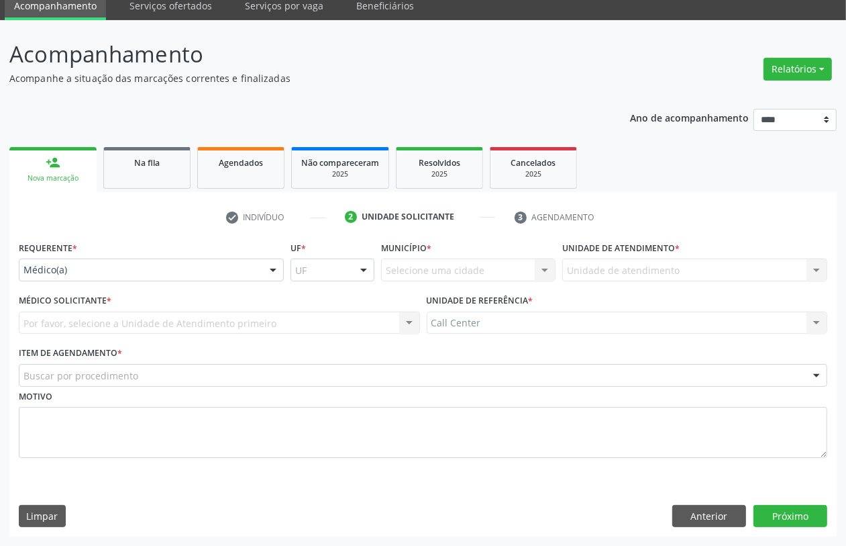
scroll to position [54, 0]
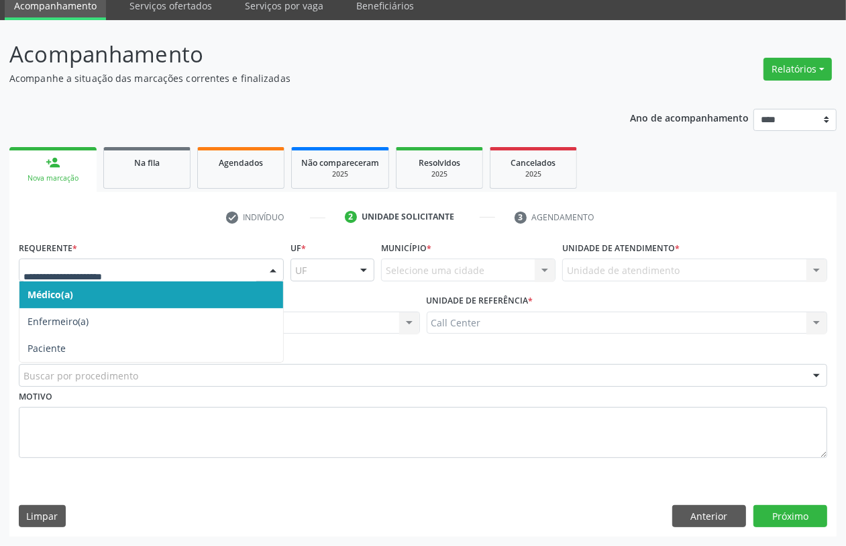
click at [258, 272] on div at bounding box center [151, 269] width 265 height 23
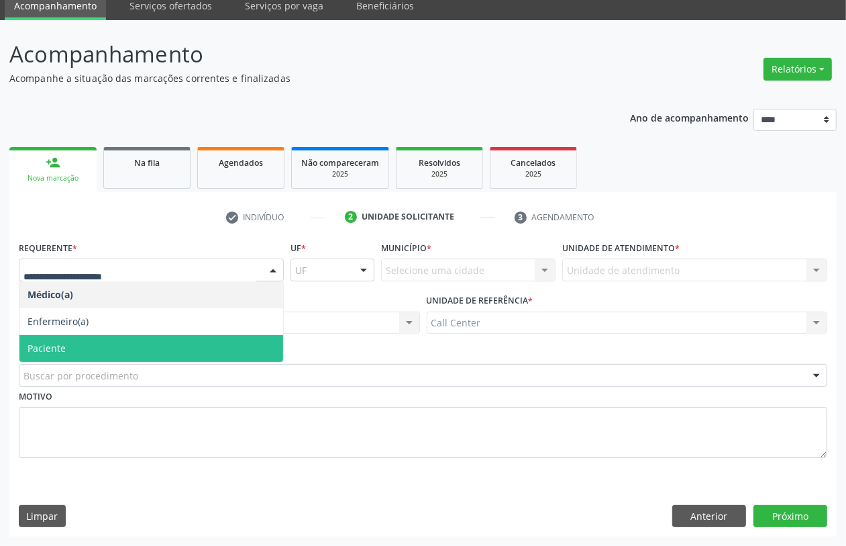
click at [146, 346] on span "Paciente" at bounding box center [151, 348] width 264 height 27
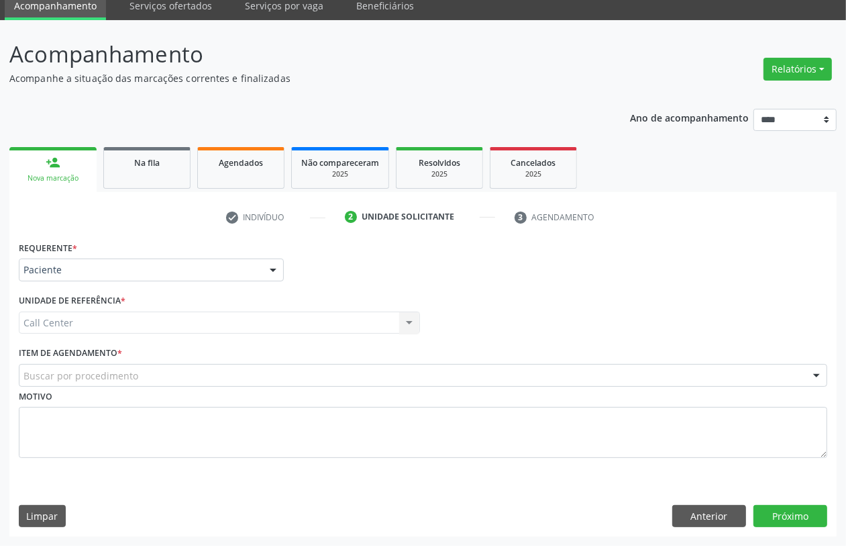
drag, startPoint x: 552, startPoint y: 390, endPoint x: 554, endPoint y: 377, distance: 12.8
click at [554, 390] on div "Motivo" at bounding box center [423, 421] width 809 height 71
click at [554, 376] on div "Buscar por procedimento" at bounding box center [423, 375] width 809 height 23
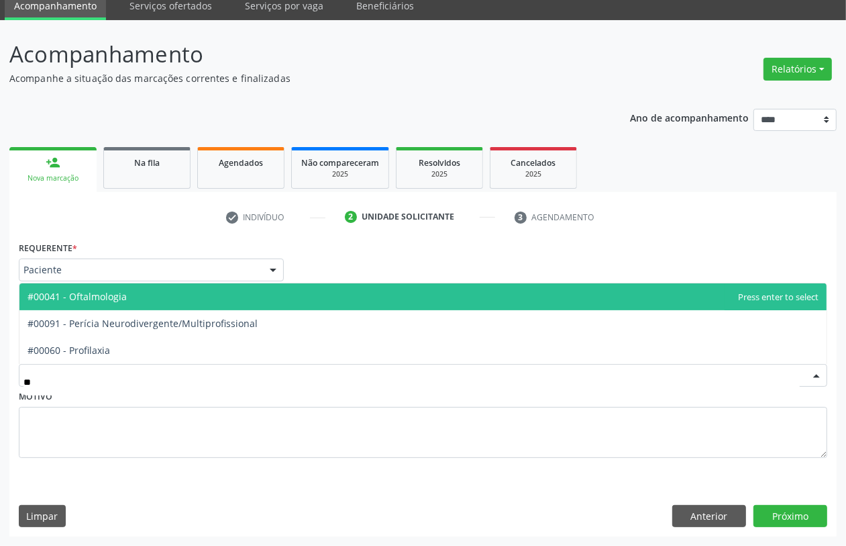
type input "***"
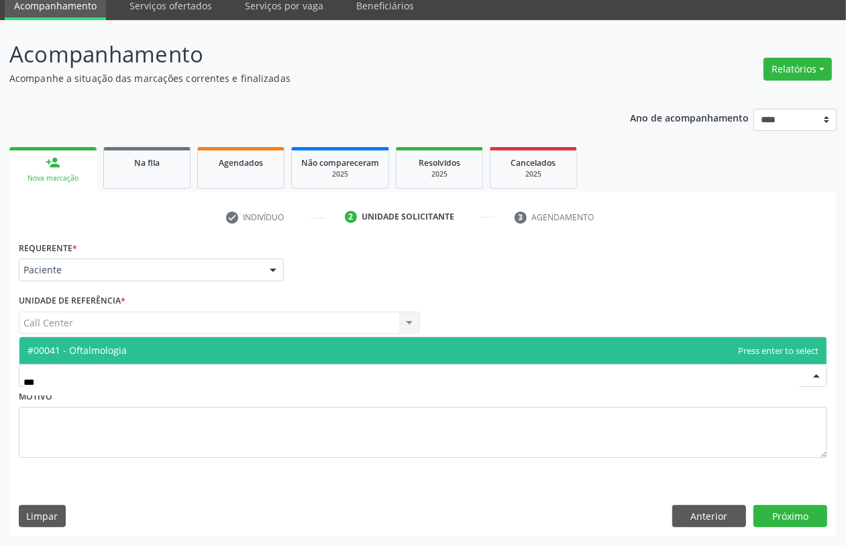
click at [408, 350] on span "#00041 - Oftalmologia" at bounding box center [422, 350] width 807 height 27
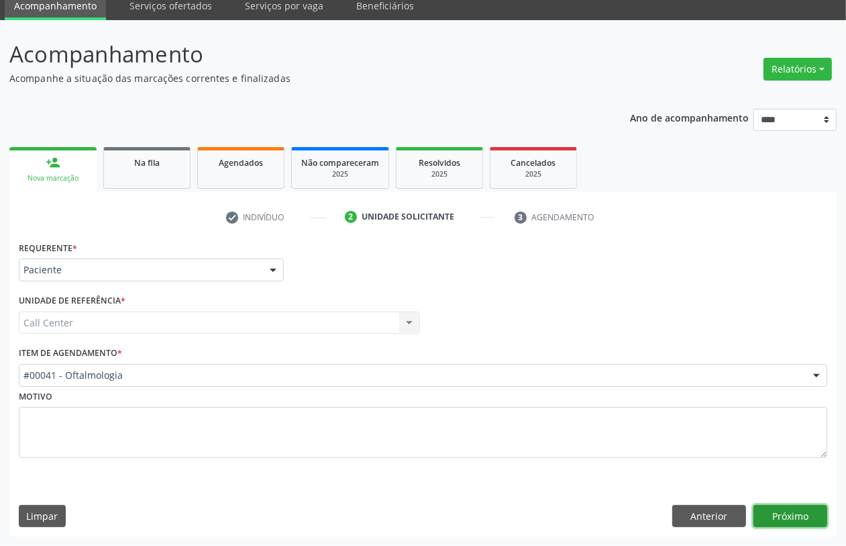
click at [797, 520] on button "Próximo" at bounding box center [791, 516] width 74 height 23
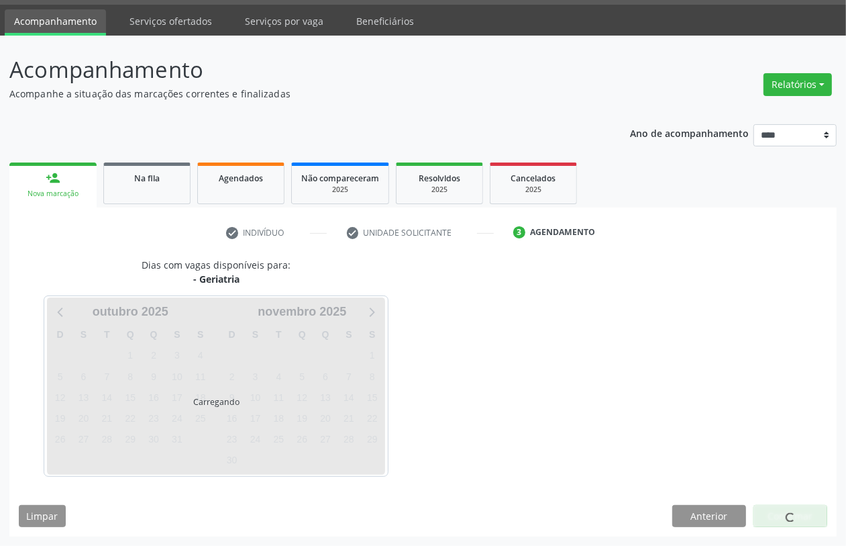
scroll to position [38, 0]
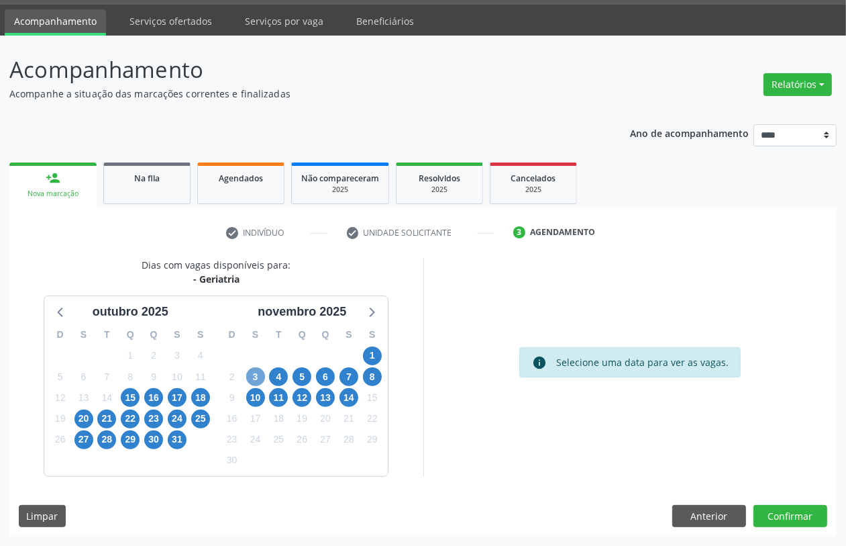
click at [254, 382] on span "3" at bounding box center [255, 376] width 19 height 19
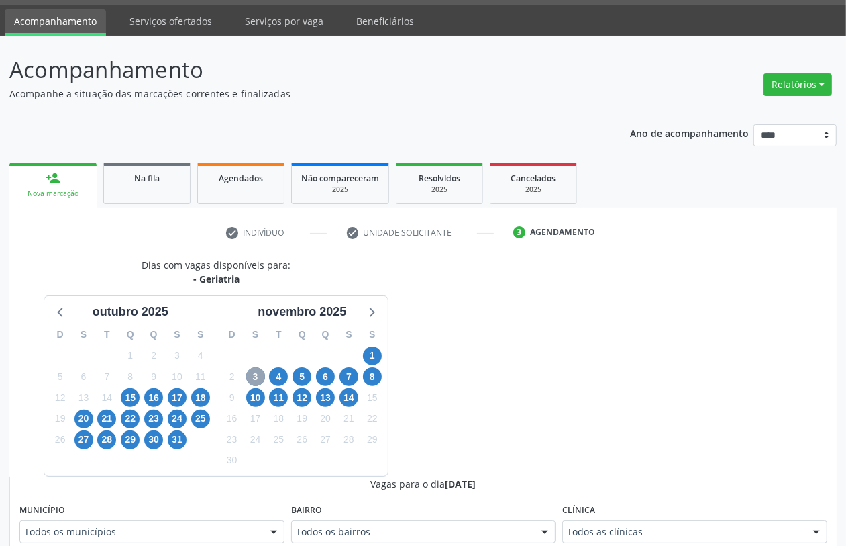
scroll to position [206, 0]
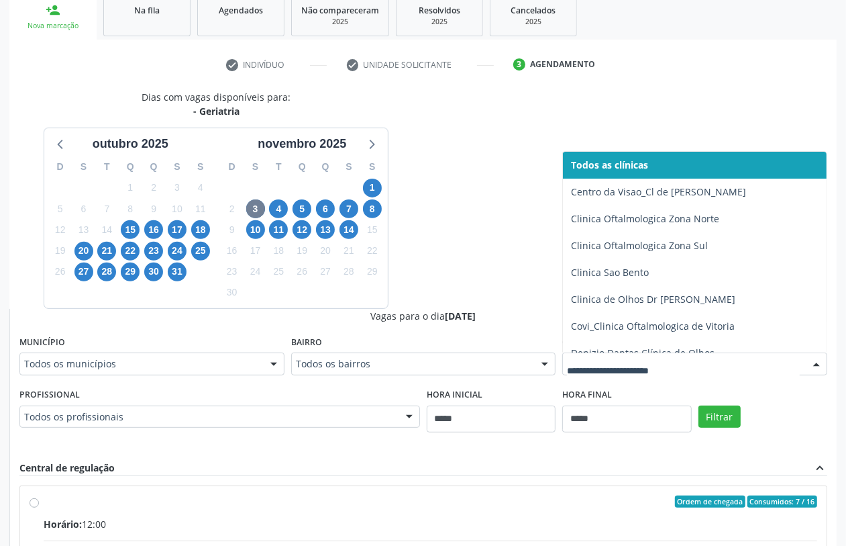
type input "*"
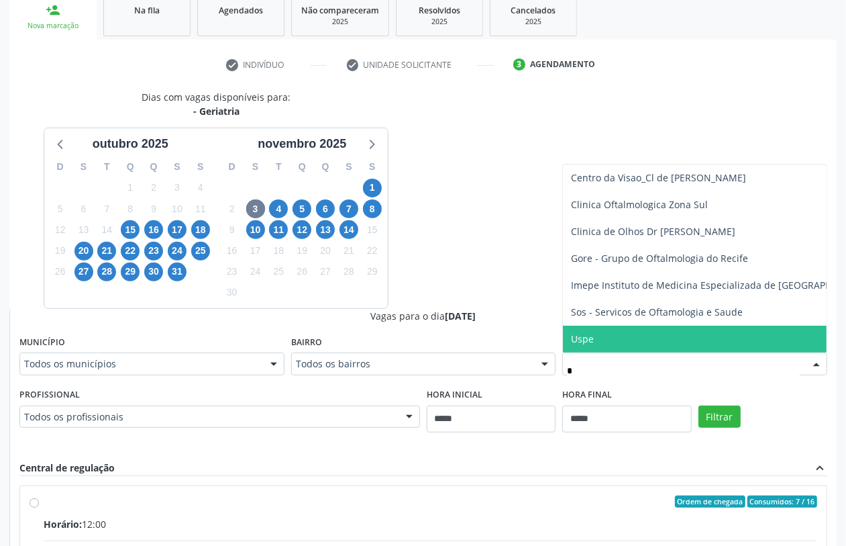
click at [670, 325] on span "Uspe" at bounding box center [721, 338] width 317 height 27
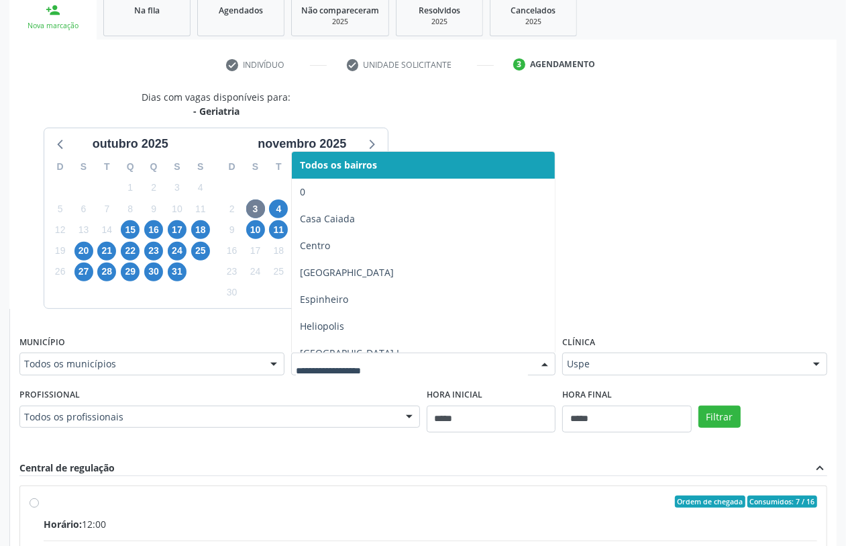
click at [529, 360] on div at bounding box center [423, 363] width 265 height 23
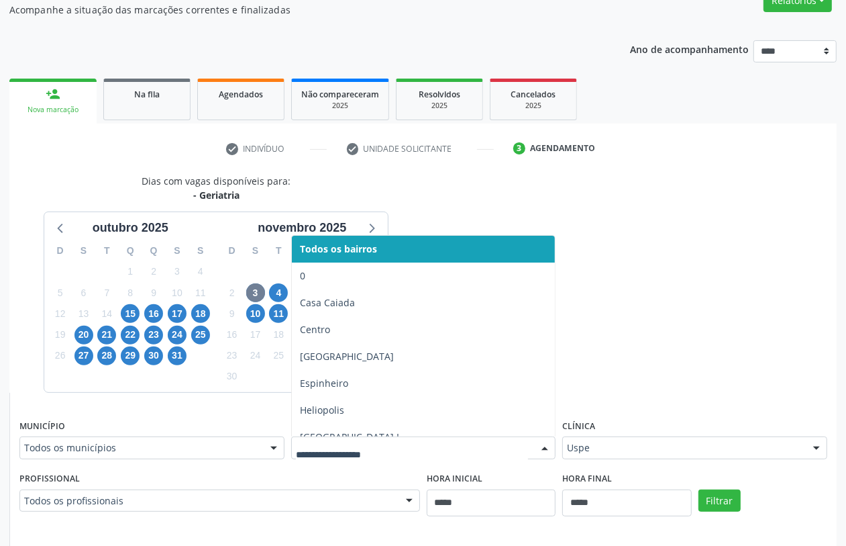
scroll to position [0, 0]
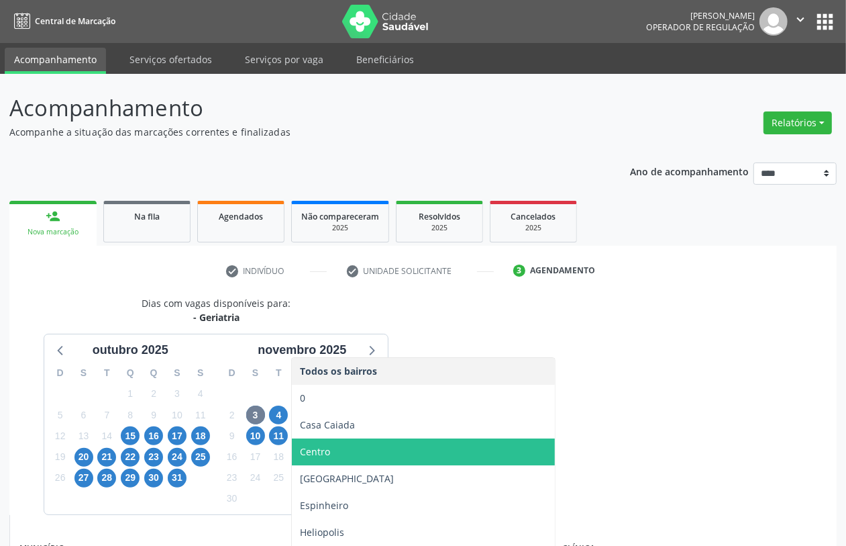
type input "*"
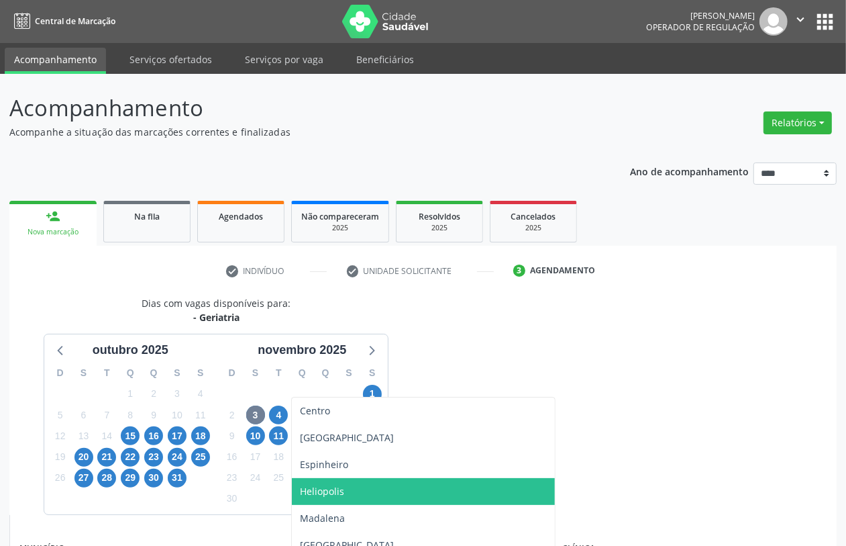
scroll to position [37, 0]
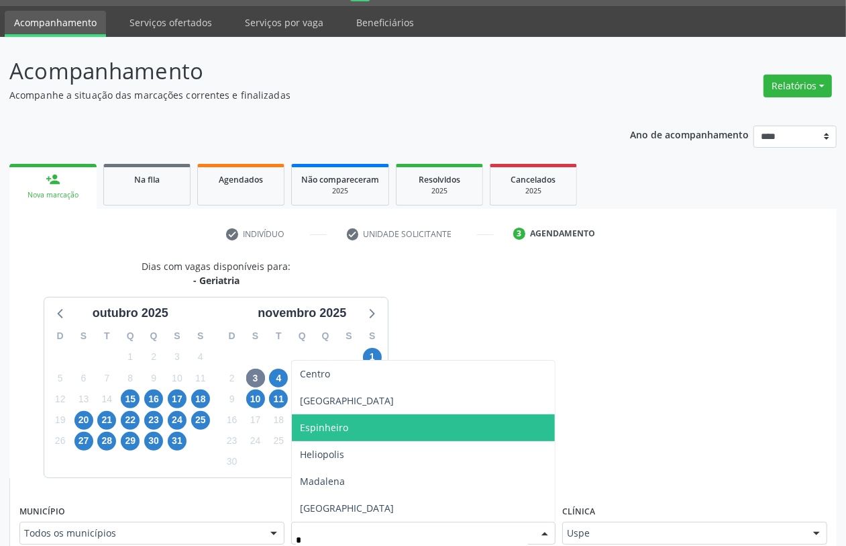
click at [366, 423] on span "Espinheiro" at bounding box center [424, 427] width 264 height 27
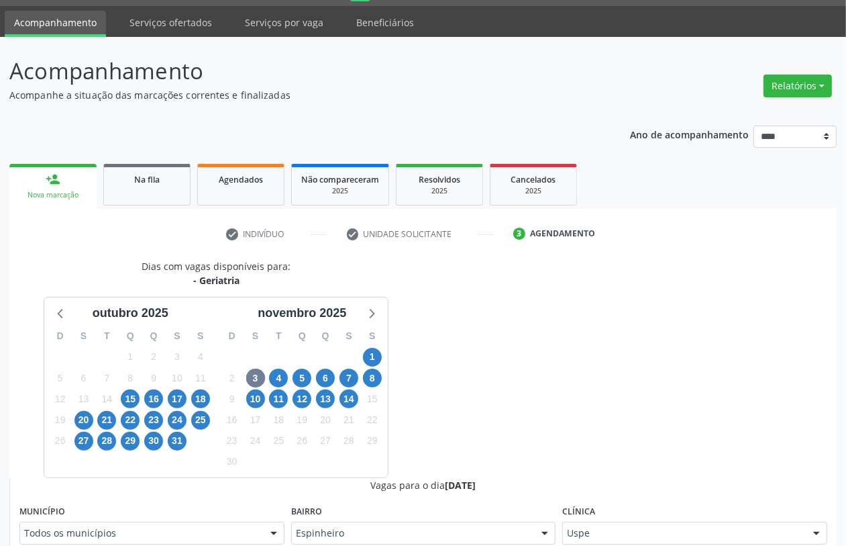
scroll to position [205, 0]
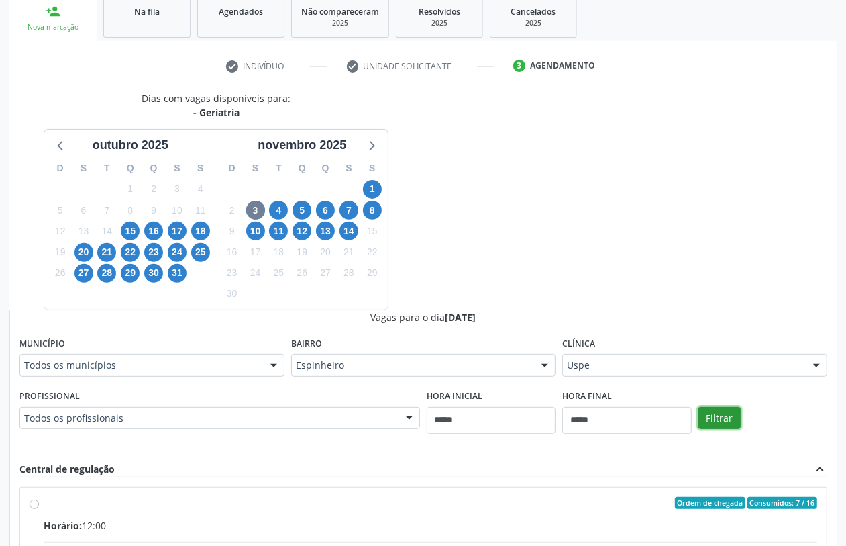
click at [715, 413] on button "Filtrar" at bounding box center [719, 418] width 42 height 23
click at [728, 415] on button "Filtrar" at bounding box center [719, 418] width 42 height 23
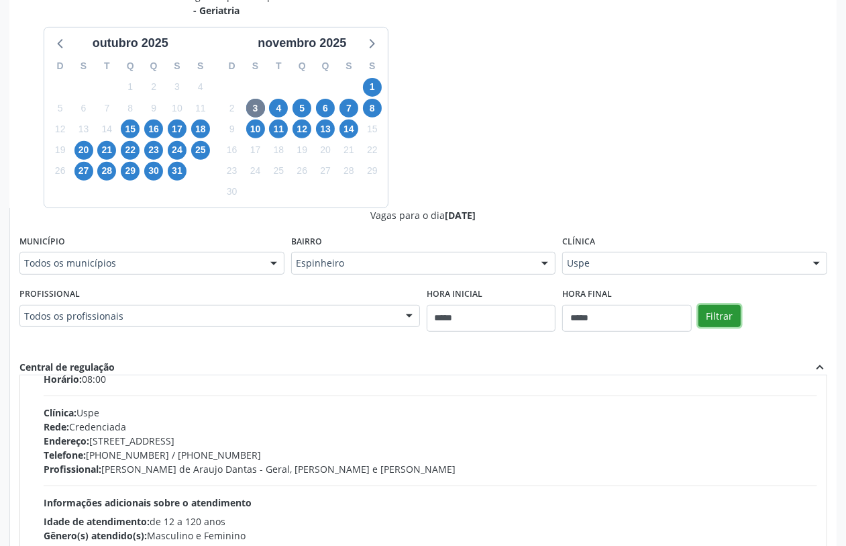
scroll to position [0, 0]
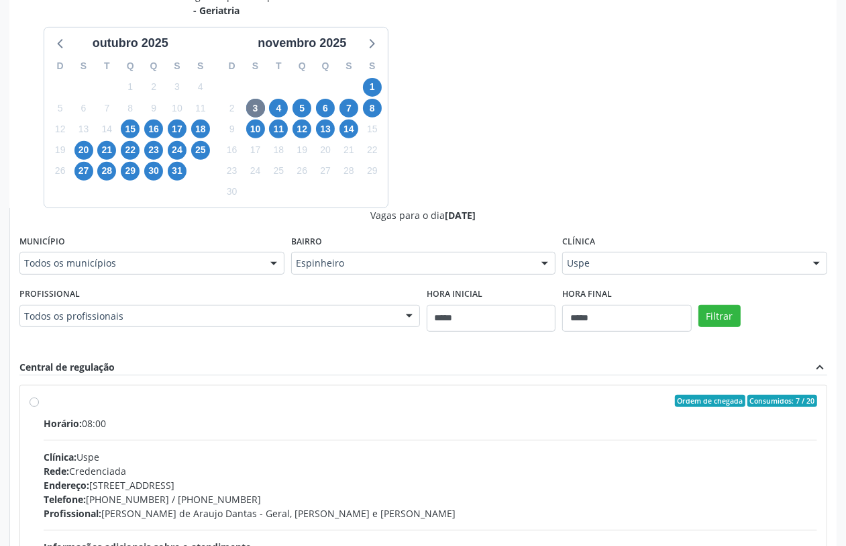
click at [32, 396] on div "Ordem de chegada Consumidos: 7 / 20 Horário: 08:00 Clínica: Uspe Rede: Credenci…" at bounding box center [424, 498] width 788 height 206
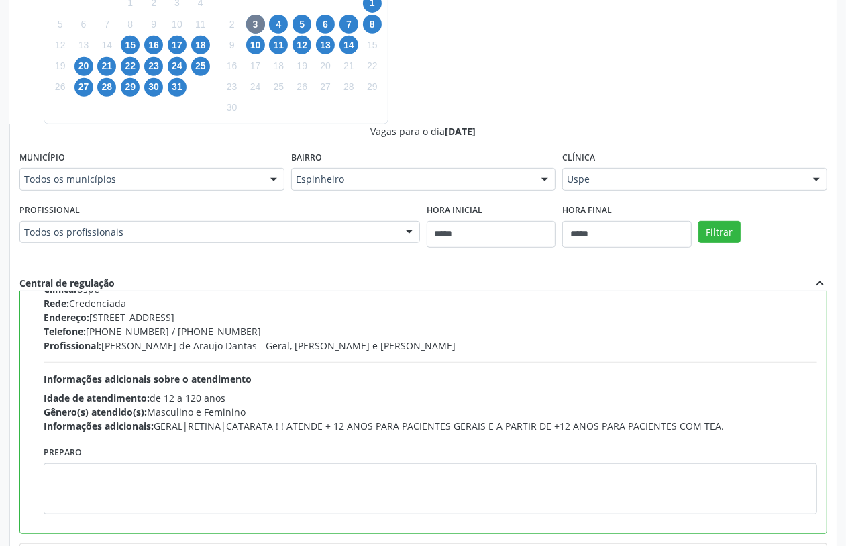
scroll to position [168, 0]
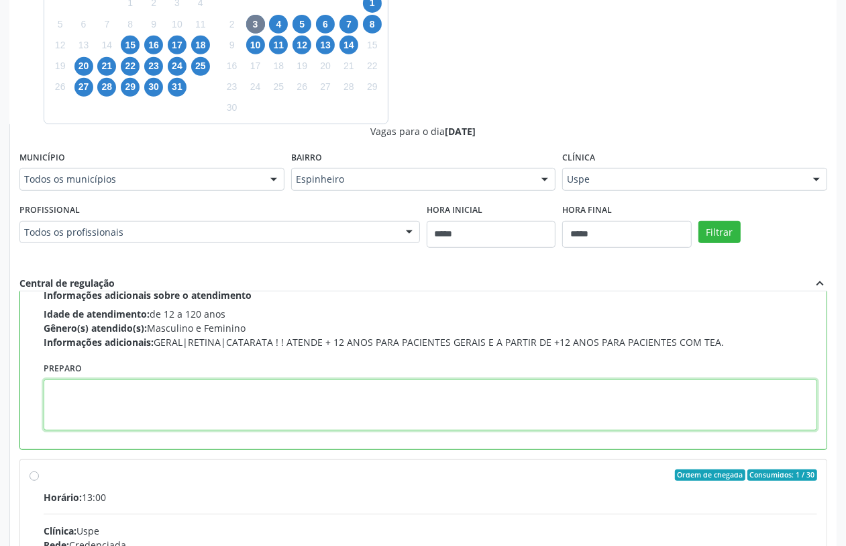
click at [188, 401] on textarea at bounding box center [431, 404] width 774 height 51
paste textarea "**********"
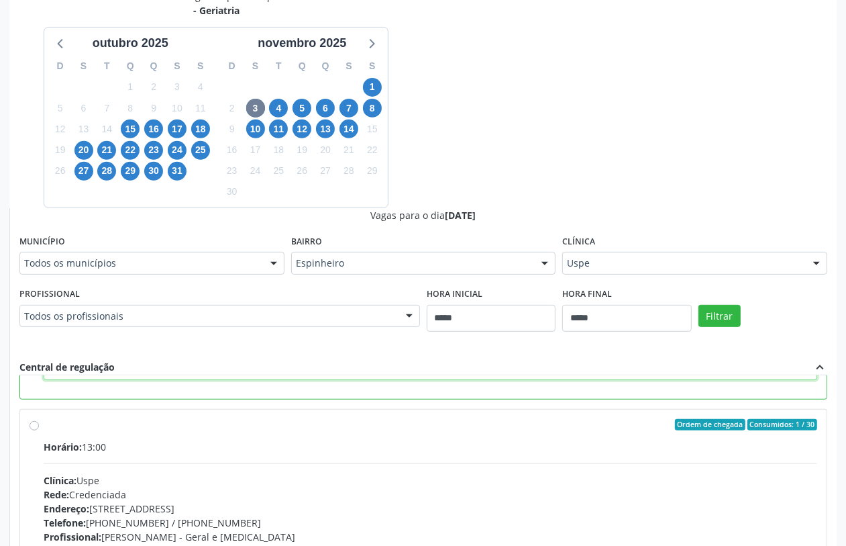
scroll to position [474, 0]
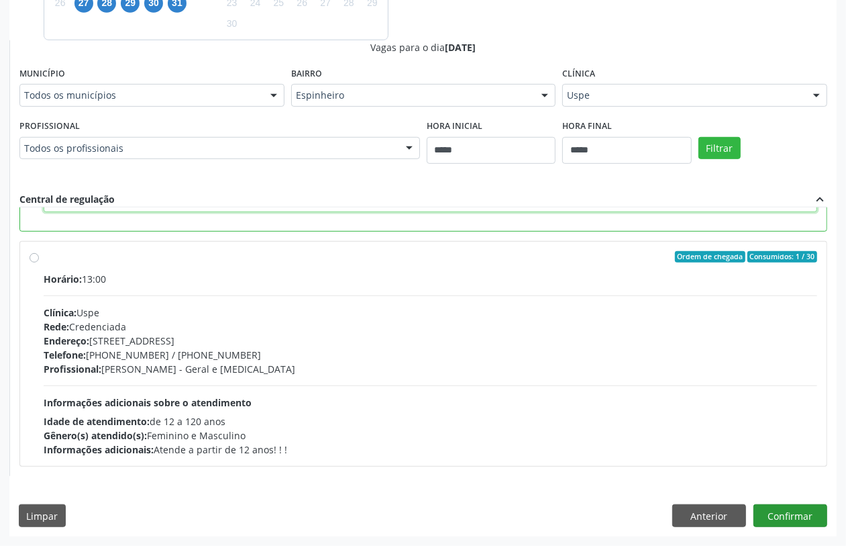
type textarea "**********"
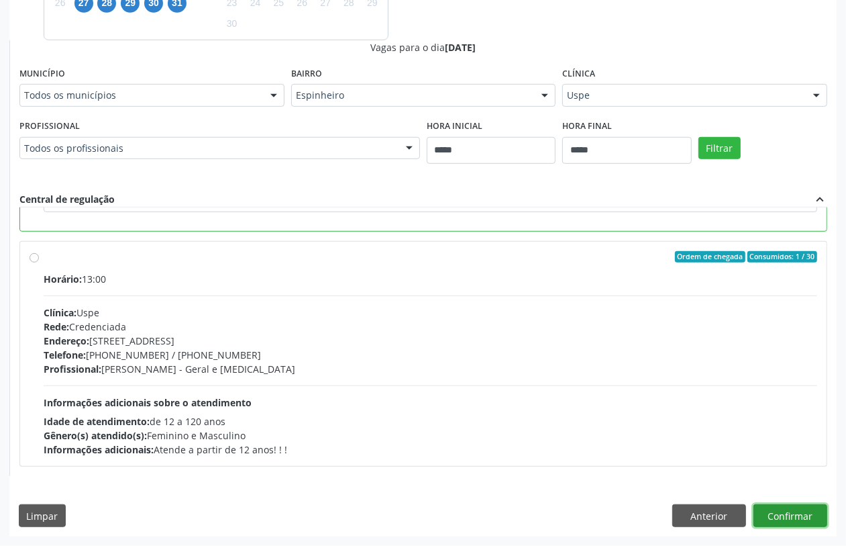
click at [792, 511] on button "Confirmar" at bounding box center [791, 515] width 74 height 23
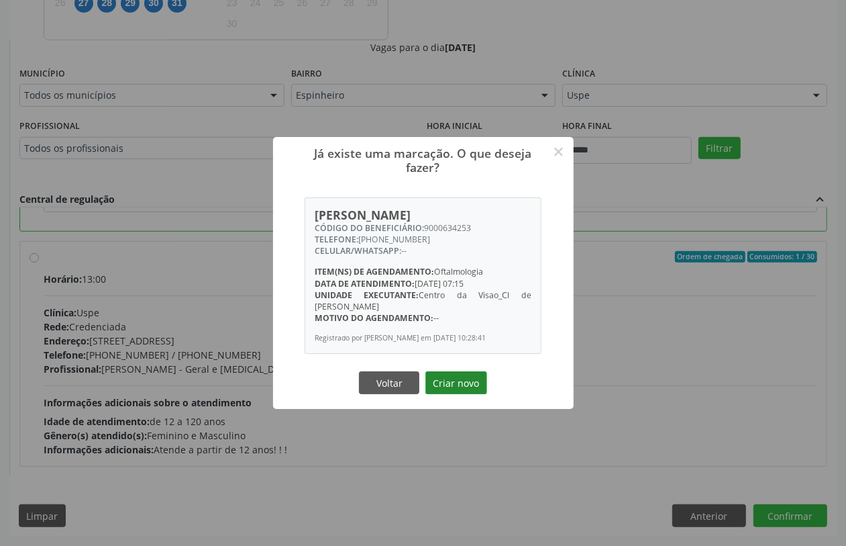
click at [458, 376] on button "Criar novo" at bounding box center [456, 382] width 62 height 23
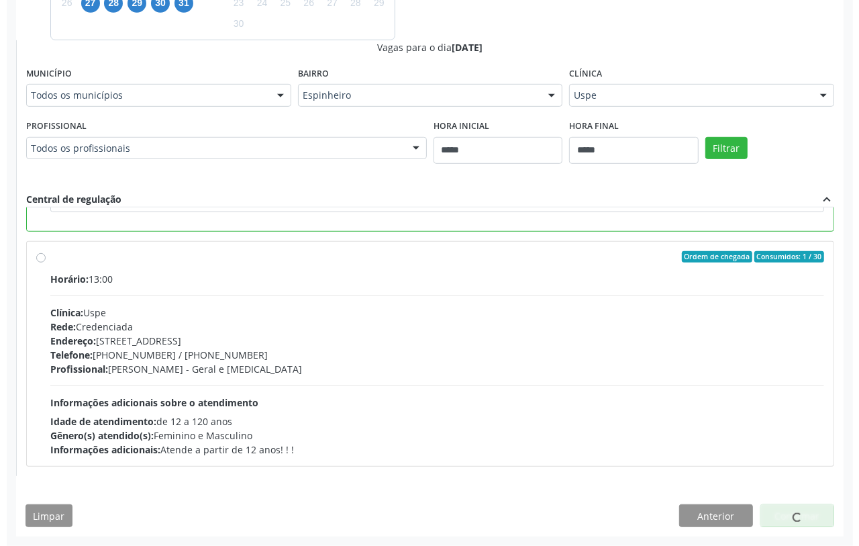
scroll to position [0, 0]
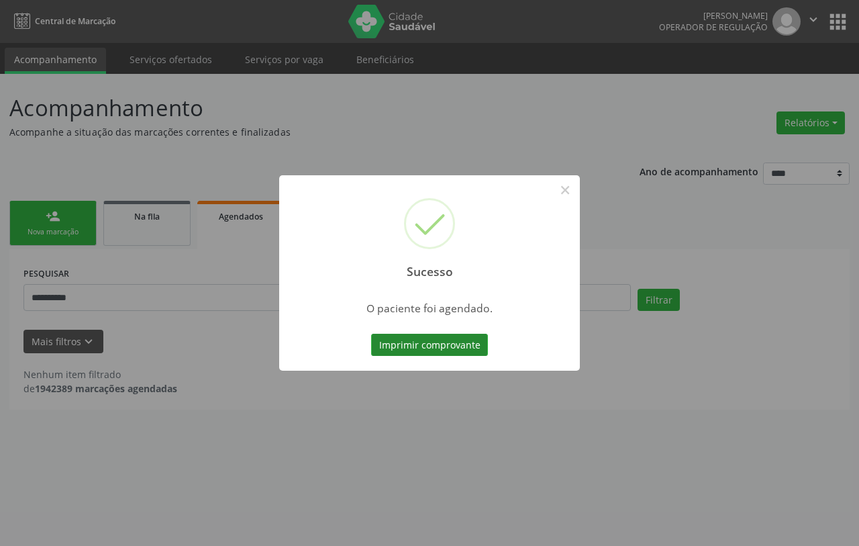
click at [454, 346] on button "Imprimir comprovante" at bounding box center [429, 344] width 117 height 23
